Goal: Contribute content: Contribute content

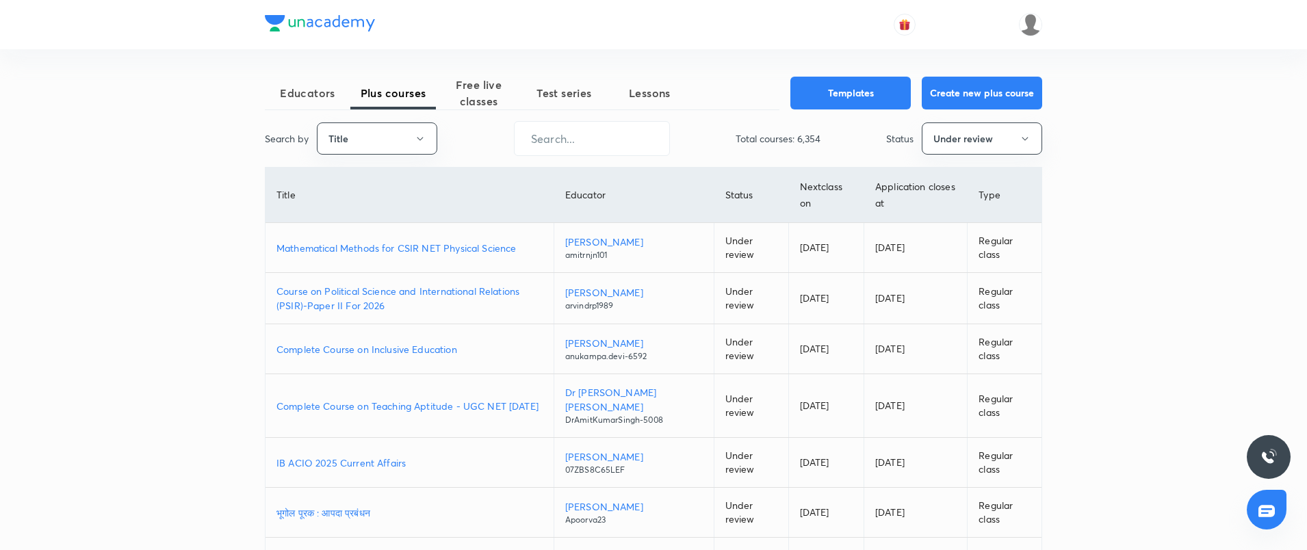
click at [1004, 99] on button "Create new plus course" at bounding box center [982, 93] width 120 height 33
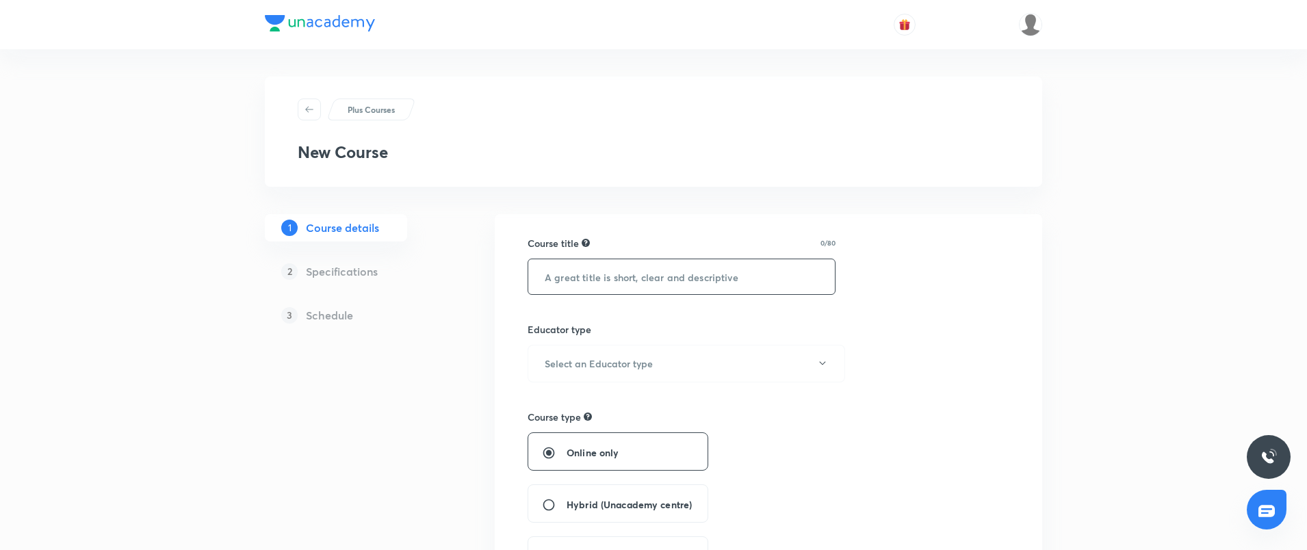
click at [669, 271] on input "text" at bounding box center [681, 276] width 307 height 35
paste input "Geotechnical Engineering"
click at [543, 273] on input "Geotechnical Engineering" at bounding box center [681, 276] width 307 height 35
type input "Course On Geotechnical Engineering"
click at [634, 355] on button "Select an Educator type" at bounding box center [687, 364] width 318 height 38
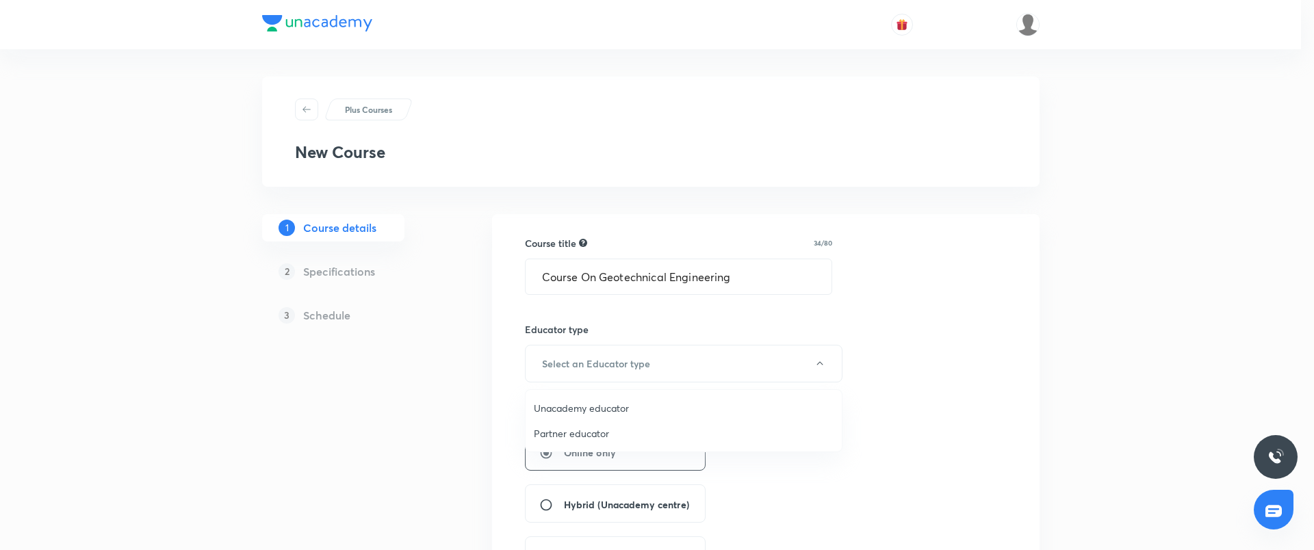
click at [615, 405] on span "Unacademy educator" at bounding box center [684, 408] width 300 height 14
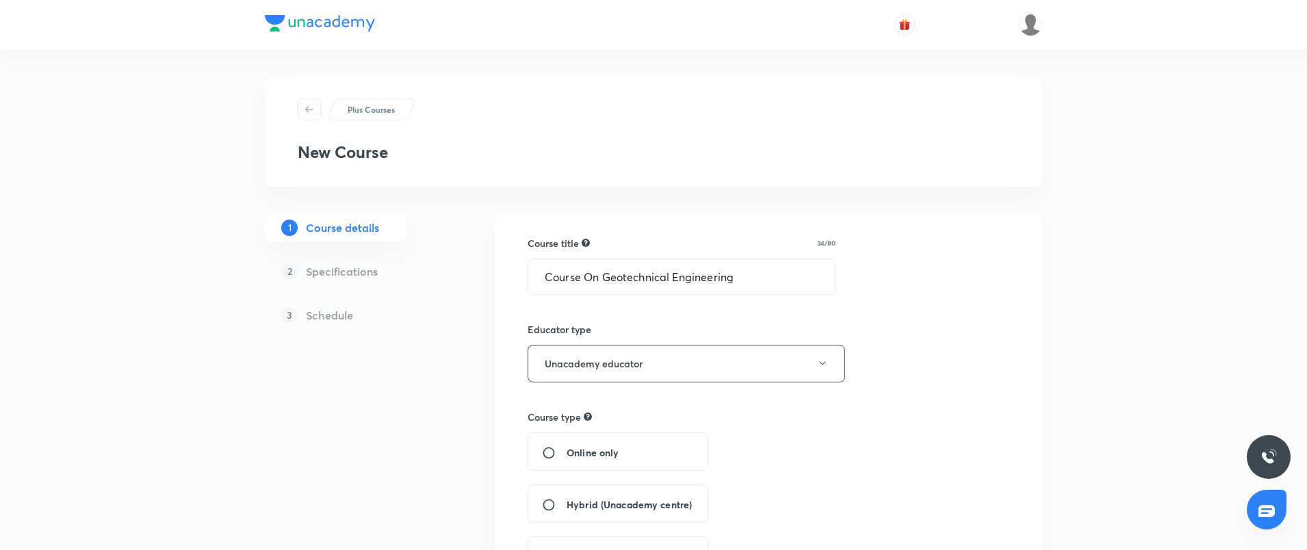
click at [596, 433] on div "Online only" at bounding box center [618, 452] width 181 height 38
click at [569, 449] on span "Online only" at bounding box center [593, 453] width 52 height 14
click at [567, 449] on input "Online only" at bounding box center [554, 453] width 25 height 14
radio input "true"
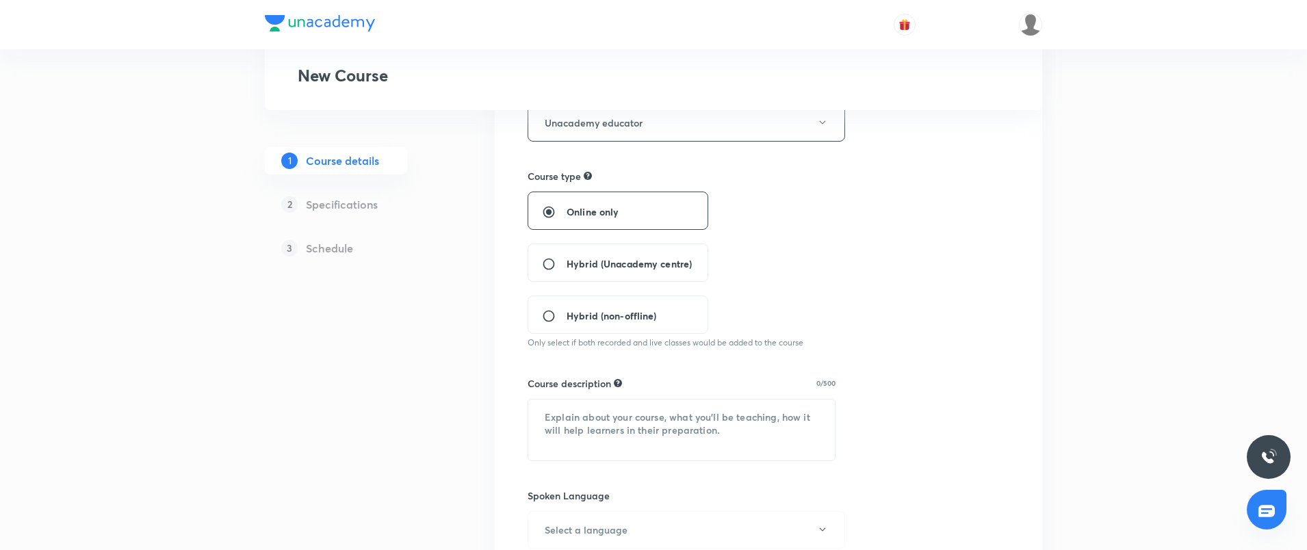
scroll to position [251, 0]
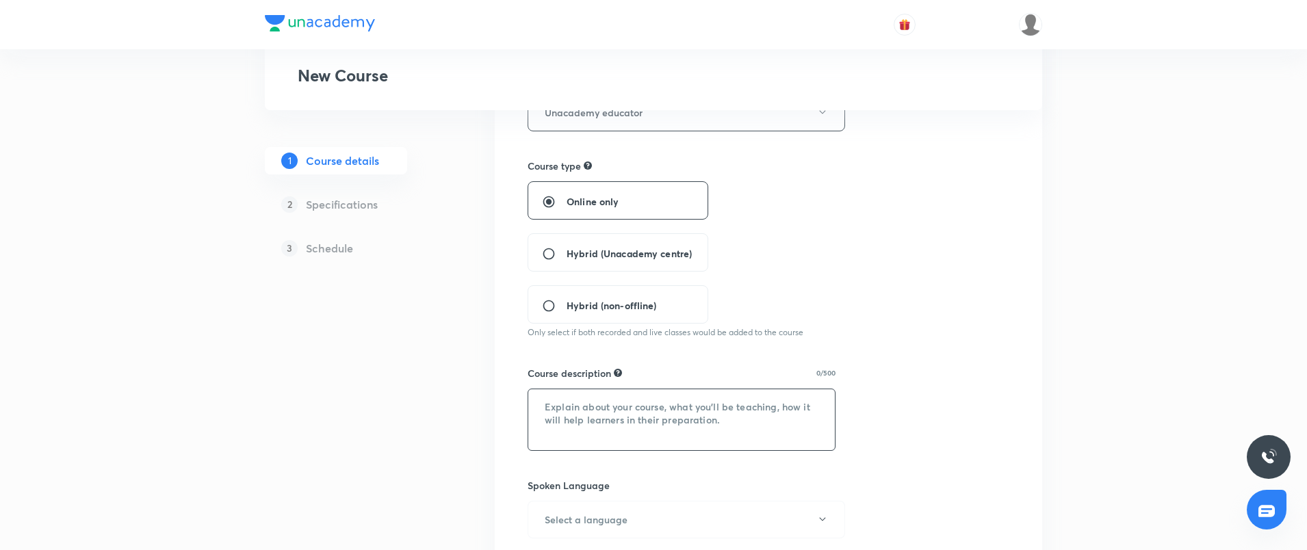
click at [590, 426] on textarea at bounding box center [681, 420] width 307 height 61
paste textarea "In this course, educator [PERSON_NAME] will cover the Course on Geotechnical En…"
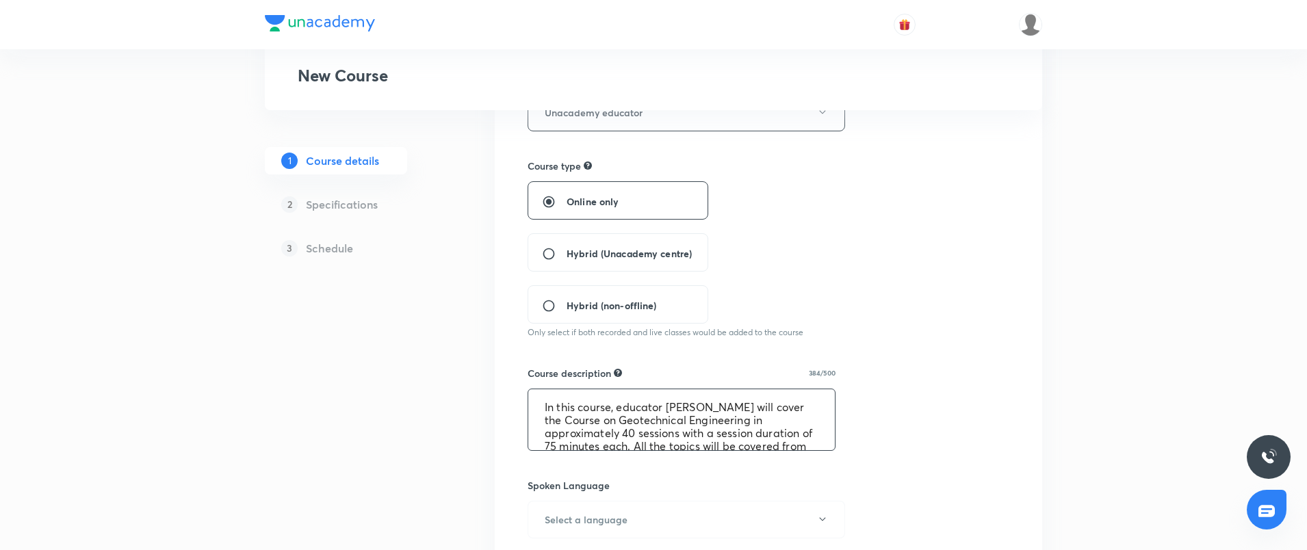
scroll to position [23, 0]
click at [637, 423] on textarea "In this course, educator [PERSON_NAME] will cover the Course on Geotechnical En…" at bounding box center [681, 420] width 307 height 61
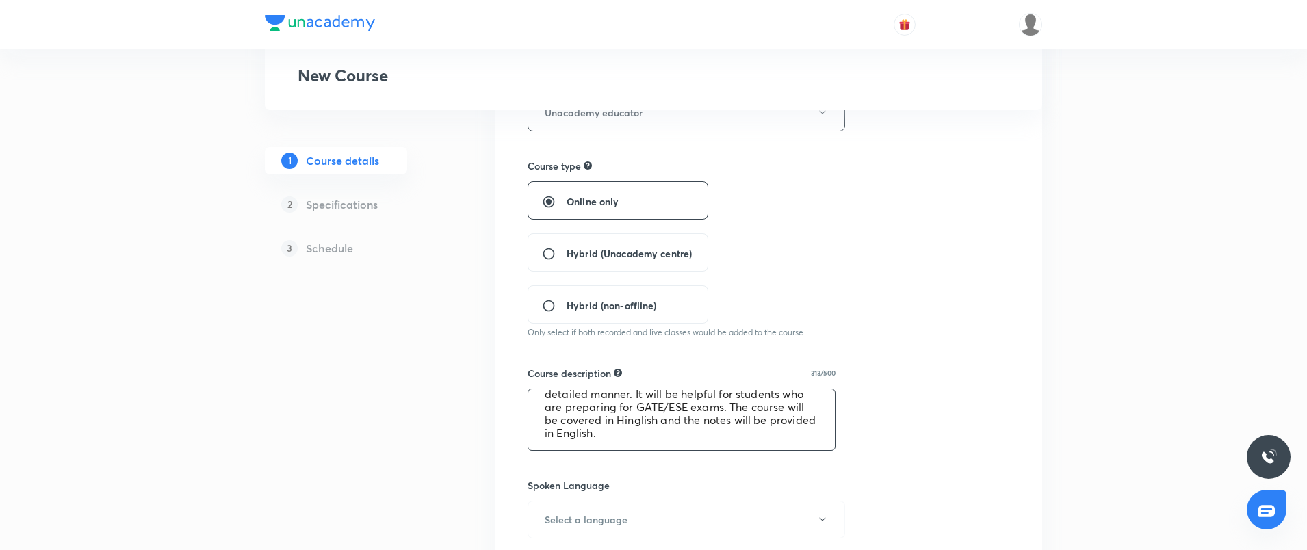
click at [684, 409] on textarea "In this course, educator [PERSON_NAME] will cover the Course on Geotechnical En…" at bounding box center [681, 420] width 307 height 61
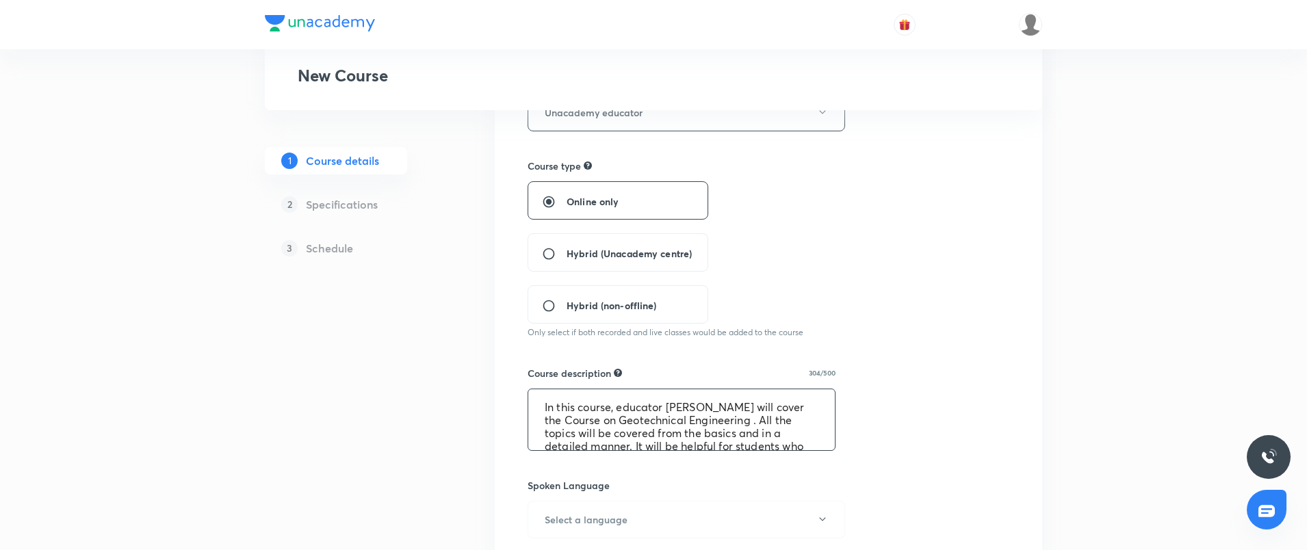
click at [687, 437] on textarea "In this course, educator [PERSON_NAME] will cover the Course on Geotechnical En…" at bounding box center [681, 420] width 307 height 61
type textarea "In this course, educator [PERSON_NAME] will cover the Course on Geotechnical En…"
click at [633, 519] on button "Select a language" at bounding box center [687, 520] width 318 height 38
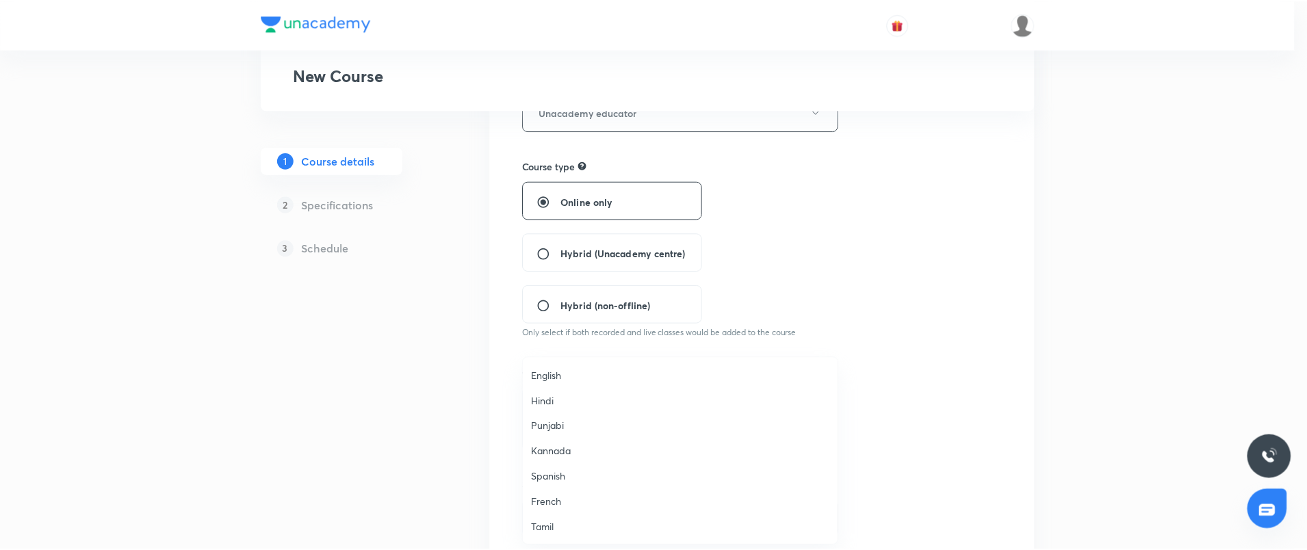
scroll to position [406, 0]
click at [558, 529] on span "Hinglish" at bounding box center [684, 527] width 300 height 14
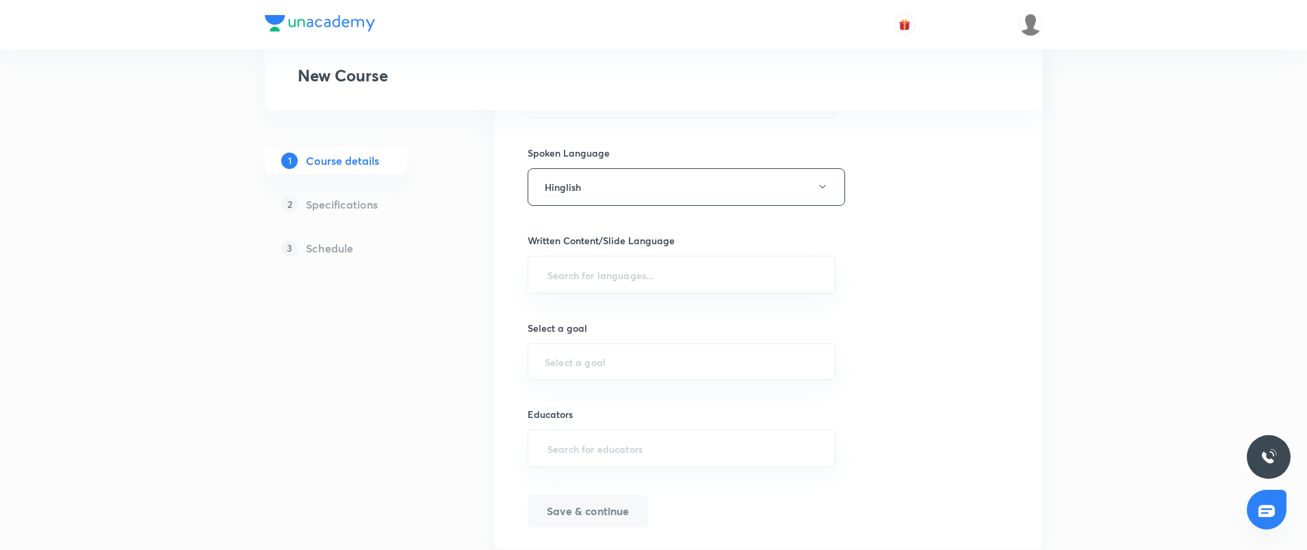
scroll to position [627, 0]
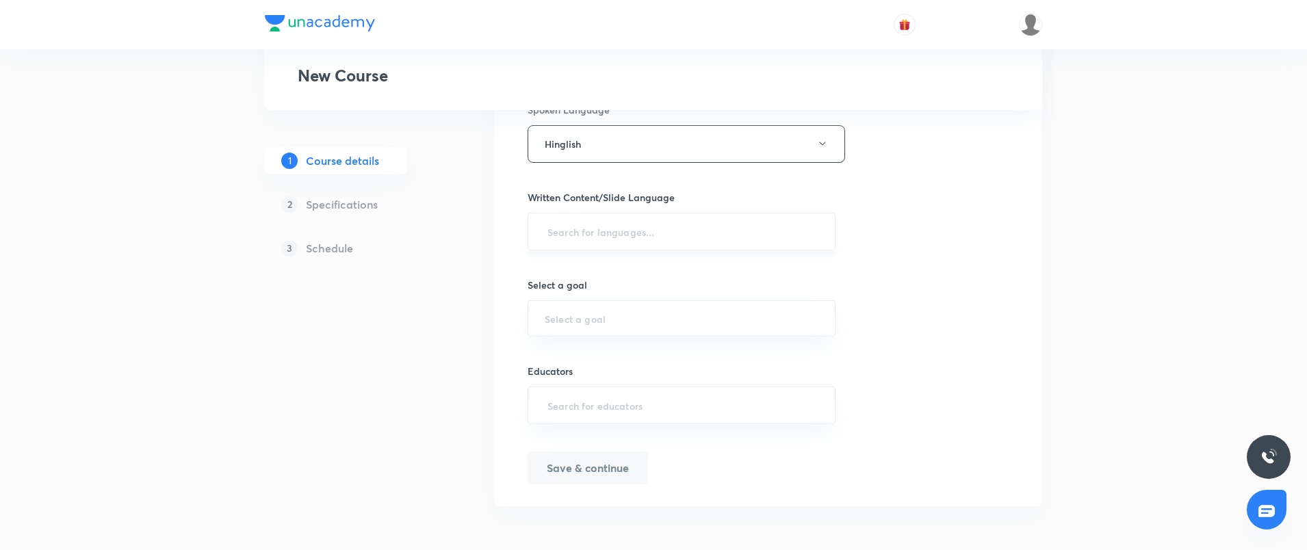
click at [721, 217] on div "​" at bounding box center [682, 232] width 308 height 38
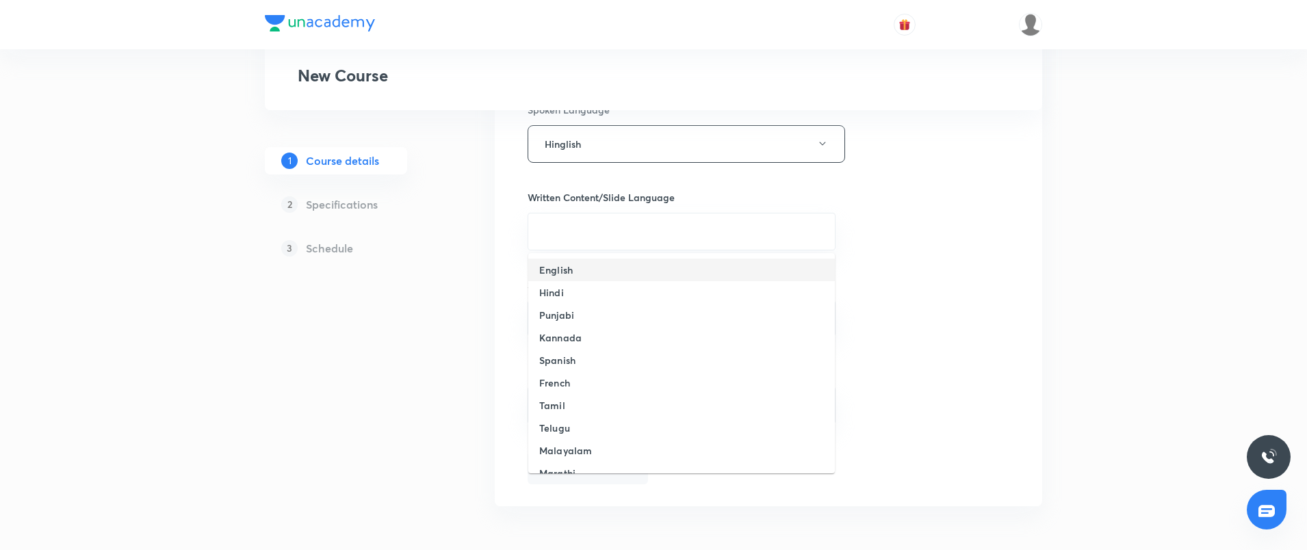
click at [649, 268] on li "English" at bounding box center [681, 270] width 307 height 23
click at [619, 315] on input "text" at bounding box center [682, 321] width 274 height 13
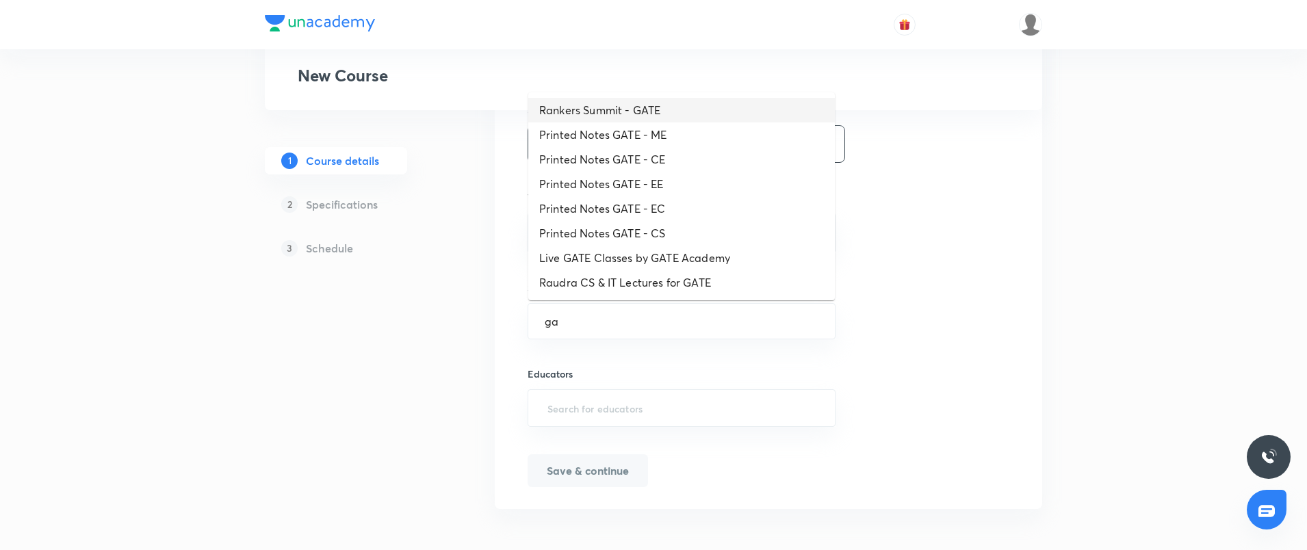
type input "g"
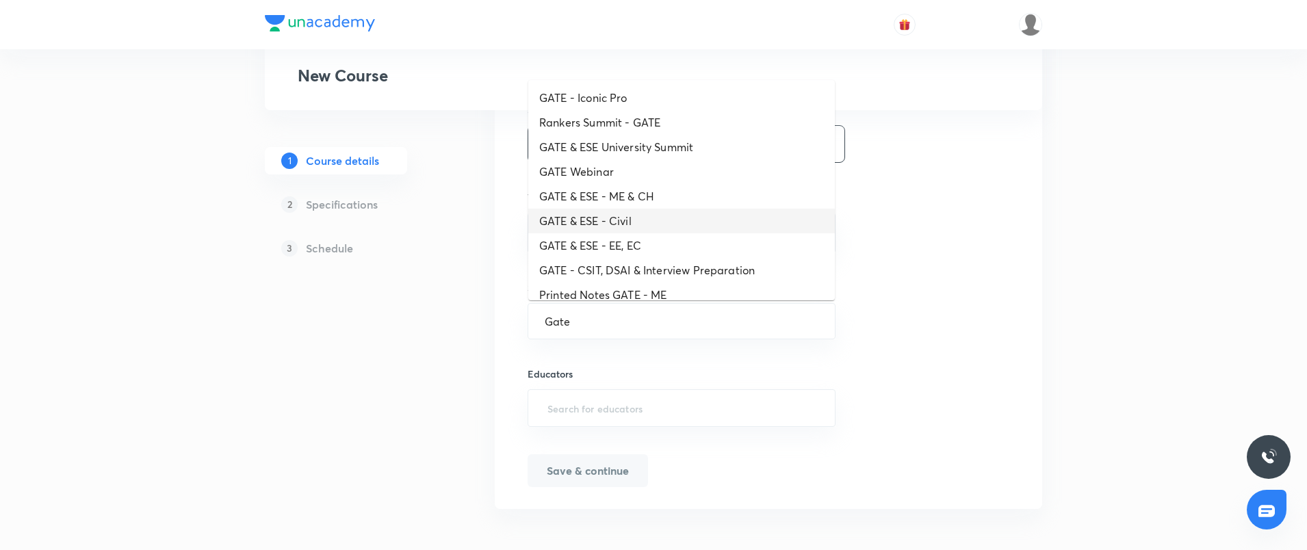
click at [637, 224] on li "GATE & ESE - Civil" at bounding box center [681, 221] width 307 height 25
type input "GATE & ESE - Civil"
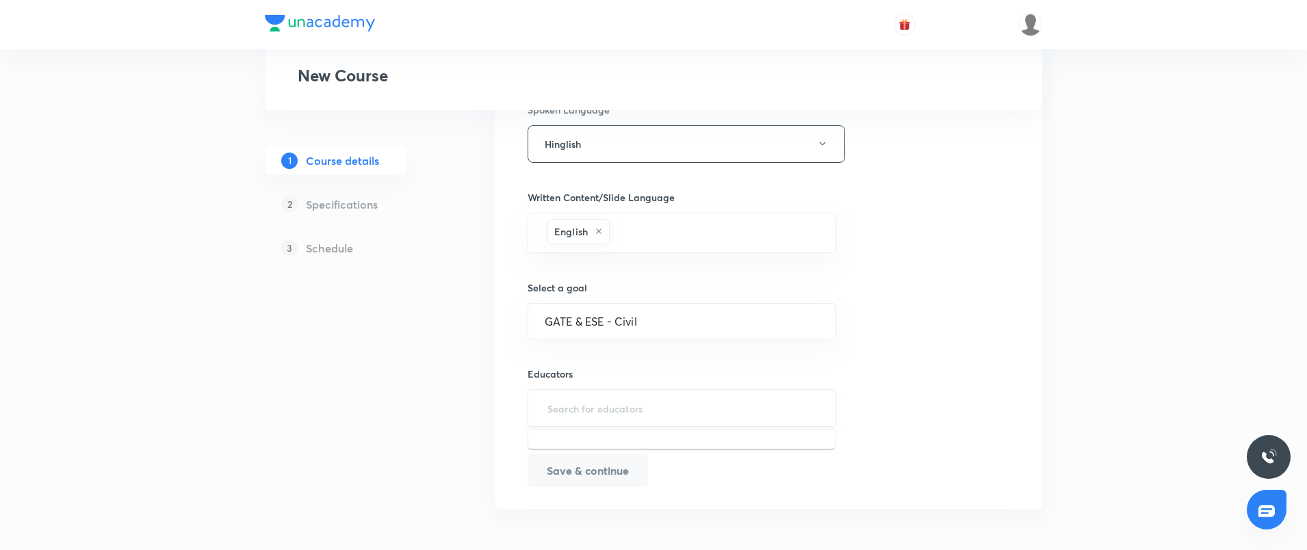
click at [616, 415] on input "text" at bounding box center [682, 408] width 274 height 25
paste input "azarola73-8752"
type input "azarola73-8752"
click at [630, 452] on h6 "[PERSON_NAME](azarola73-8752)" at bounding box center [654, 453] width 158 height 14
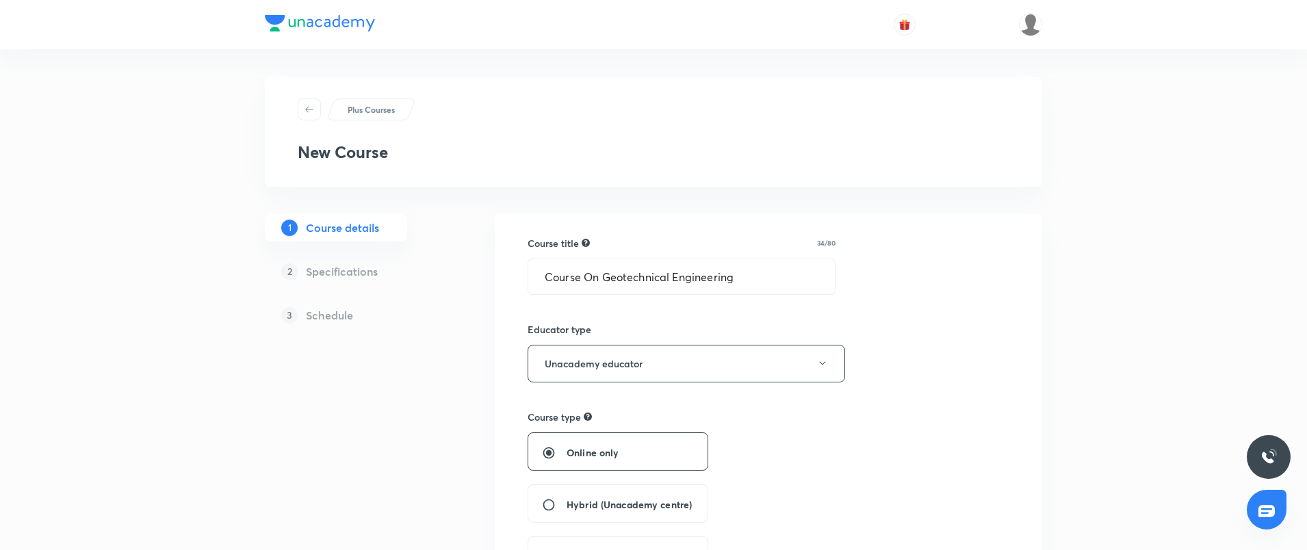
scroll to position [633, 0]
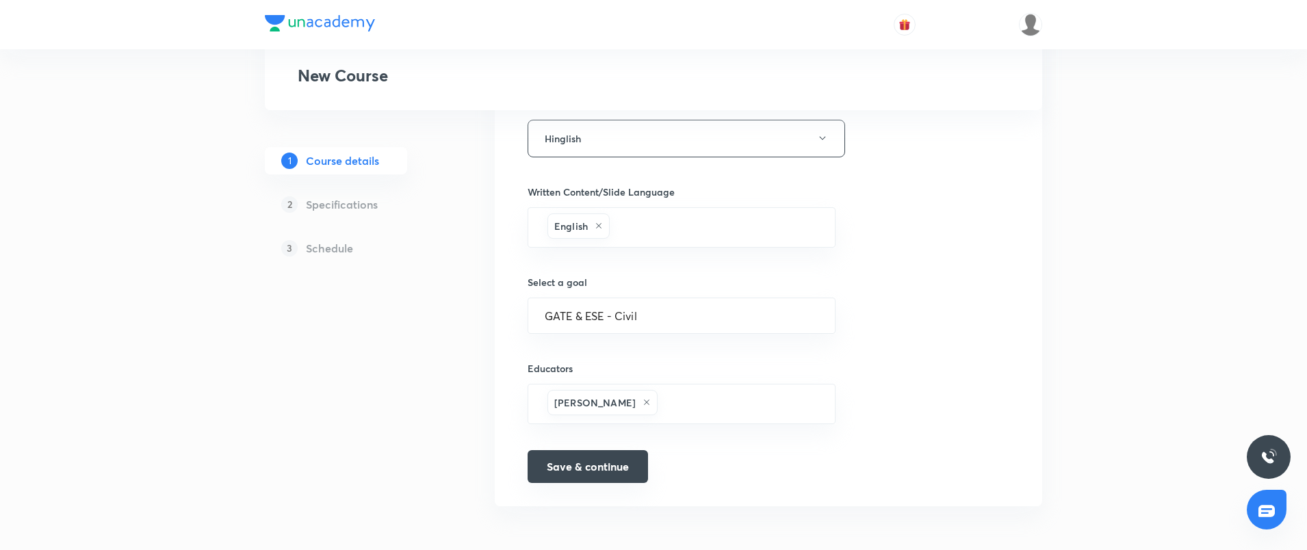
click at [578, 466] on button "Save & continue" at bounding box center [588, 466] width 120 height 33
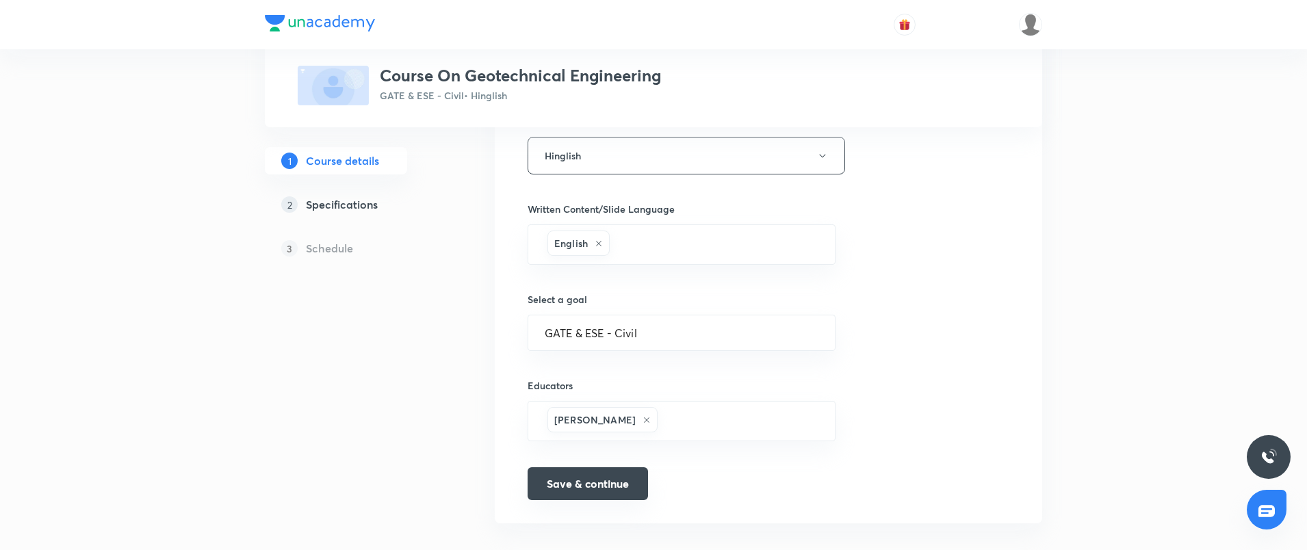
scroll to position [650, 0]
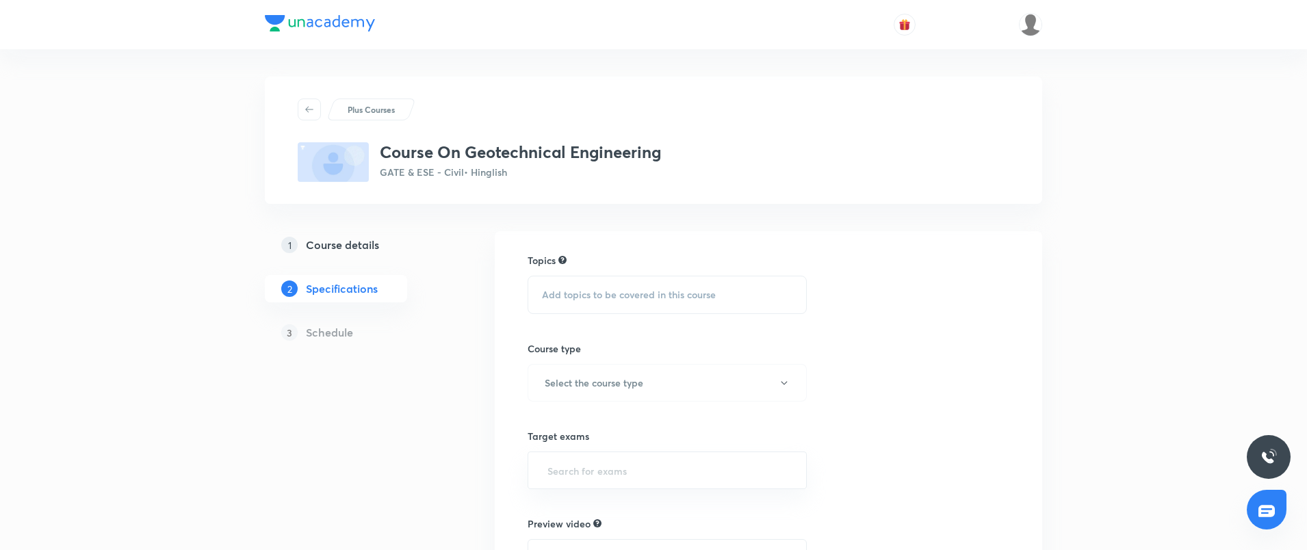
click at [601, 295] on span "Add topics to be covered in this course" at bounding box center [629, 295] width 174 height 11
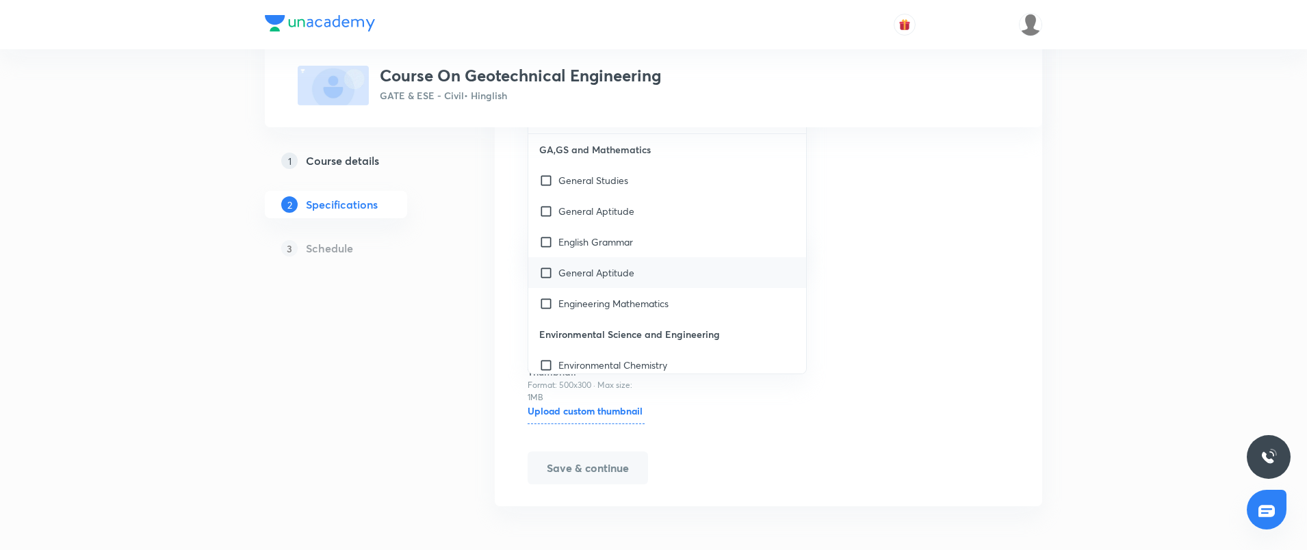
click at [583, 266] on p "General Aptitude" at bounding box center [597, 273] width 76 height 14
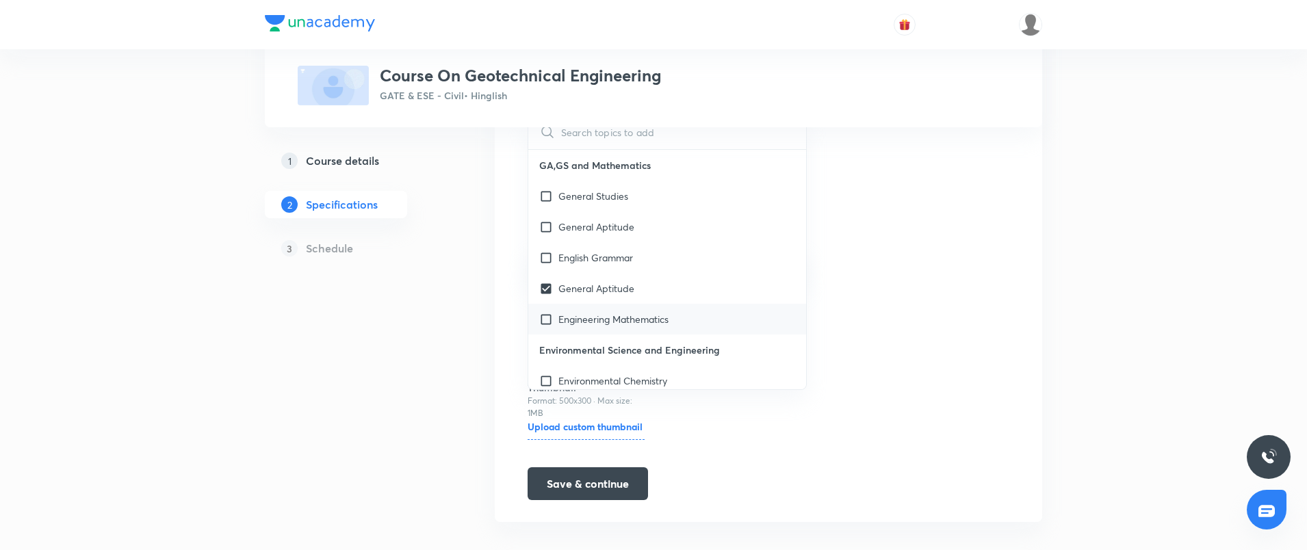
click at [574, 316] on p "Engineering Mathematics" at bounding box center [614, 319] width 110 height 14
checkbox input "true"
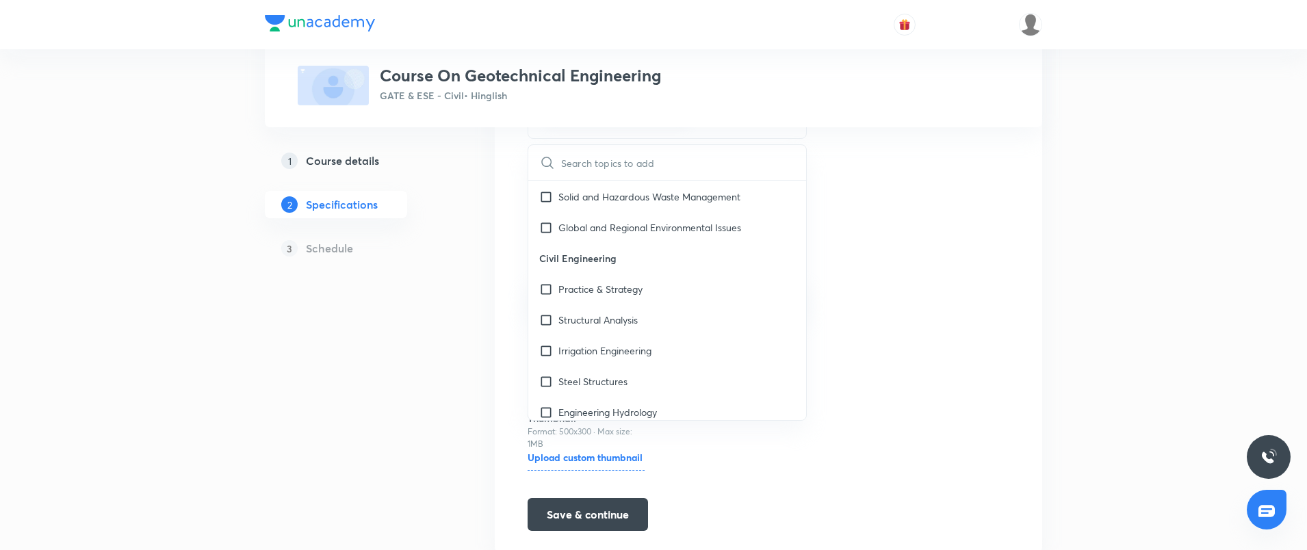
scroll to position [320, 0]
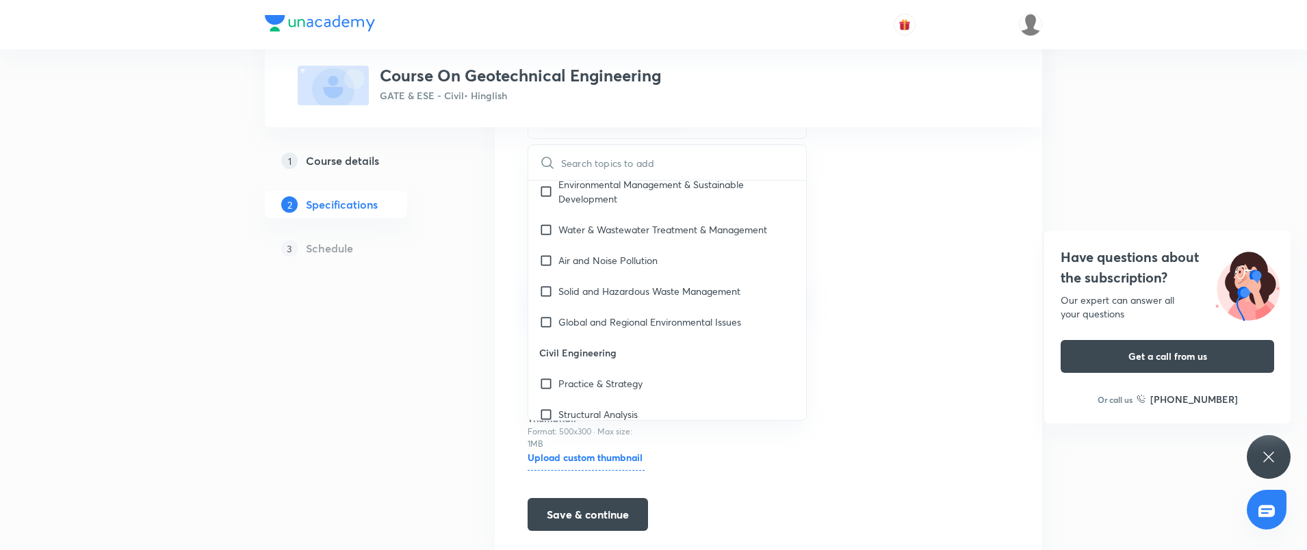
click at [607, 163] on input "text" at bounding box center [683, 162] width 245 height 35
type input "g"
checkbox input "true"
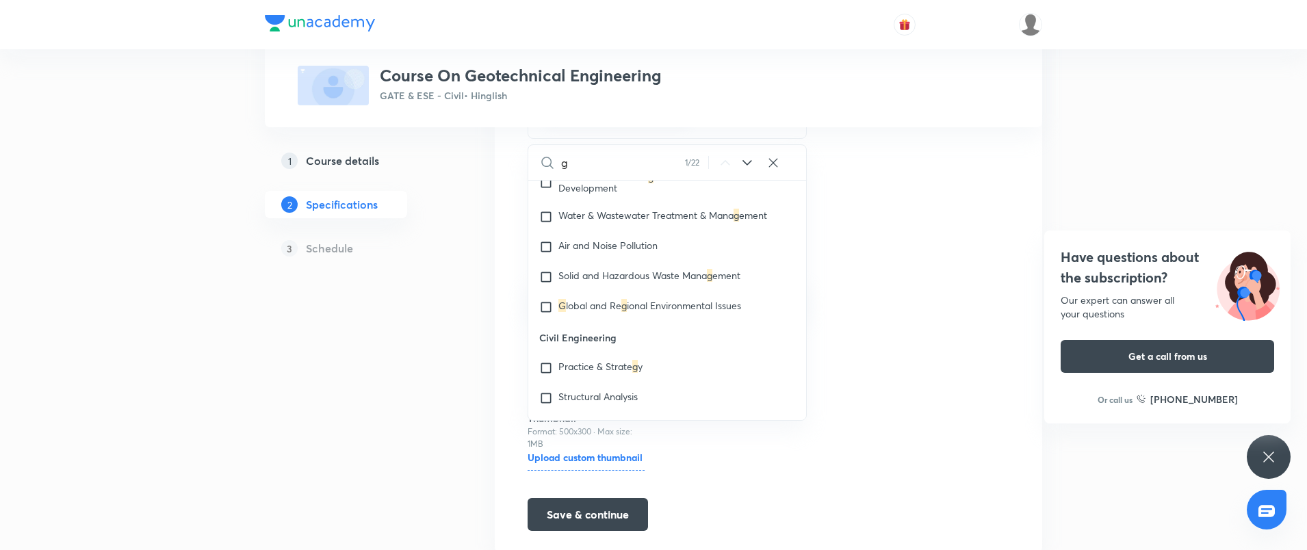
checkbox input "true"
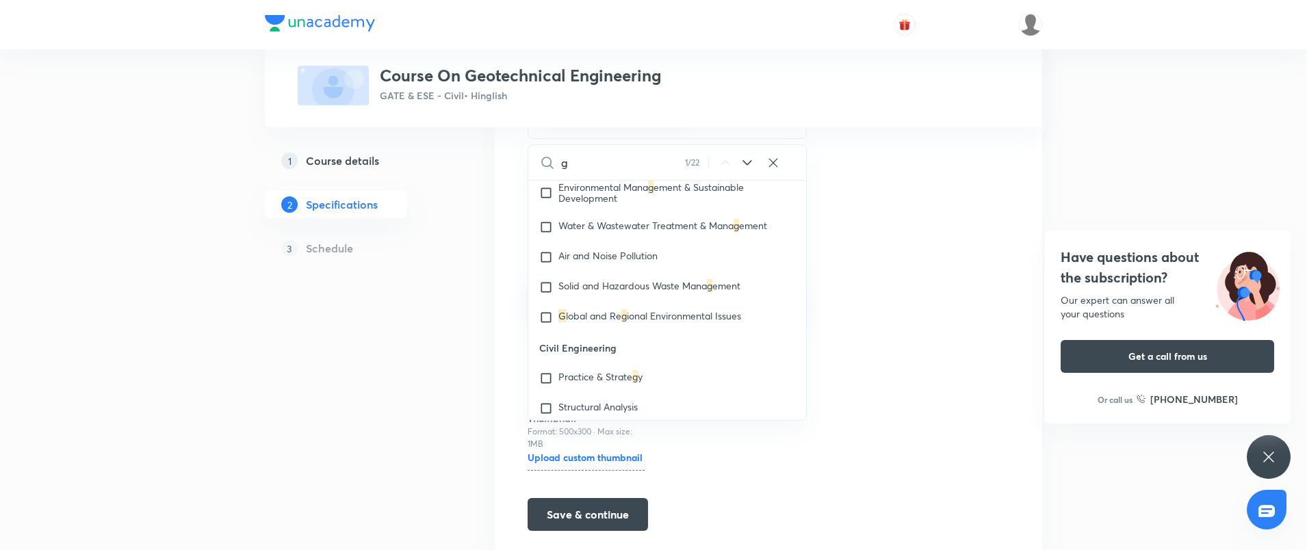
type input "ge"
checkbox input "true"
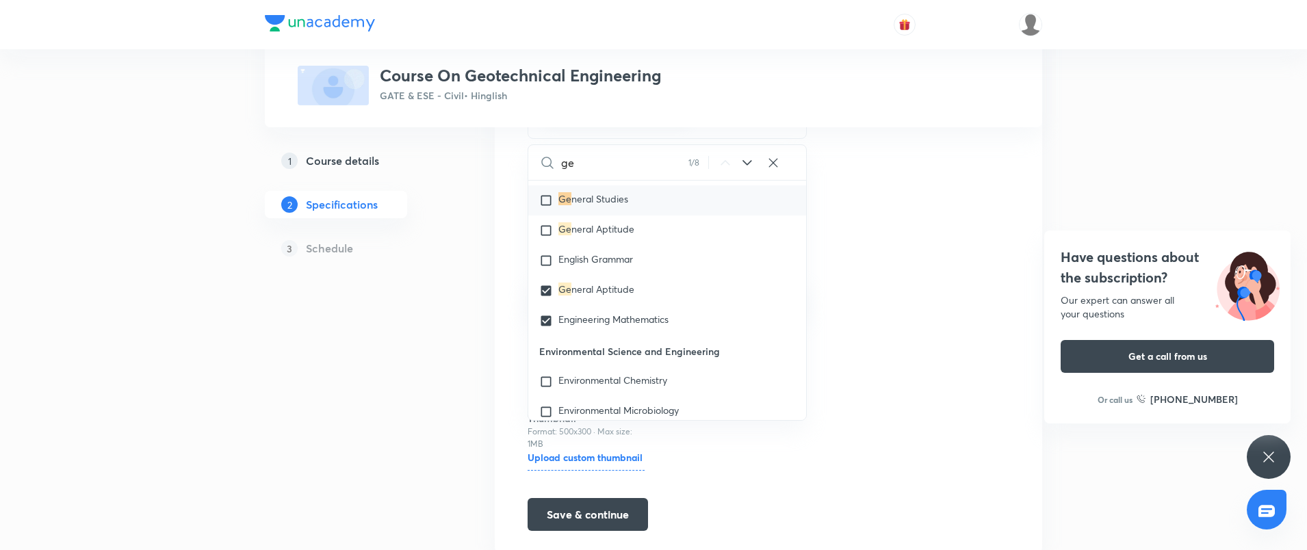
scroll to position [0, 0]
type input "geo"
checkbox input "true"
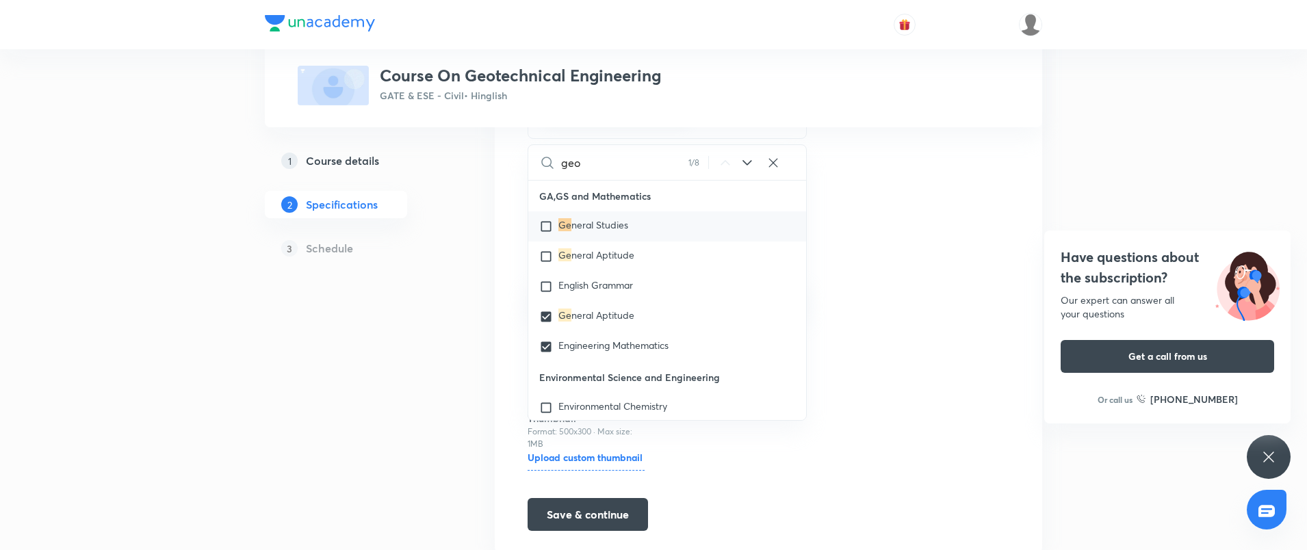
checkbox input "true"
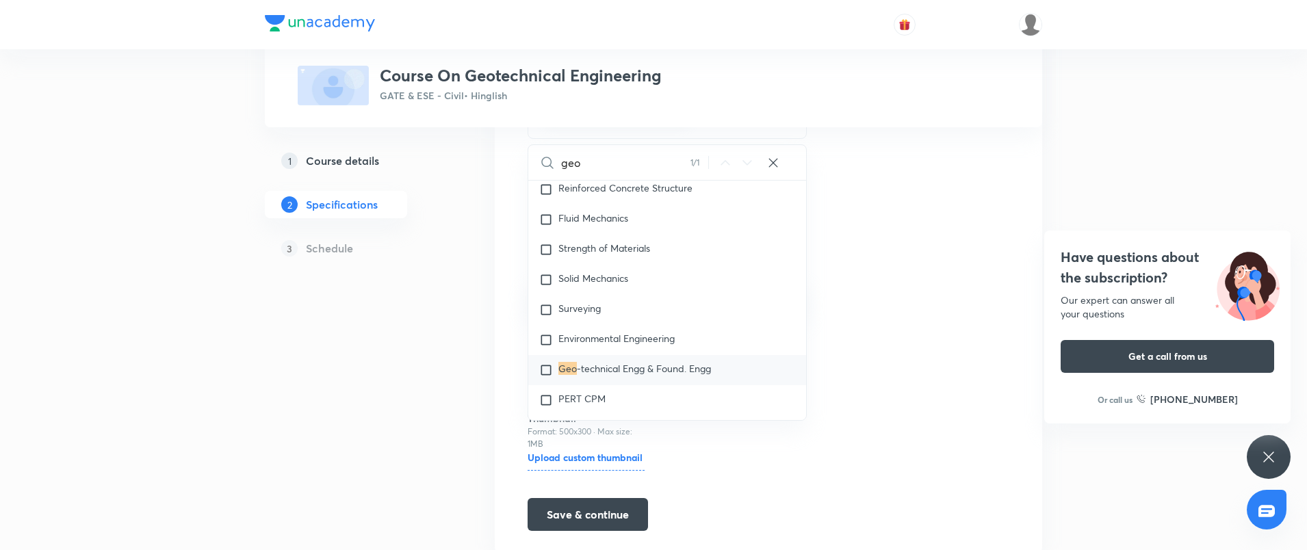
scroll to position [662, 0]
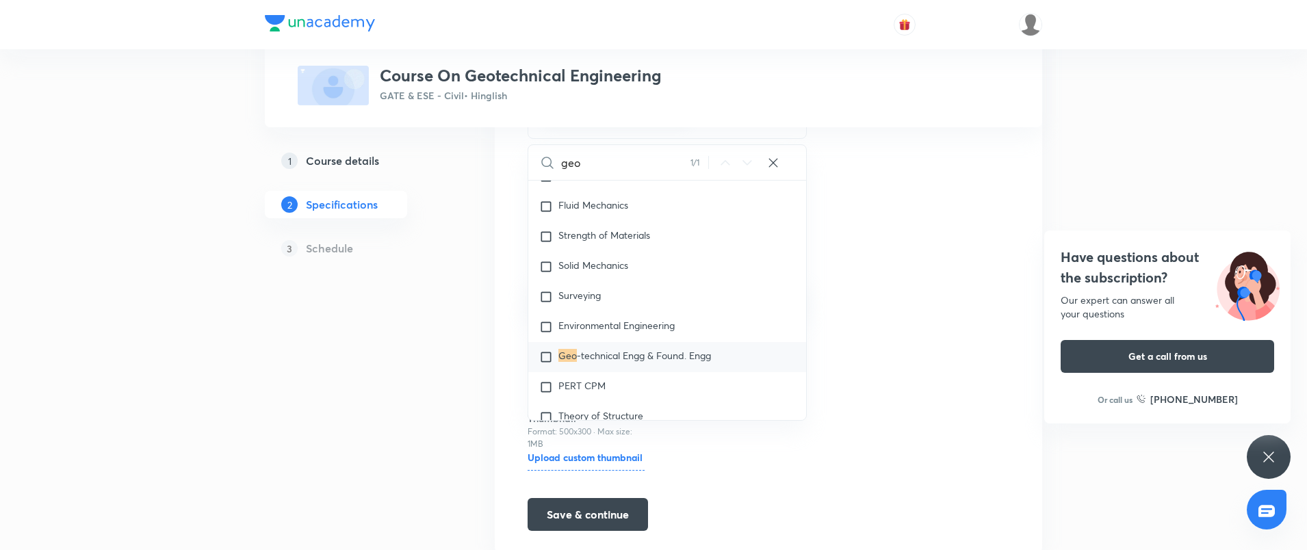
type input "geo"
click at [589, 362] on p "Geo -technical Engg & Found. Engg" at bounding box center [635, 357] width 153 height 14
checkbox input "true"
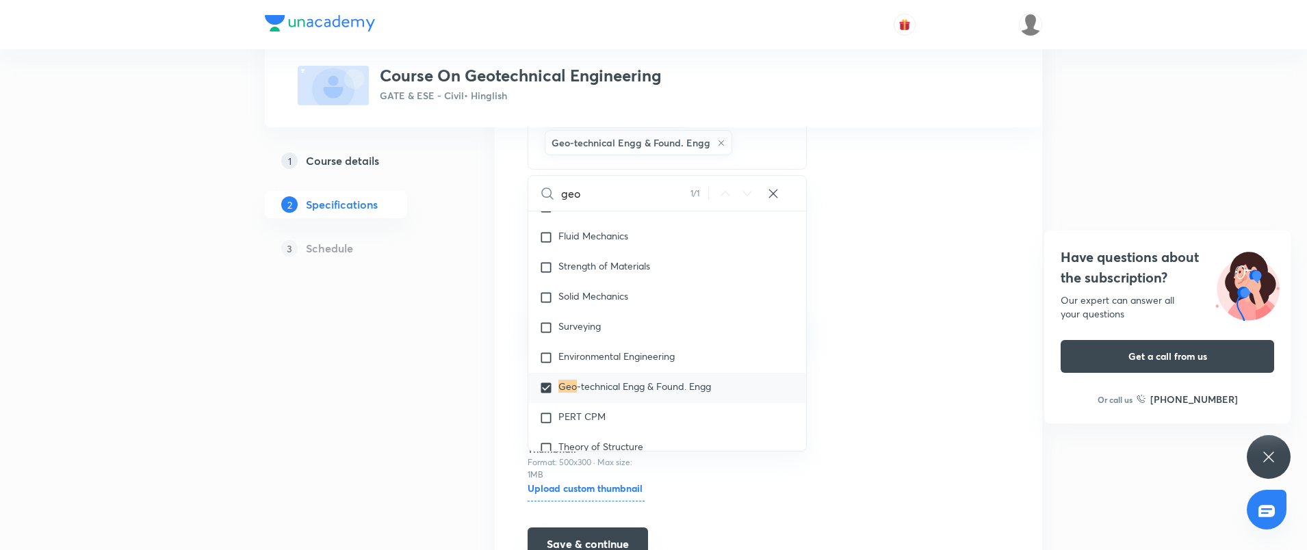
click at [599, 537] on button "Save & continue" at bounding box center [588, 544] width 120 height 33
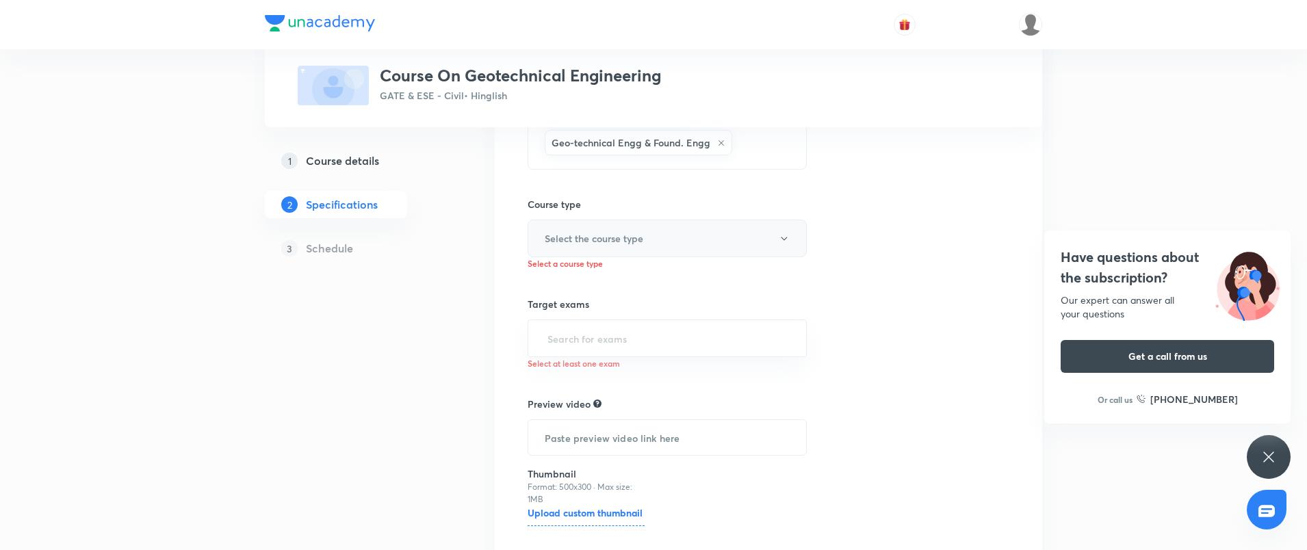
click at [680, 244] on button "Select the course type" at bounding box center [667, 239] width 279 height 38
click at [582, 305] on span "Theory Course" at bounding box center [684, 308] width 300 height 14
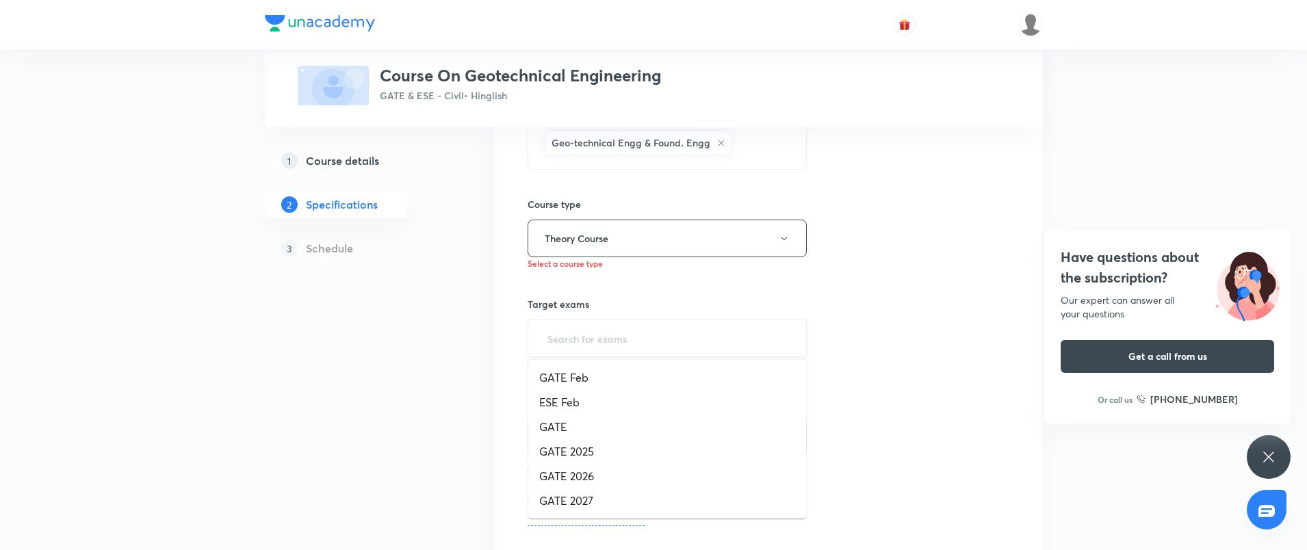
click at [592, 338] on input "text" at bounding box center [667, 338] width 245 height 25
click at [595, 474] on li "GATE 2026" at bounding box center [667, 476] width 278 height 25
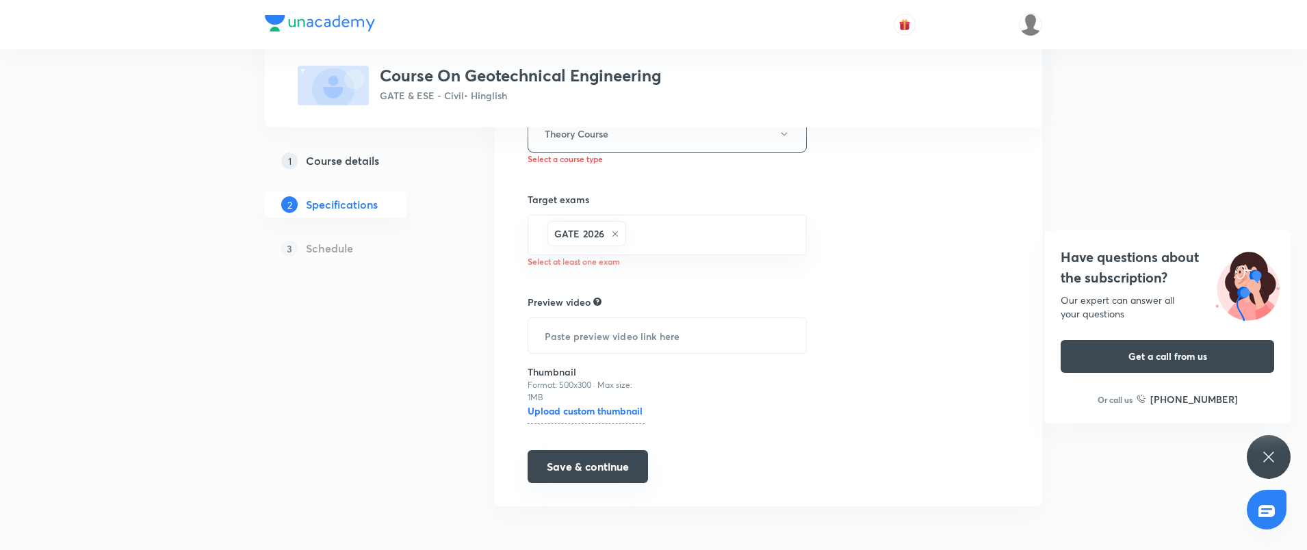
click at [577, 467] on button "Save & continue" at bounding box center [588, 466] width 120 height 33
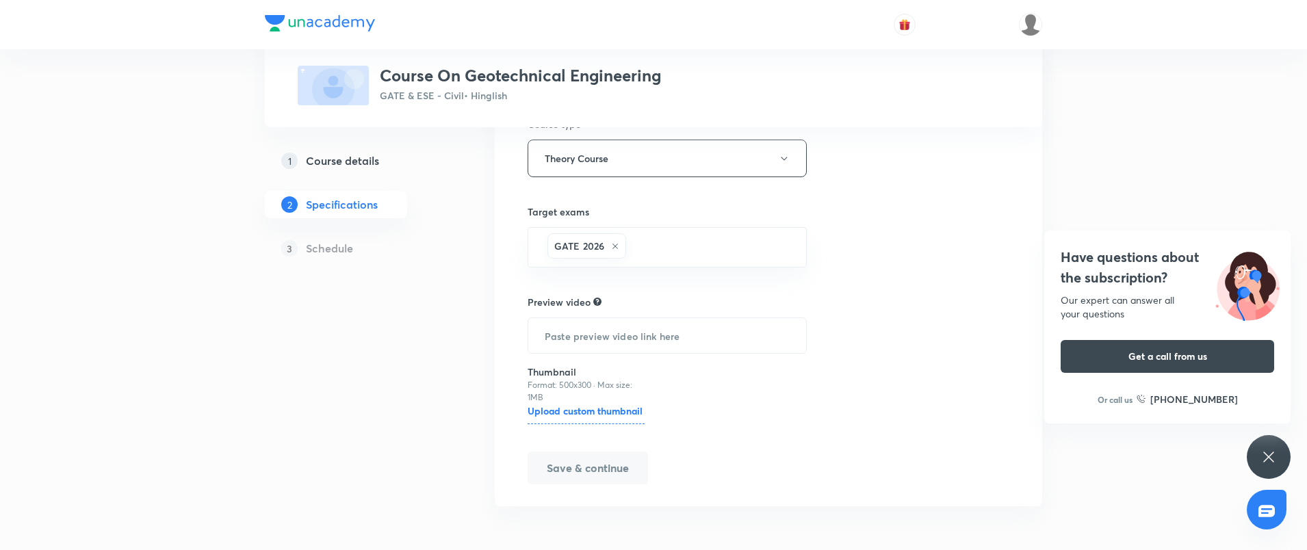
scroll to position [302, 0]
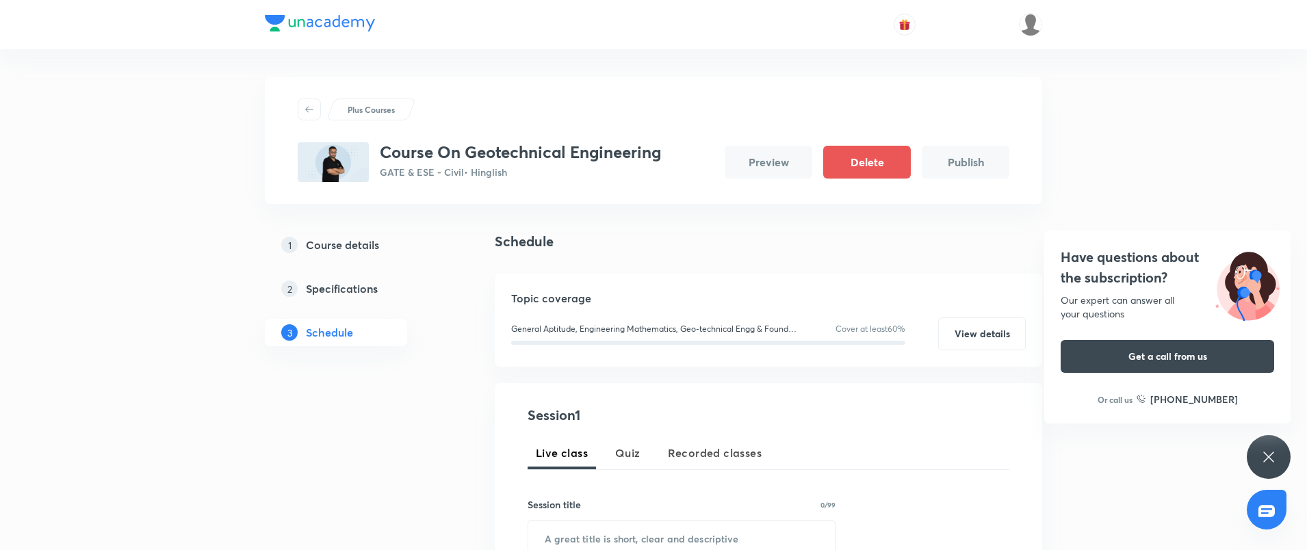
click at [553, 146] on h3 "Course On Geotechnical Engineering" at bounding box center [520, 152] width 281 height 20
click at [461, 150] on h3 "Course On Geotechnical Engineering" at bounding box center [520, 152] width 281 height 20
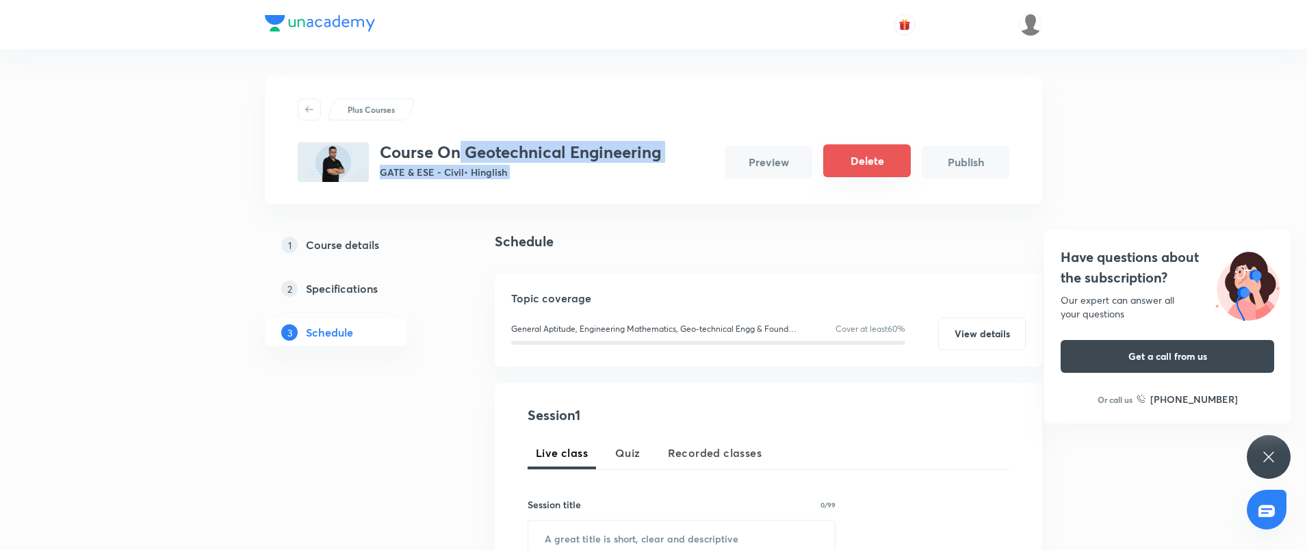
drag, startPoint x: 461, startPoint y: 150, endPoint x: 908, endPoint y: 177, distance: 447.2
click at [908, 177] on div "Course On Geotechnical Engineering GATE & ESE - Civil • Hinglish Preview Delete…" at bounding box center [654, 162] width 712 height 40
click at [686, 147] on div "Course On Geotechnical Engineering GATE & ESE - Civil • Hinglish Preview Delete…" at bounding box center [654, 162] width 712 height 40
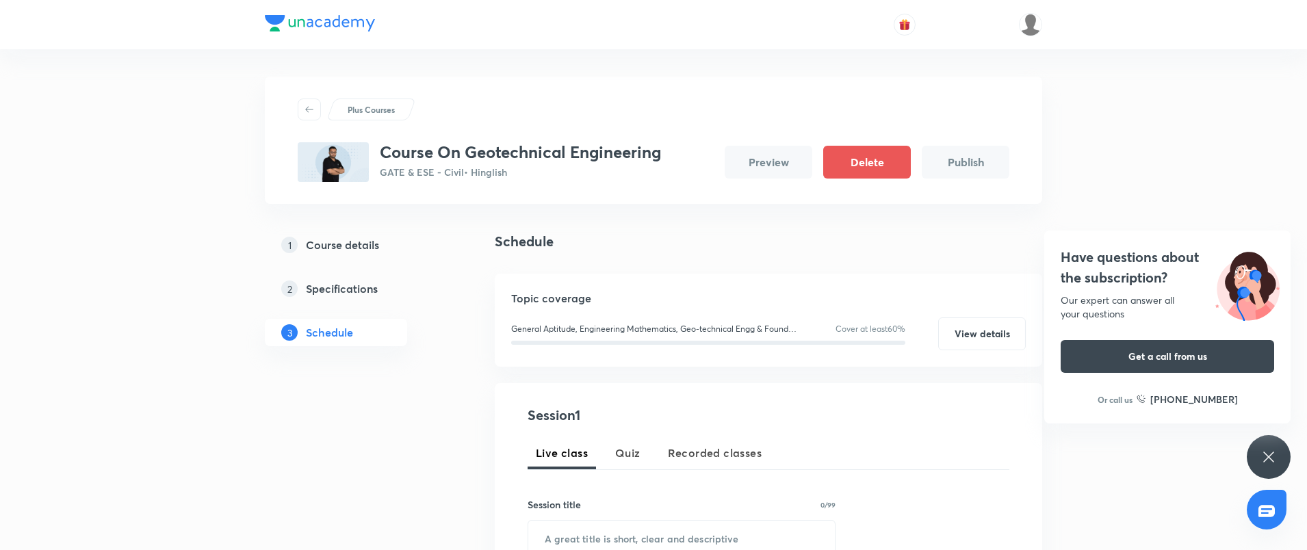
click at [656, 150] on h3 "Course On Geotechnical Engineering" at bounding box center [520, 152] width 281 height 20
click at [669, 152] on div "Course On Geotechnical Engineering GATE & ESE - Civil • Hinglish Preview Delete…" at bounding box center [654, 162] width 712 height 40
drag, startPoint x: 661, startPoint y: 154, endPoint x: 467, endPoint y: 152, distance: 194.4
click at [467, 152] on h3 "Course On Geotechnical Engineering" at bounding box center [520, 152] width 281 height 20
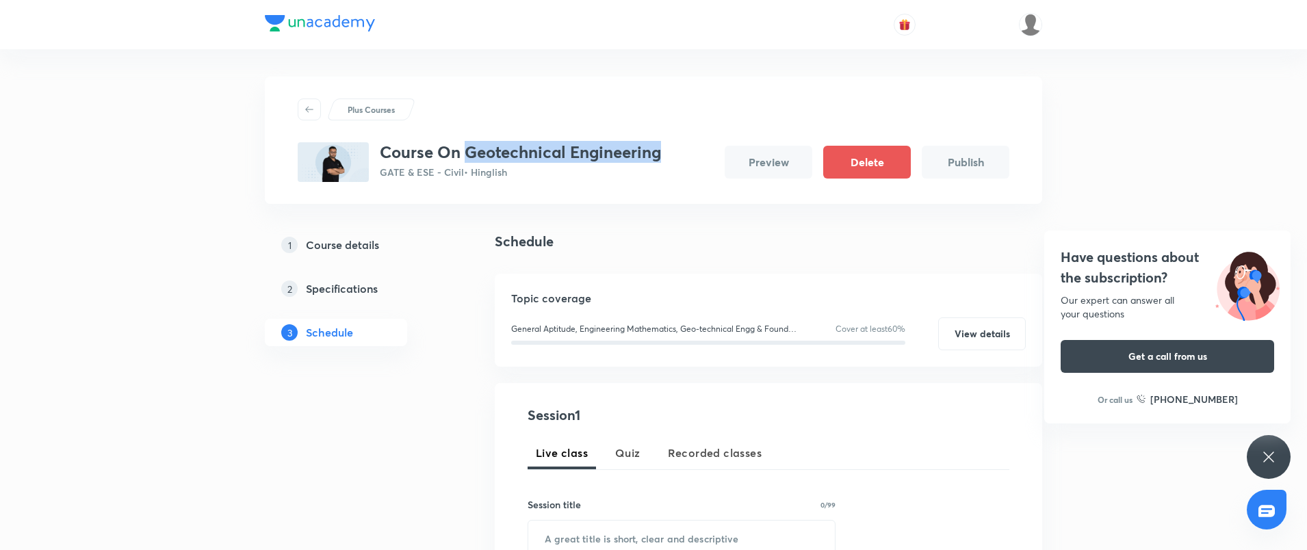
copy h3 "Geotechnical Engineering"
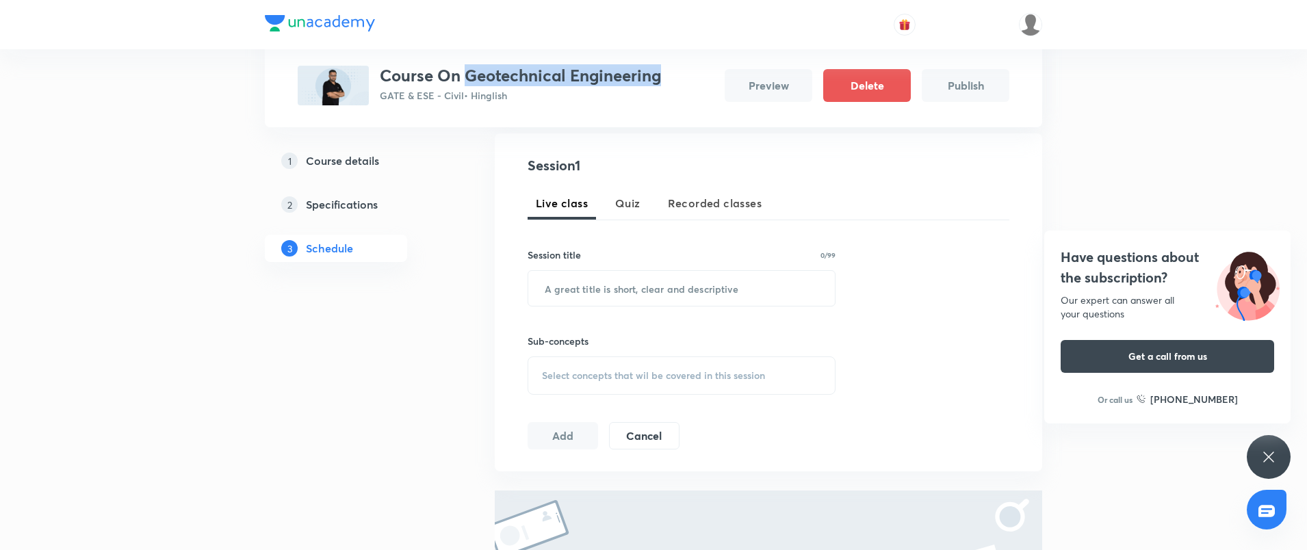
scroll to position [240, 0]
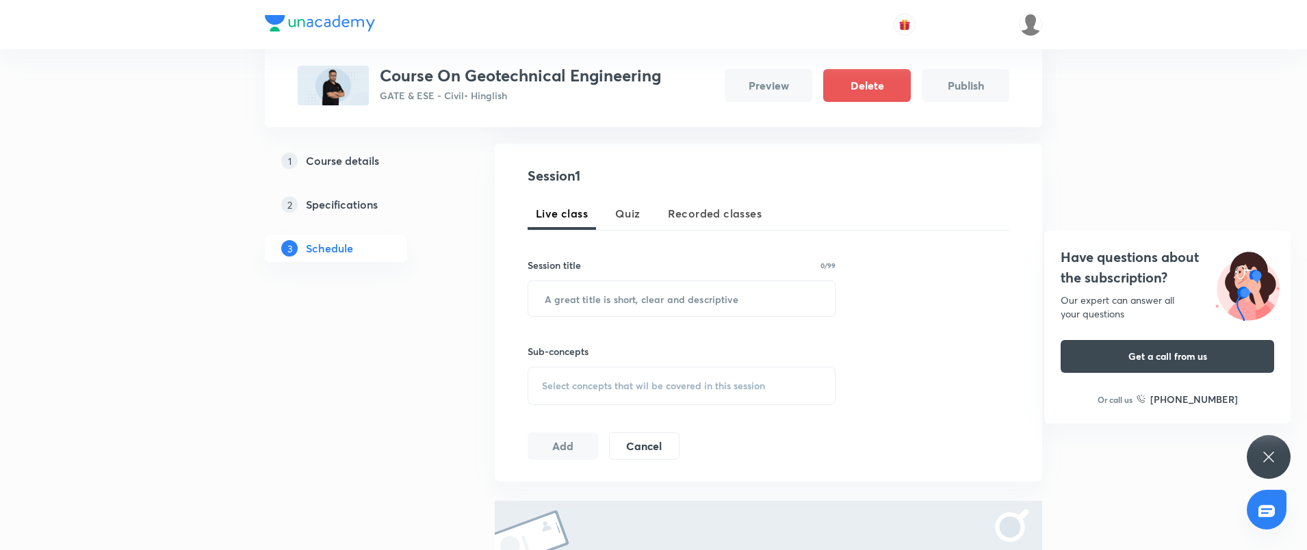
click at [554, 279] on div "Session title 0/99 ​" at bounding box center [682, 287] width 308 height 59
click at [559, 297] on input "text" at bounding box center [681, 298] width 307 height 35
paste input "Geotechnical Engineering"
type input "Geotechnical Engineering Part - I"
click at [621, 387] on div "Select concepts that wil be covered in this session" at bounding box center [682, 386] width 308 height 38
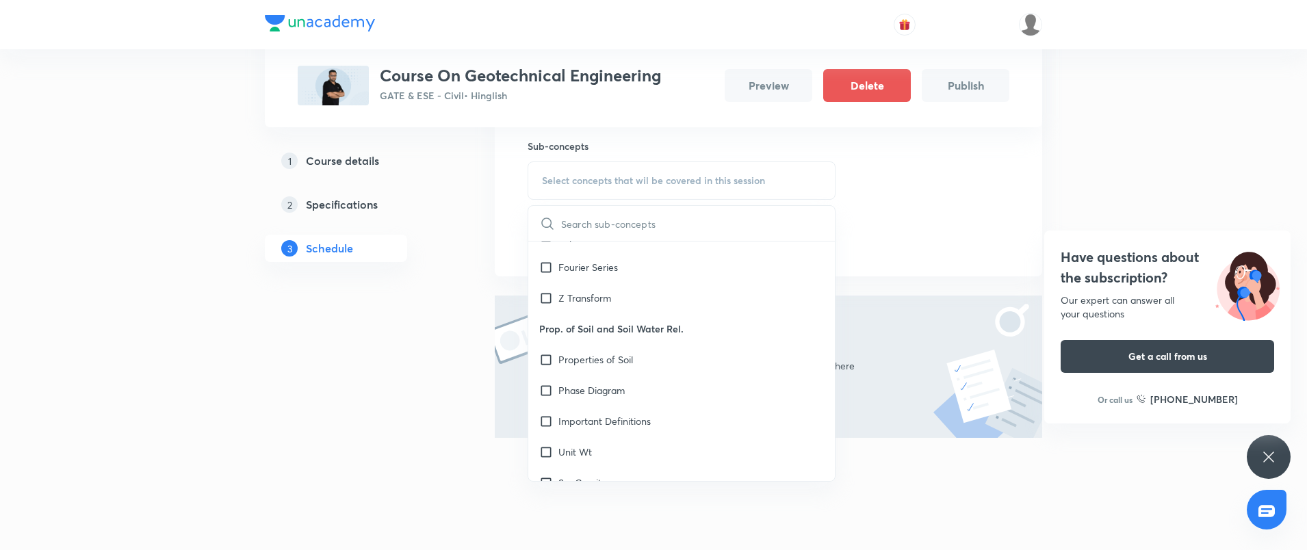
scroll to position [1415, 0]
click at [586, 353] on p "Properties of Soil" at bounding box center [596, 351] width 75 height 14
checkbox input "true"
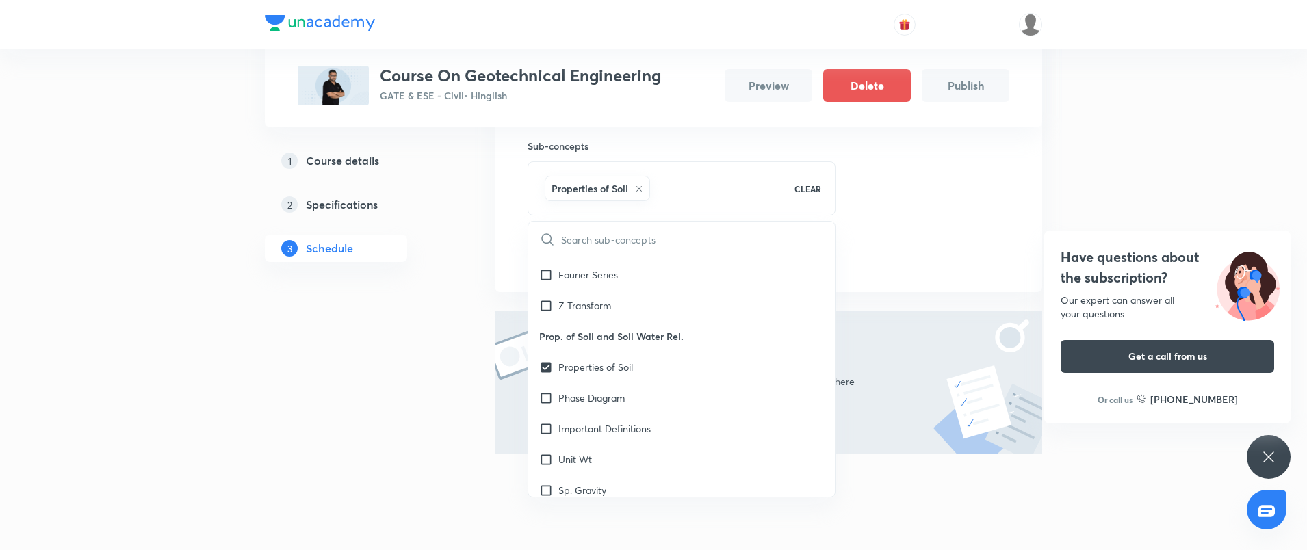
click at [921, 213] on div "Session 1 Live class Quiz Recorded classes Session title 33/99 Geotechnical Eng…" at bounding box center [769, 115] width 482 height 310
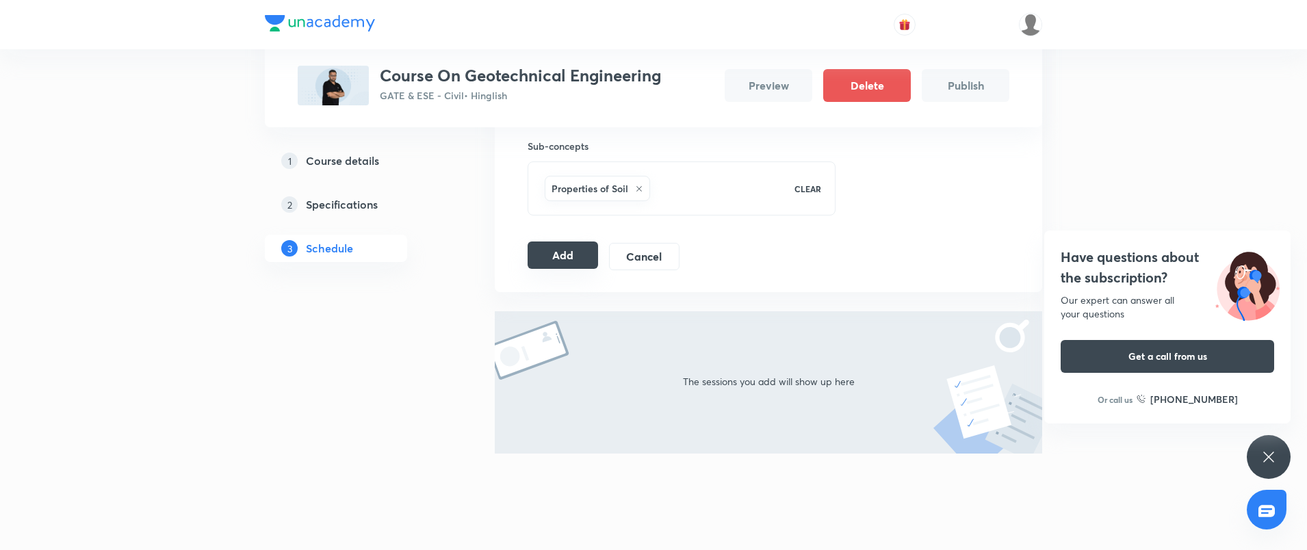
click at [564, 260] on button "Add" at bounding box center [563, 255] width 71 height 27
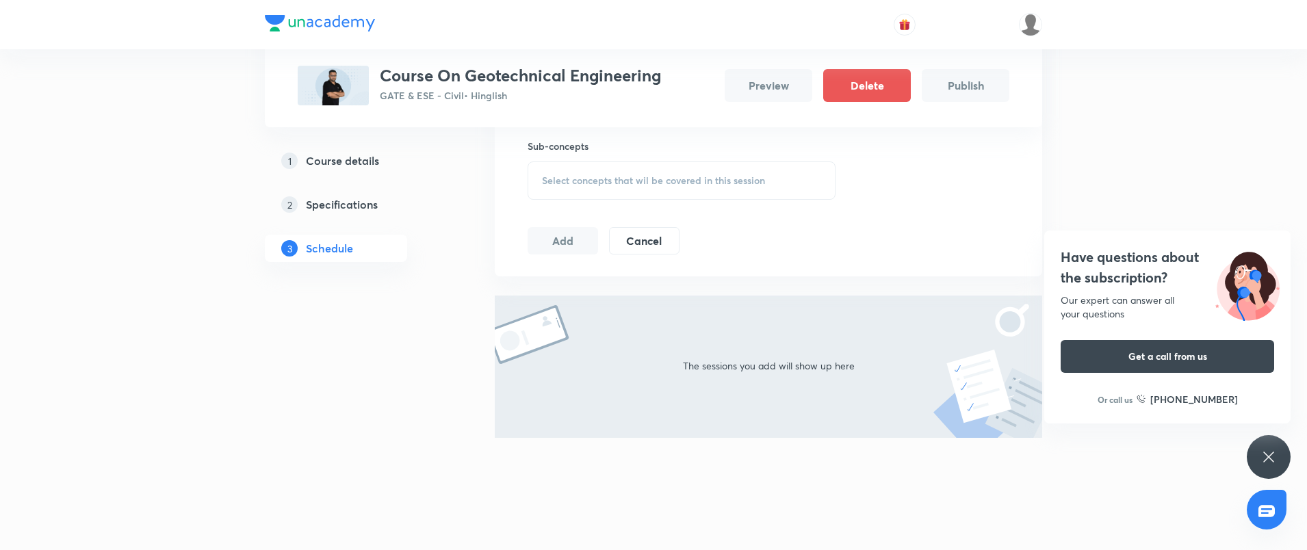
scroll to position [146, 0]
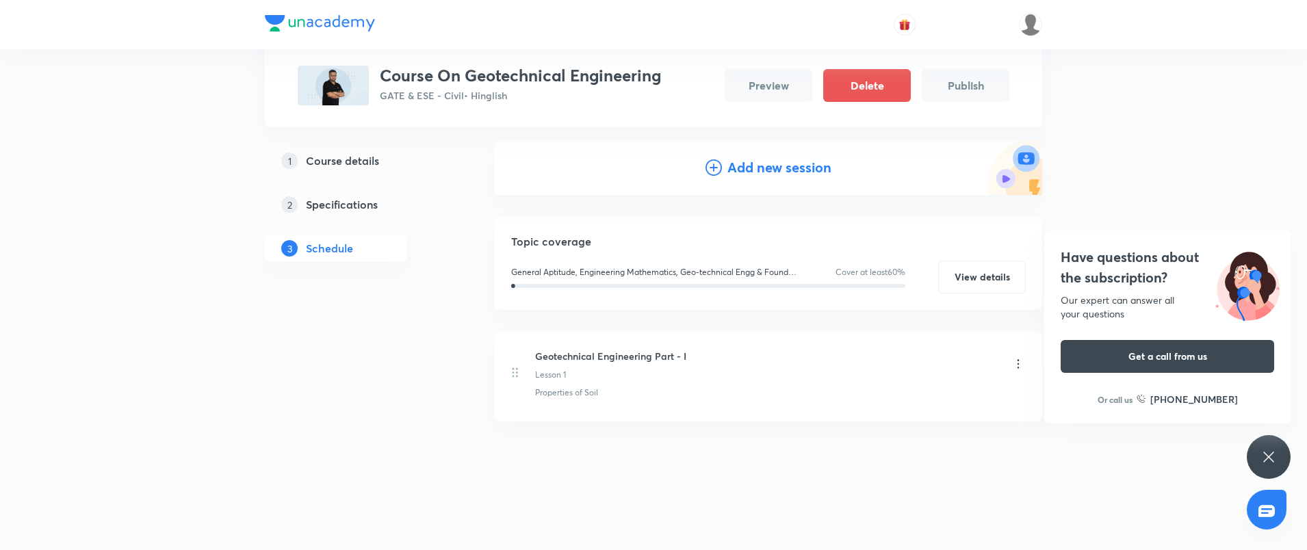
click at [624, 358] on h6 "Geotechnical Engineering Part - I" at bounding box center [610, 356] width 151 height 14
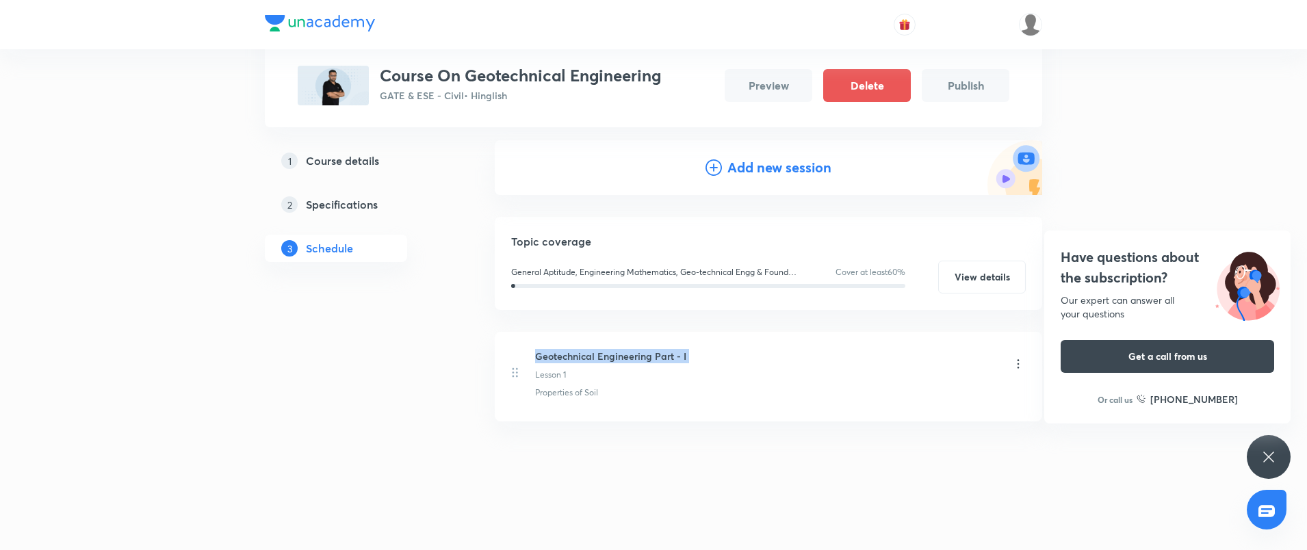
copy h6 "Geotechnical Engineering Part - I"
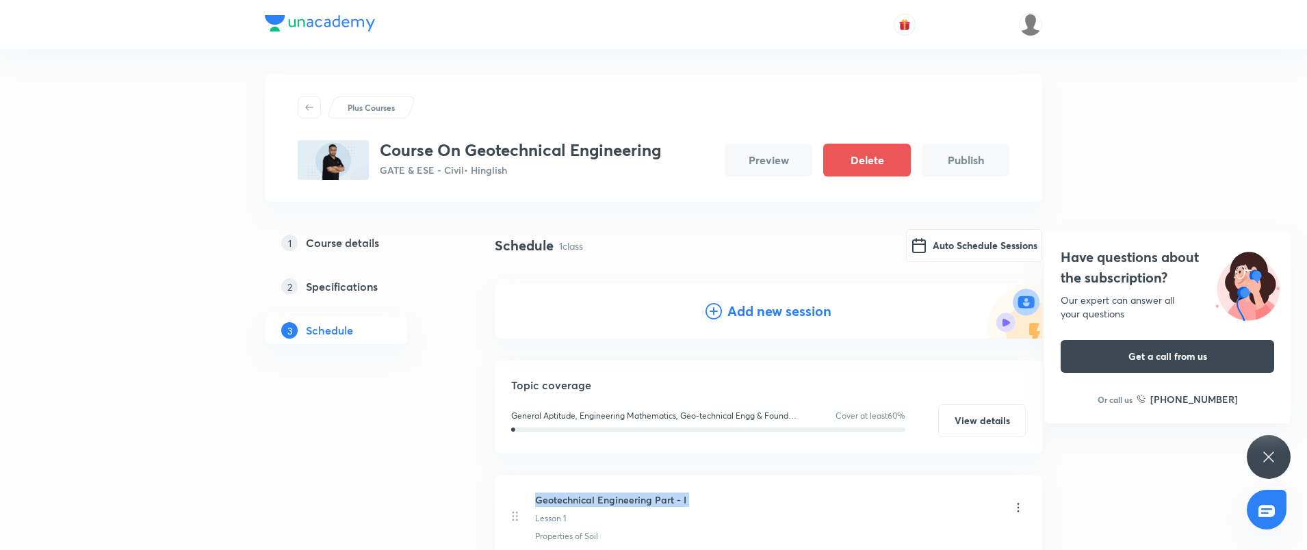
scroll to position [0, 0]
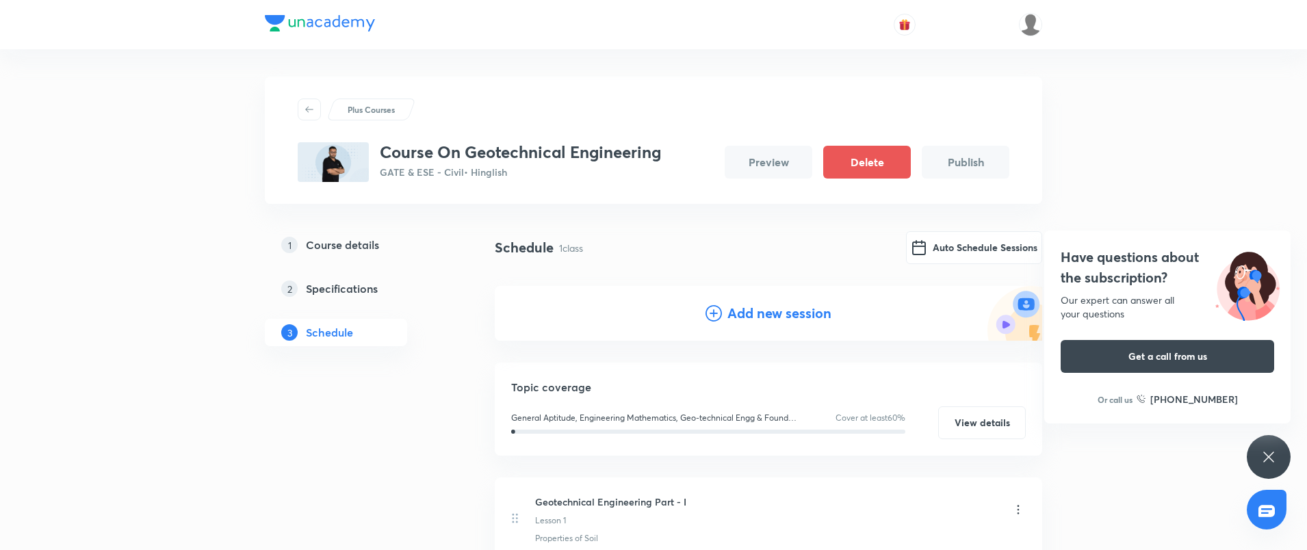
click at [776, 320] on h4 "Add new session" at bounding box center [780, 313] width 104 height 21
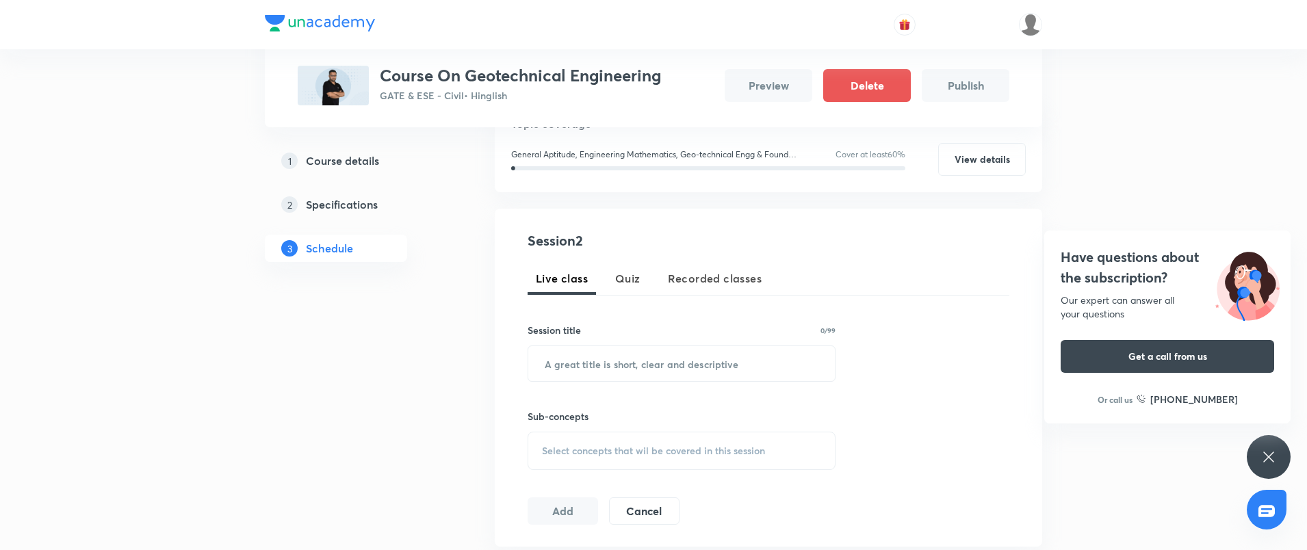
scroll to position [251, 0]
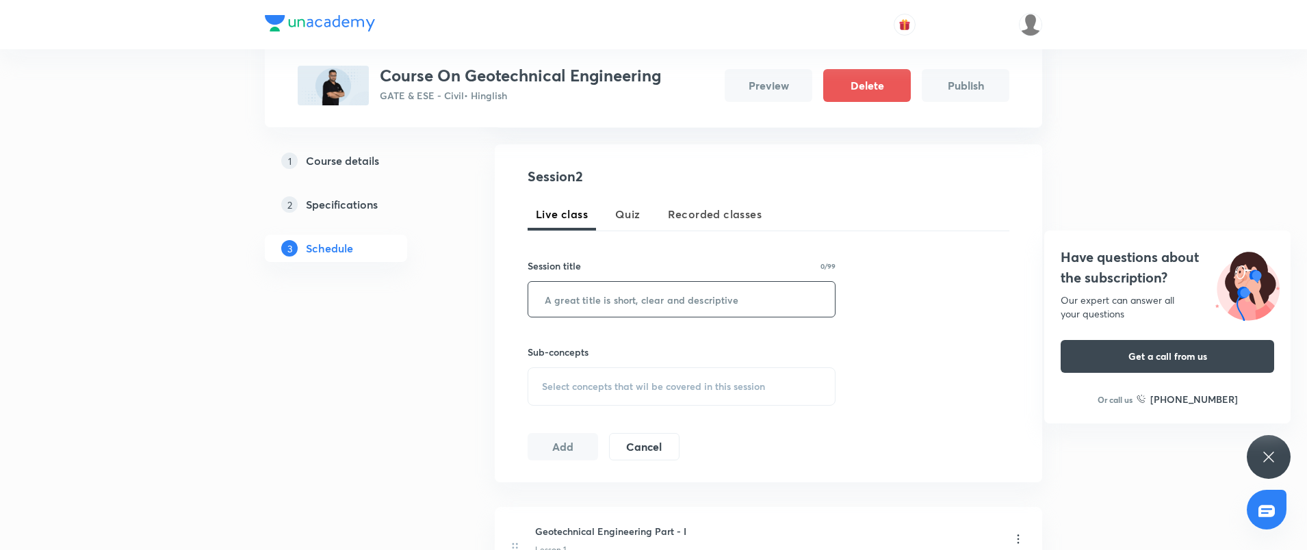
click at [610, 300] on input "text" at bounding box center [681, 299] width 307 height 35
paste input "Geotechnical Engineering Part - I"
type input "Geotechnical Engineering Part - II"
click at [649, 386] on span "Select concepts that wil be covered in this session" at bounding box center [653, 386] width 223 height 11
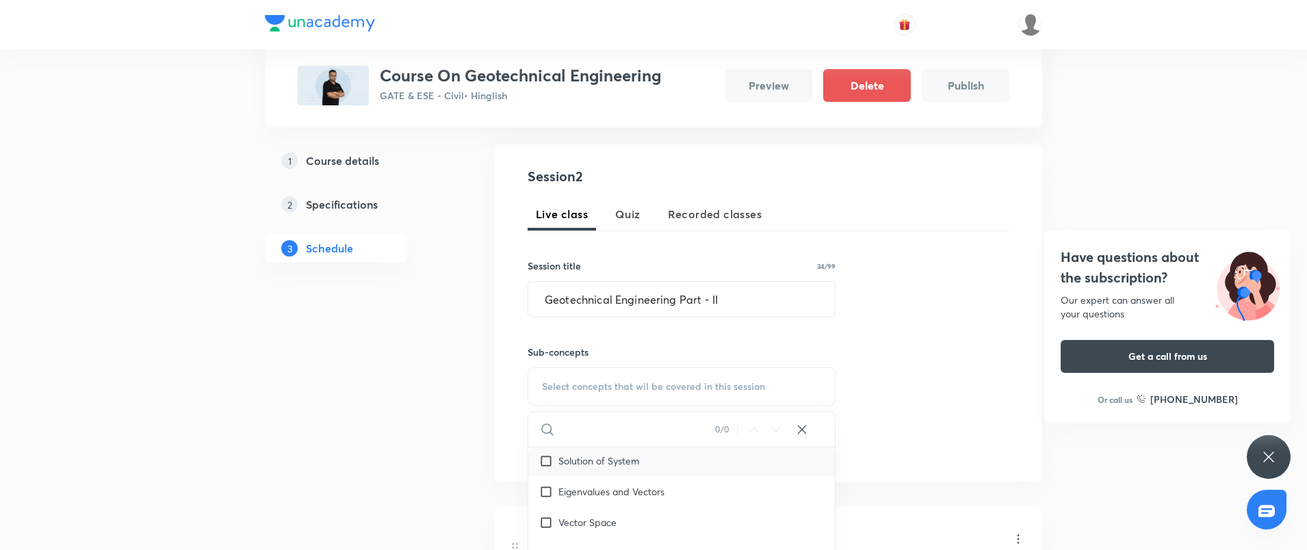
click at [569, 469] on div "Solution of System" at bounding box center [681, 461] width 307 height 31
checkbox input "true"
click at [872, 381] on div "Session 2 Live class Quiz Recorded classes Session title 34/99 Geotechnical Eng…" at bounding box center [769, 321] width 482 height 310
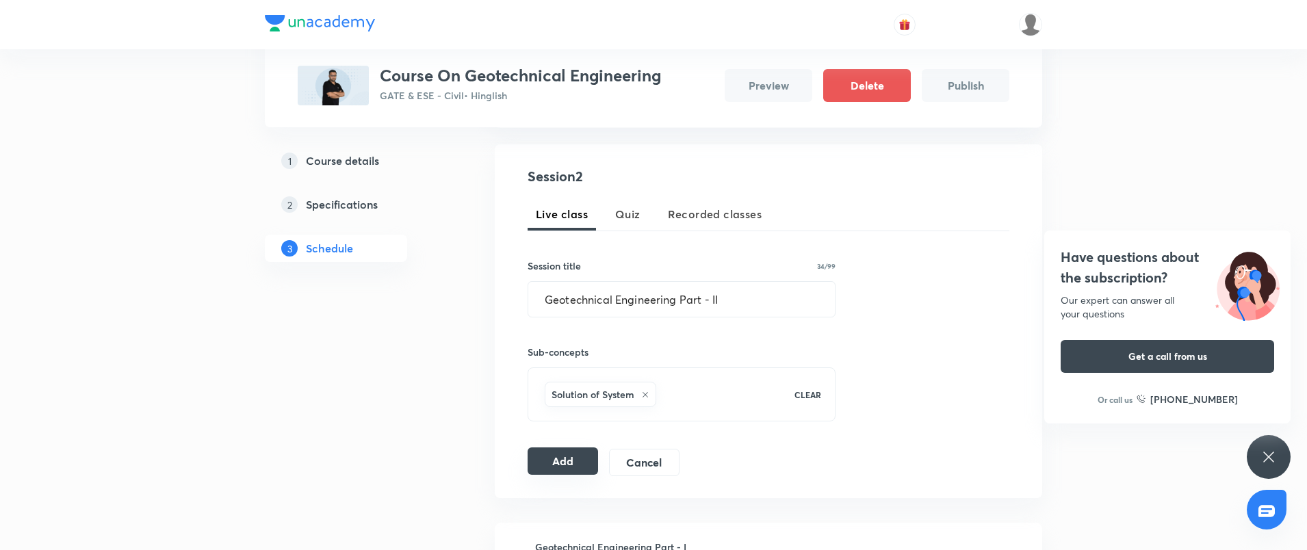
click at [556, 452] on button "Add" at bounding box center [563, 461] width 71 height 27
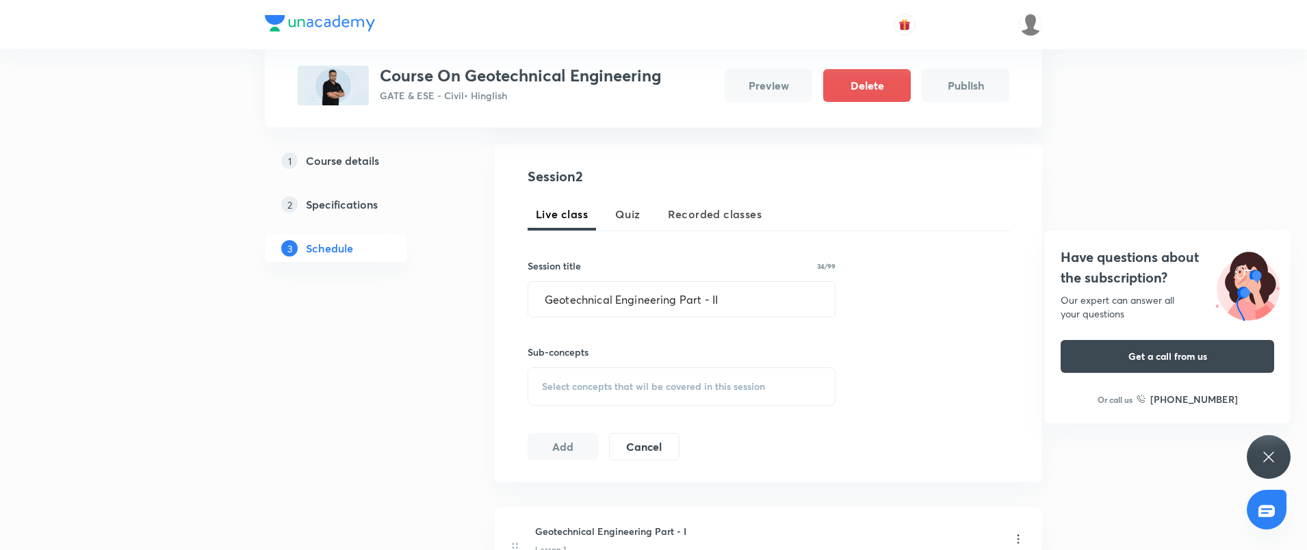
scroll to position [146, 0]
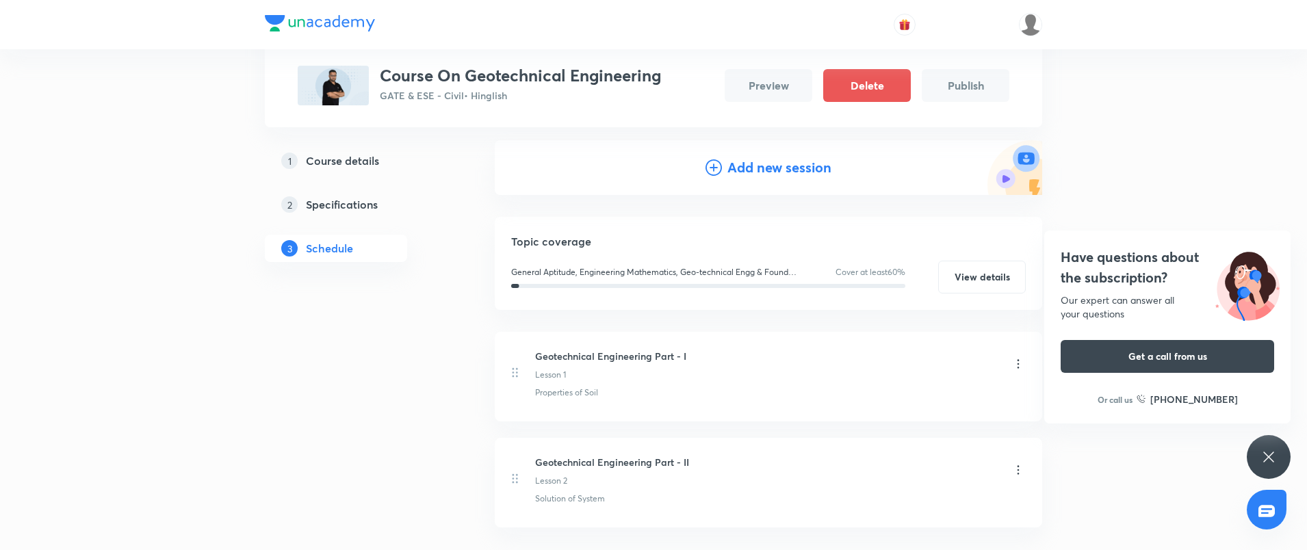
click at [752, 173] on h4 "Add new session" at bounding box center [780, 167] width 104 height 21
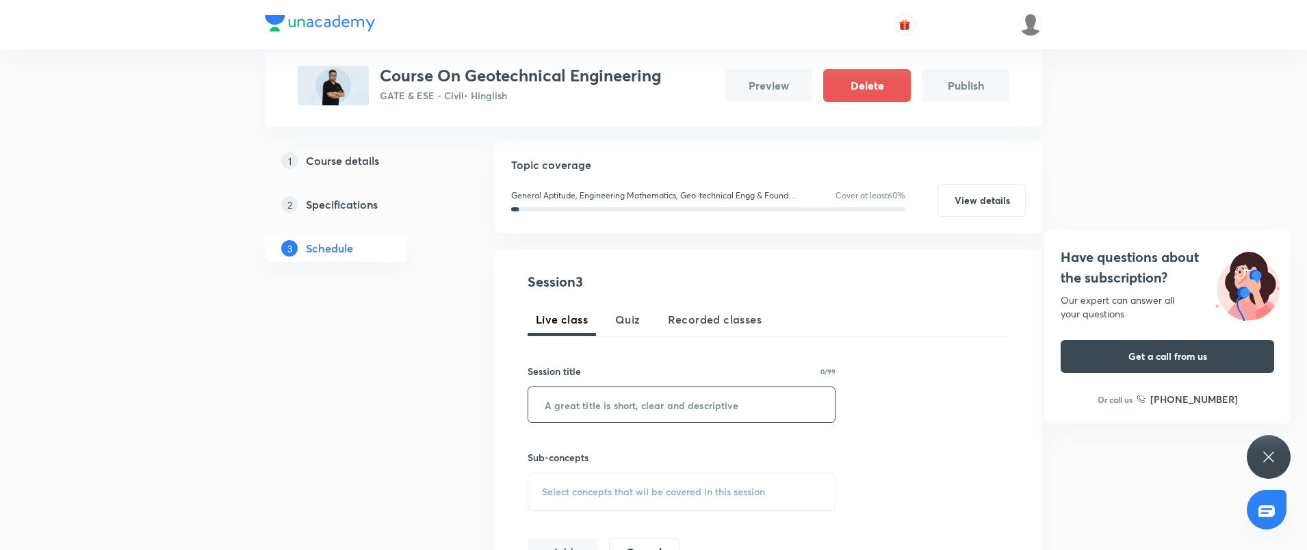
click at [623, 403] on input "text" at bounding box center [681, 404] width 307 height 35
paste input "Geotechnical Engineering Part - I"
type input "Geotechnical Engineering Part - III"
click at [623, 484] on div "Select concepts that wil be covered in this session" at bounding box center [682, 492] width 308 height 38
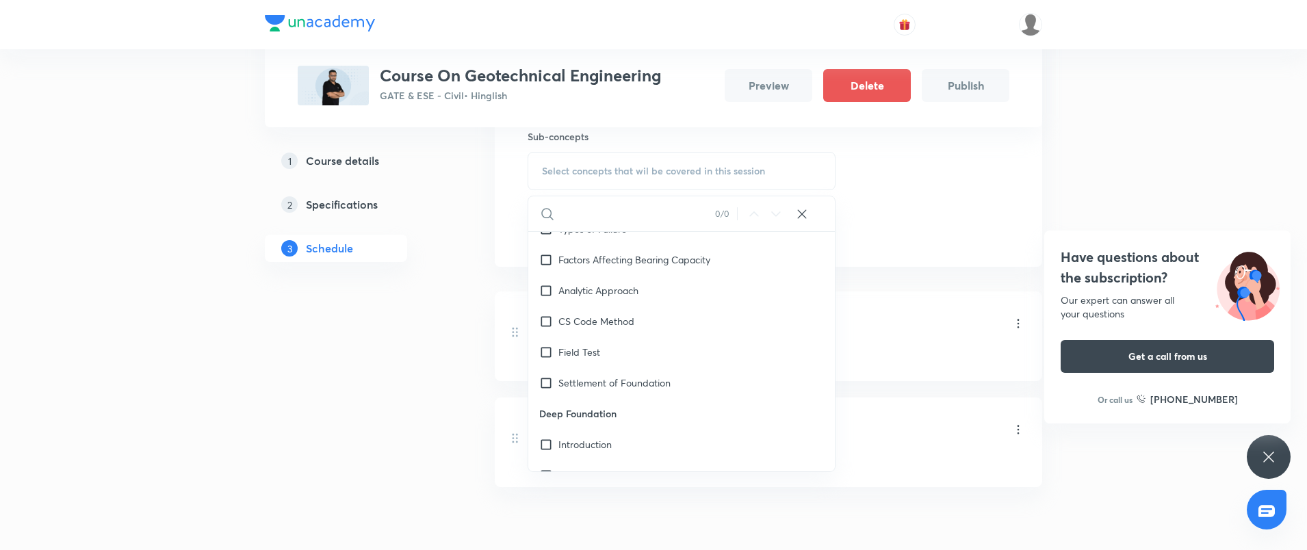
scroll to position [4042, 0]
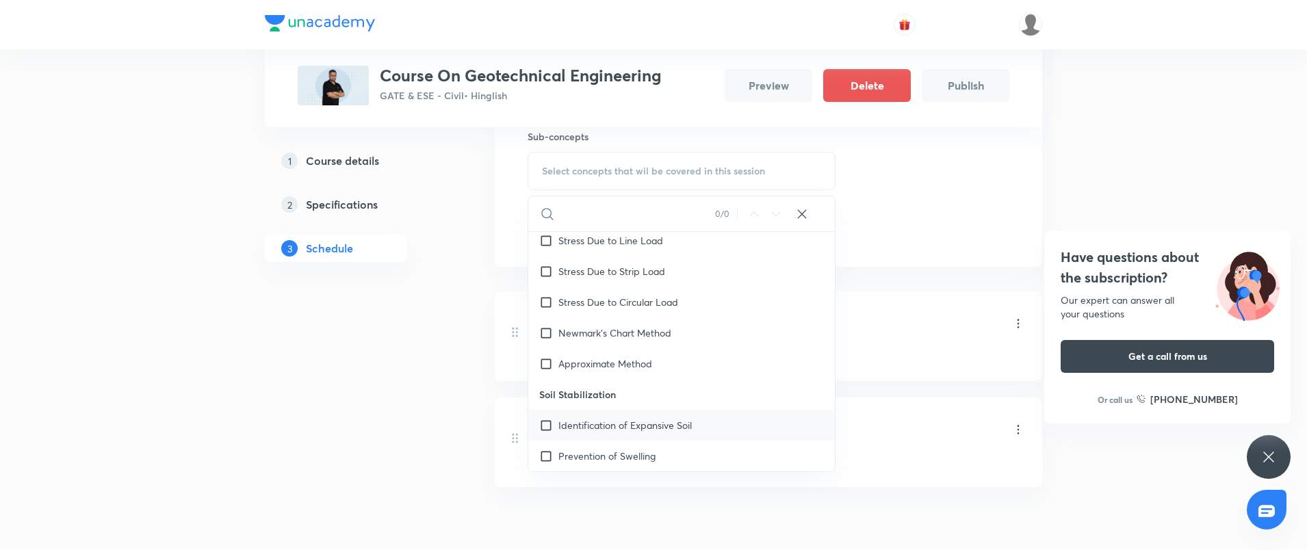
click at [590, 426] on p "Identification of Expansive Soil" at bounding box center [625, 425] width 133 height 14
checkbox input "true"
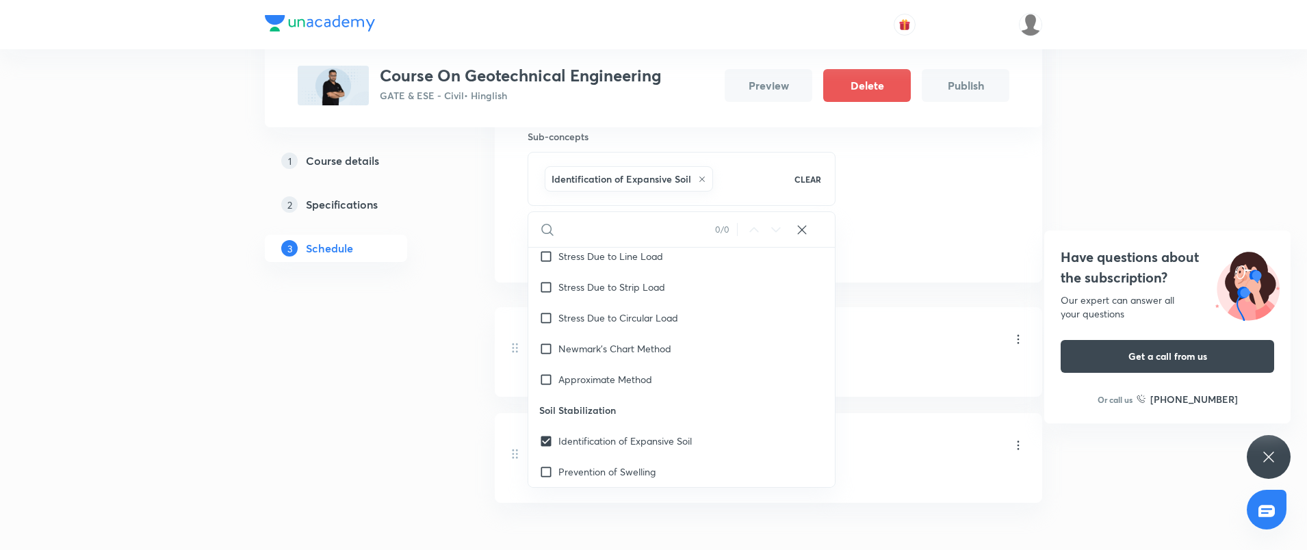
click at [869, 353] on div "Geotechnical Engineering Part - I Lesson 1" at bounding box center [780, 340] width 490 height 32
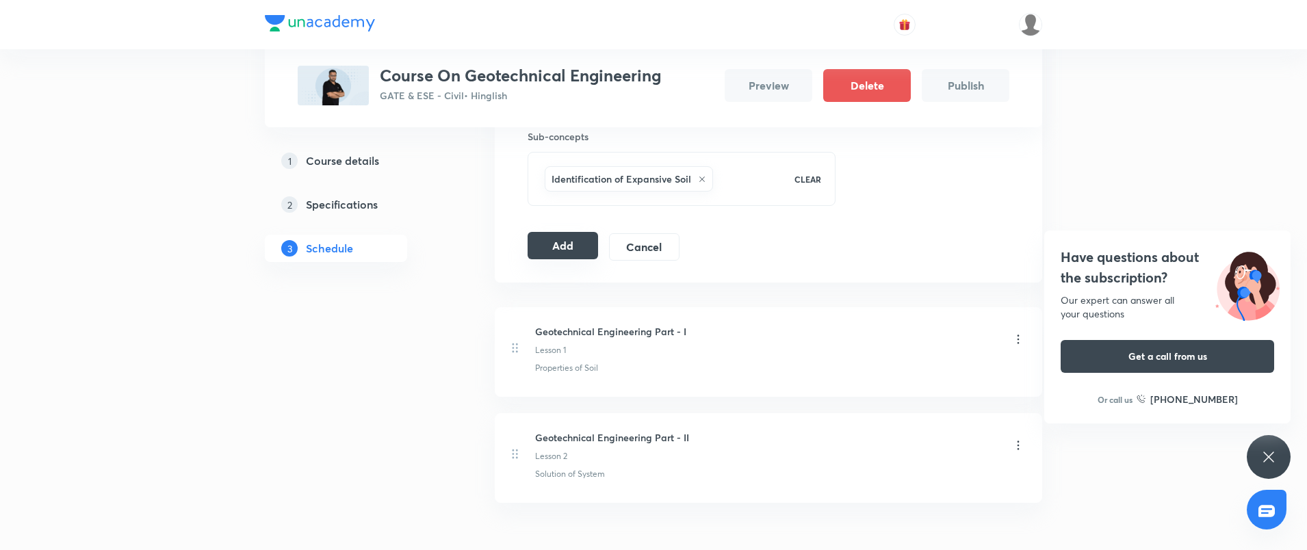
click at [550, 244] on button "Add" at bounding box center [563, 245] width 71 height 27
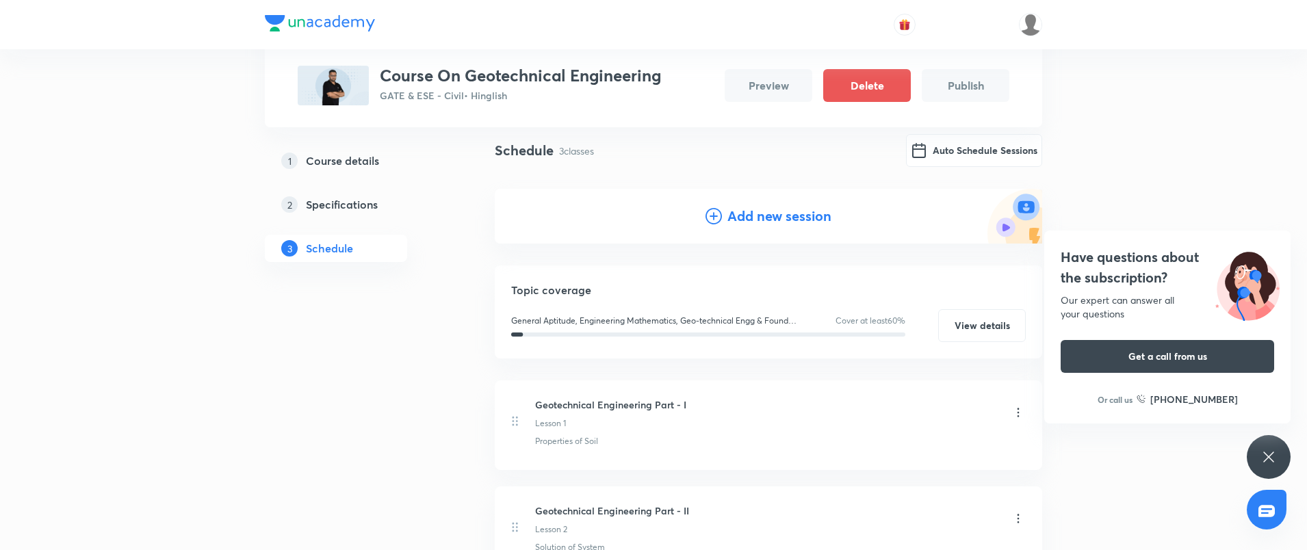
scroll to position [0, 0]
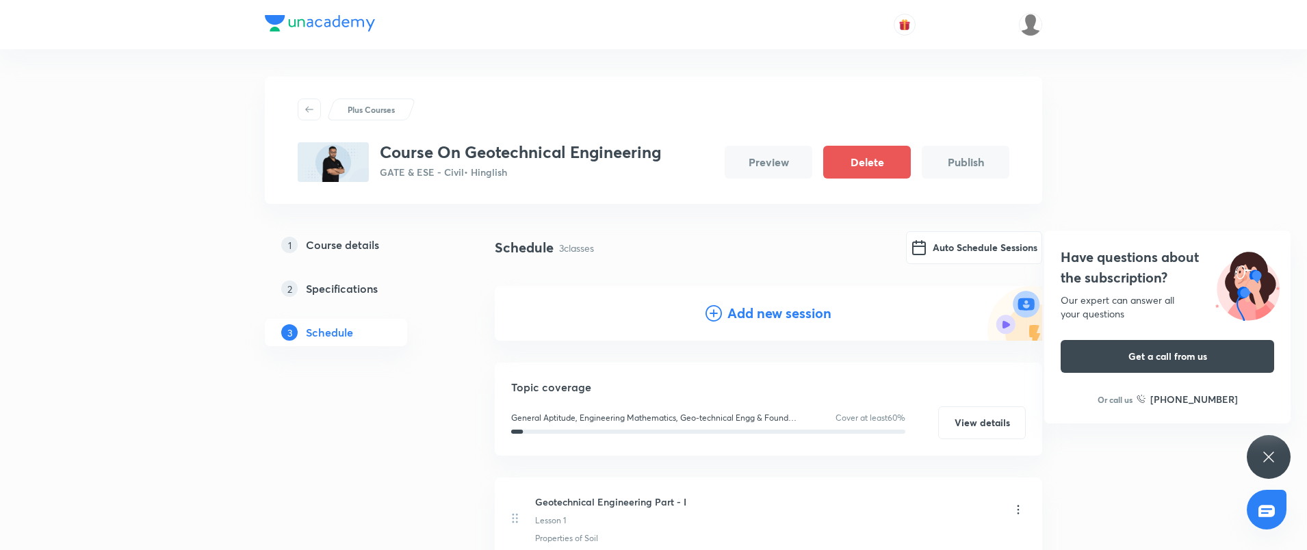
click at [782, 325] on div "Add new session" at bounding box center [769, 313] width 548 height 55
click at [767, 316] on h4 "Add new session" at bounding box center [780, 313] width 104 height 21
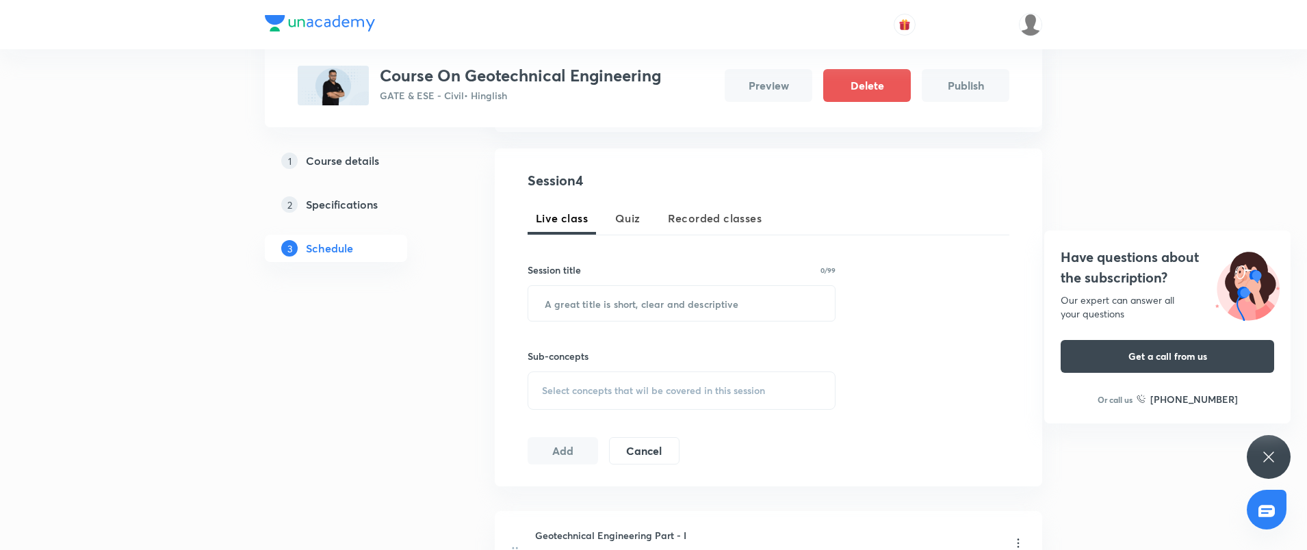
scroll to position [251, 0]
click at [623, 294] on input "text" at bounding box center [681, 299] width 307 height 35
paste input "Geotechnical Engineering Part - I"
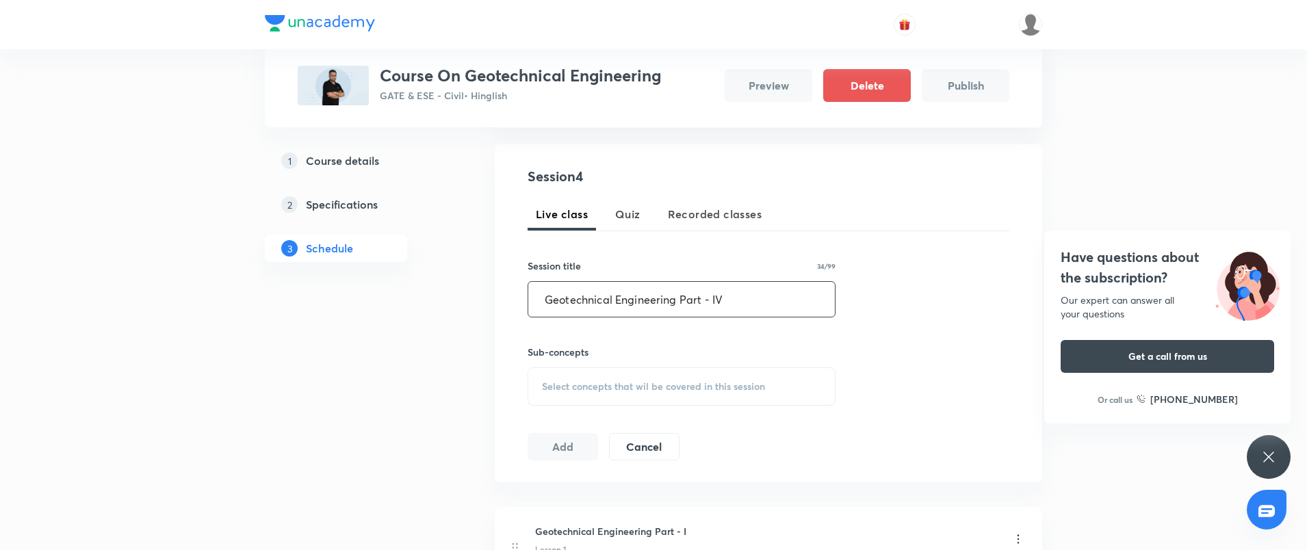
type input "Geotechnical Engineering Part - IV"
click at [609, 379] on div "Session 4 Live class Quiz Recorded classes Session title 34/99 Geotechnical Eng…" at bounding box center [769, 313] width 482 height 294
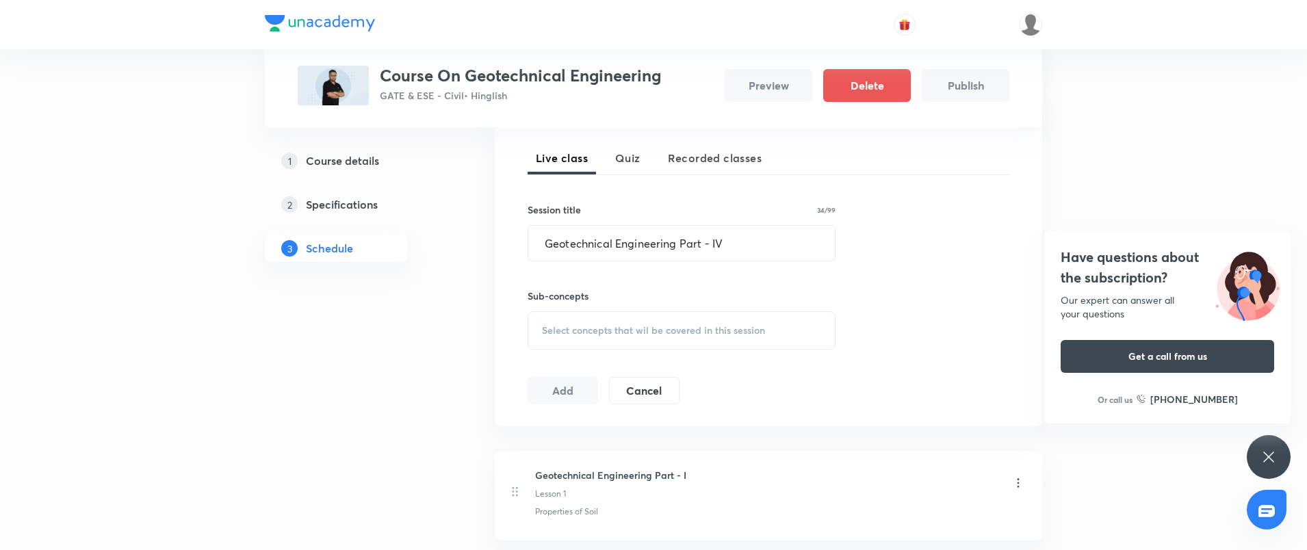
scroll to position [91, 0]
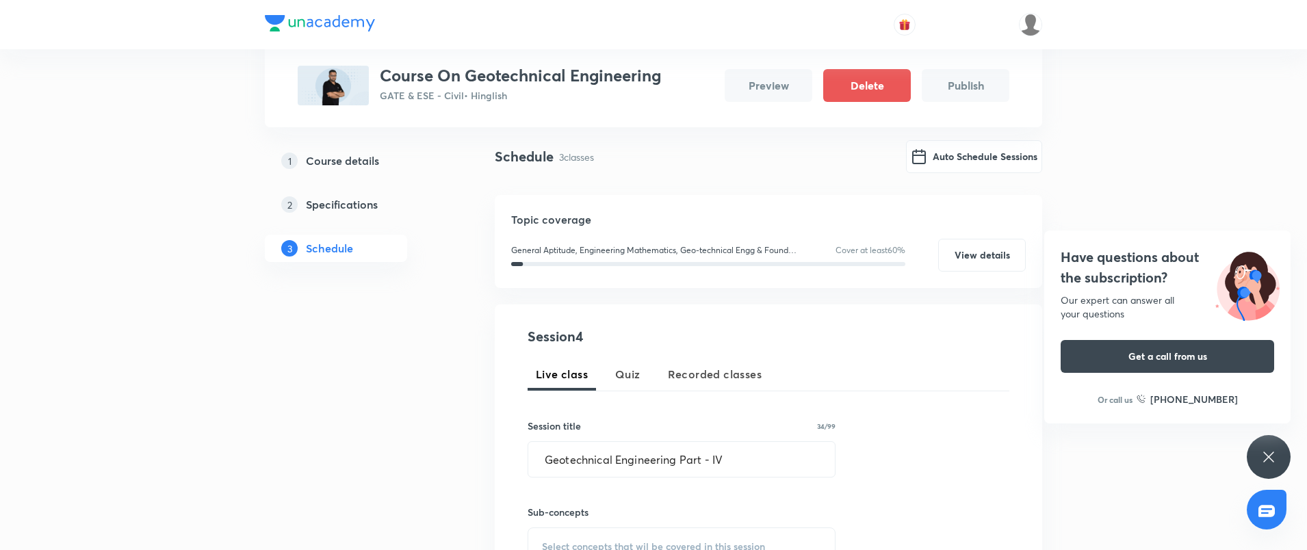
click at [562, 536] on div "Select concepts that wil be covered in this session" at bounding box center [682, 547] width 308 height 38
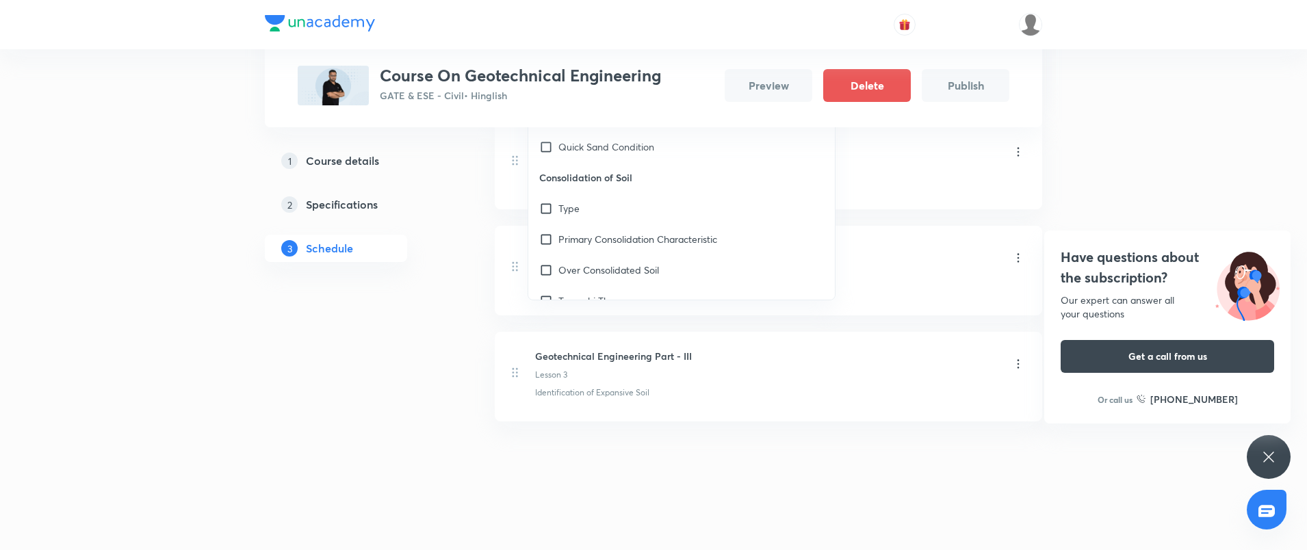
scroll to position [2259, 0]
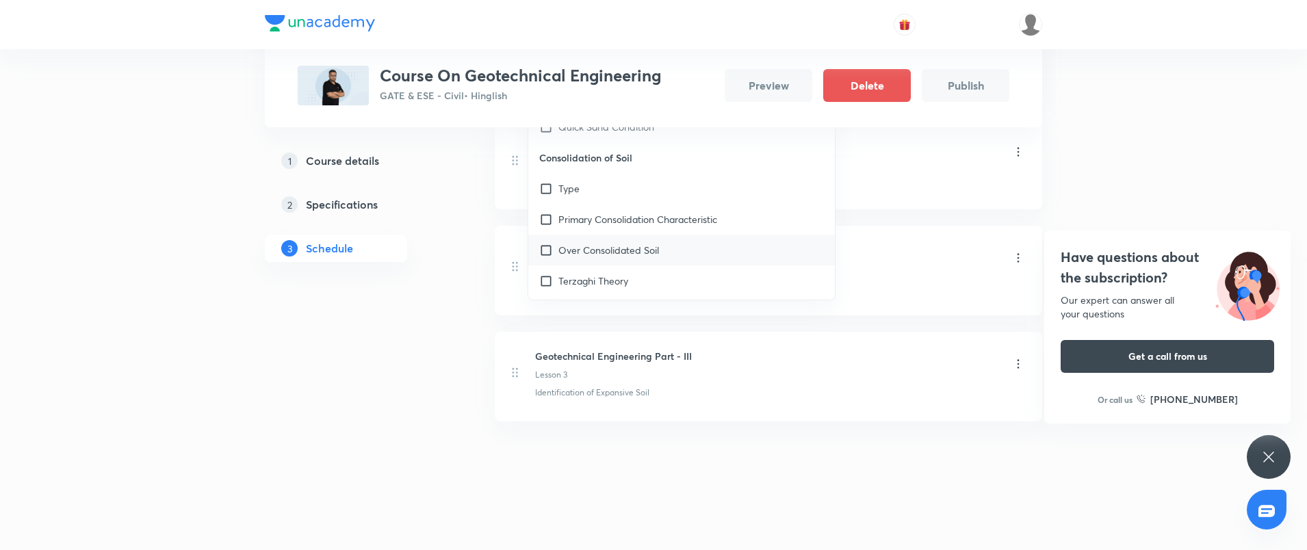
click at [593, 243] on p "Over Consolidated Soil" at bounding box center [609, 250] width 101 height 14
checkbox input "true"
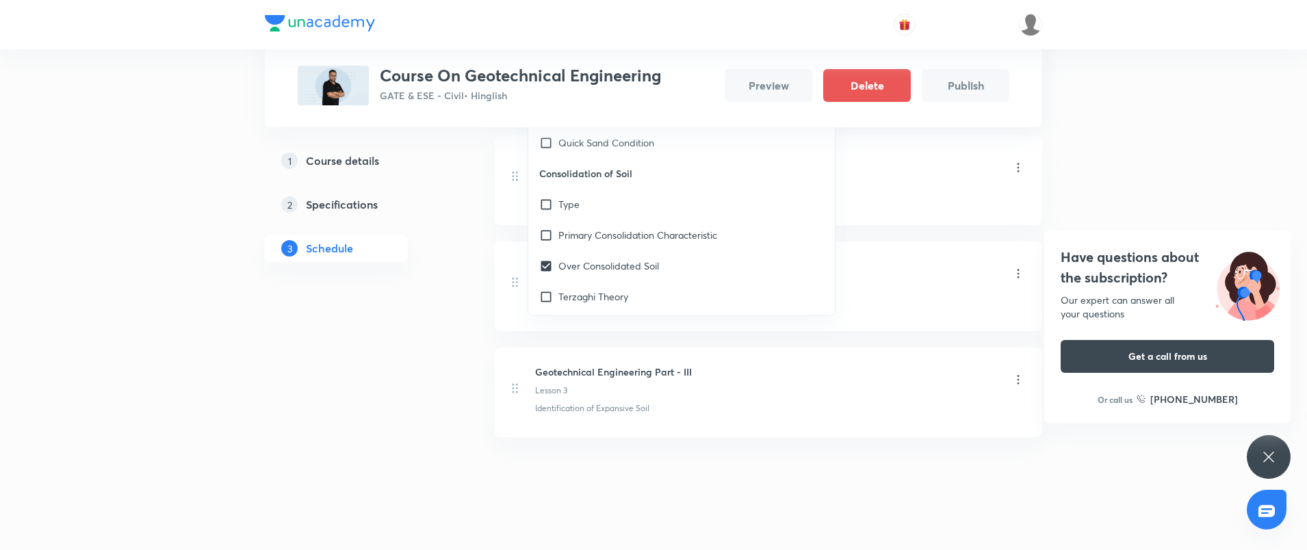
click at [883, 203] on li "Geotechnical Engineering Part - I Lesson 1 Properties of Soil" at bounding box center [769, 181] width 548 height 90
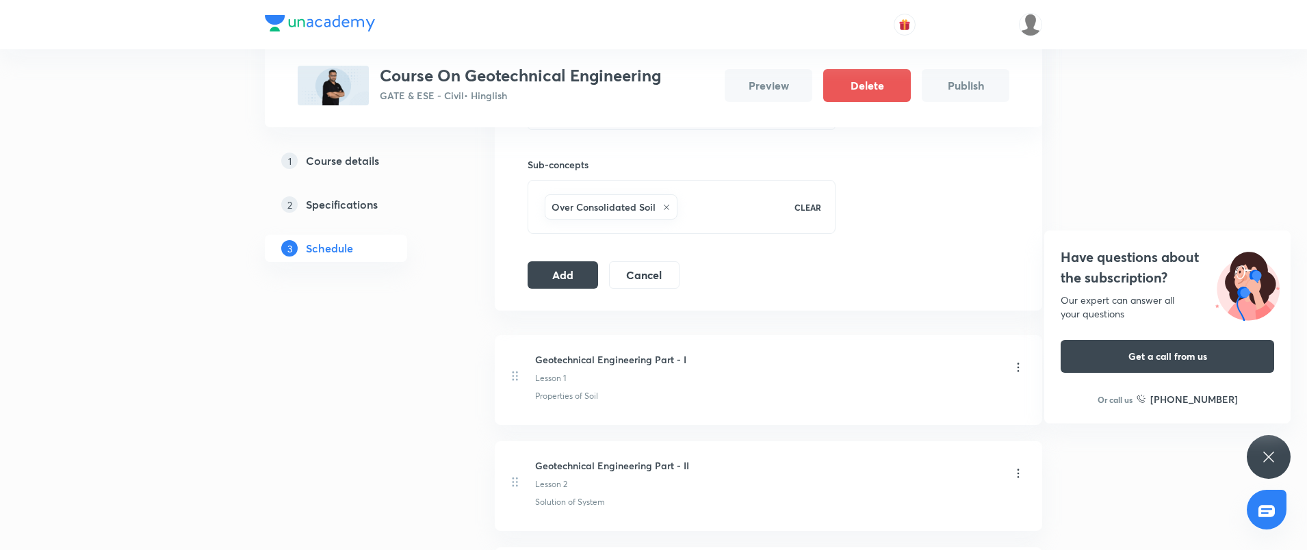
scroll to position [274, 0]
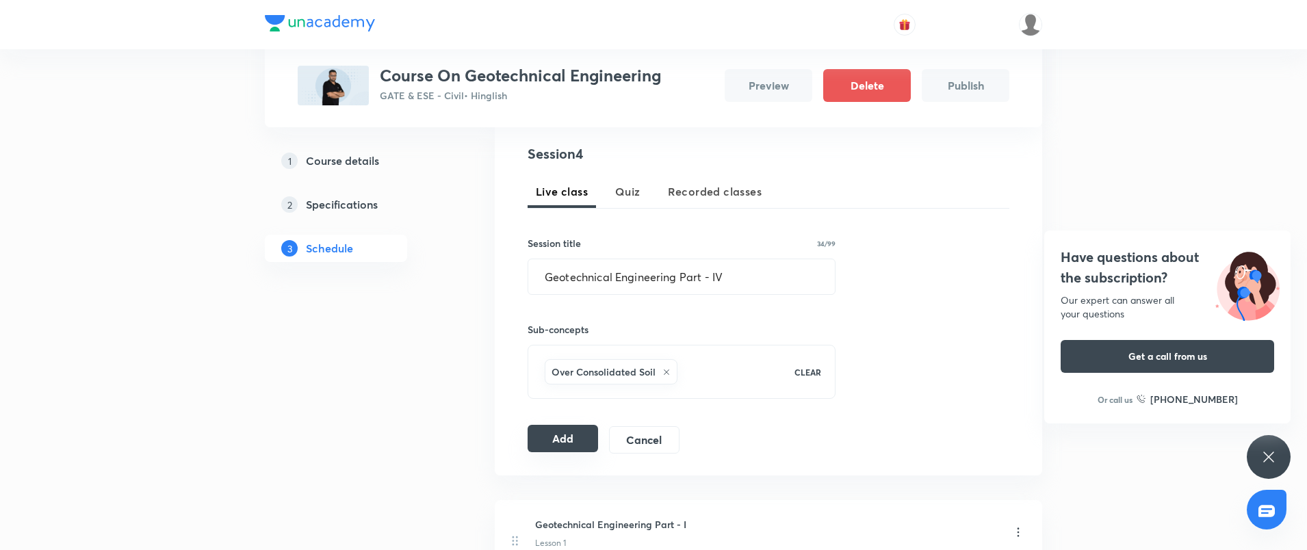
click at [563, 436] on button "Add" at bounding box center [563, 438] width 71 height 27
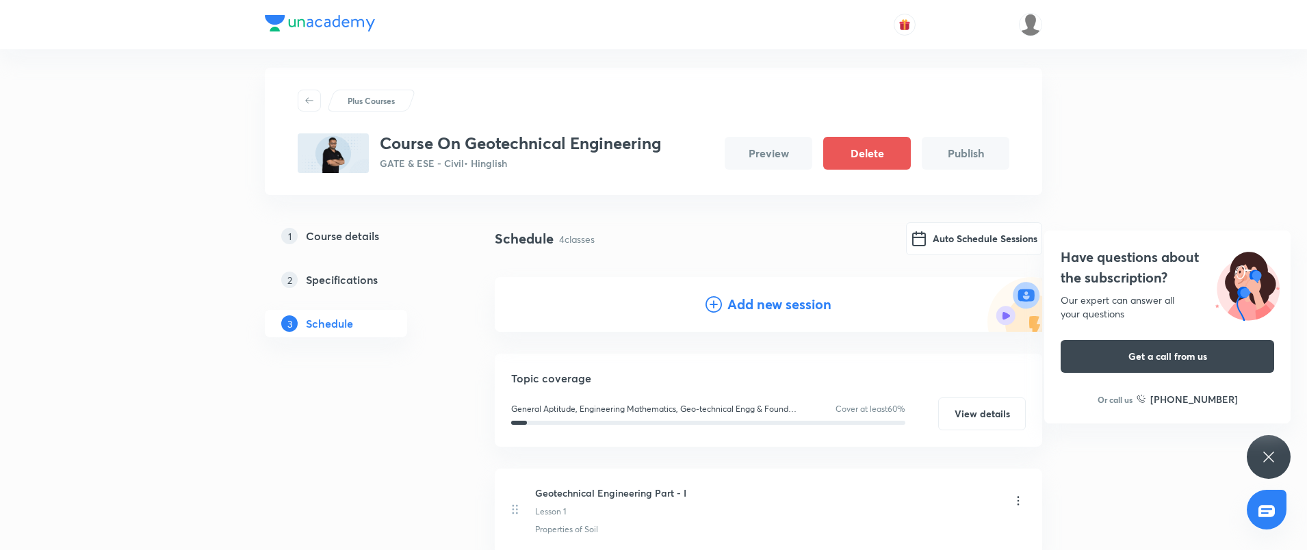
scroll to position [0, 0]
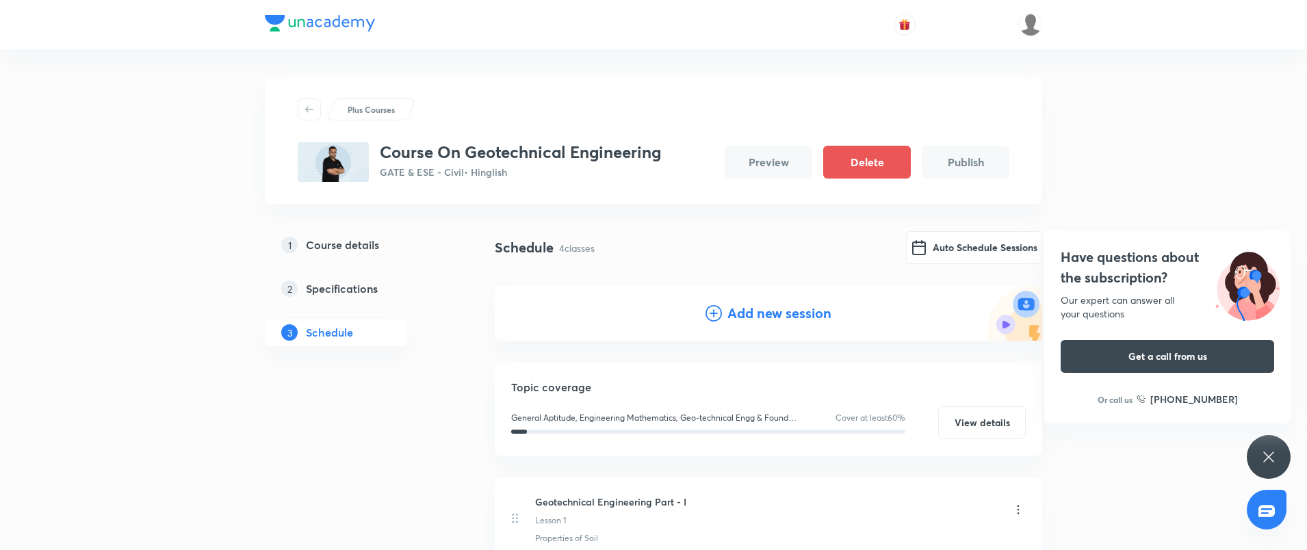
click at [755, 313] on h4 "Add new session" at bounding box center [780, 313] width 104 height 21
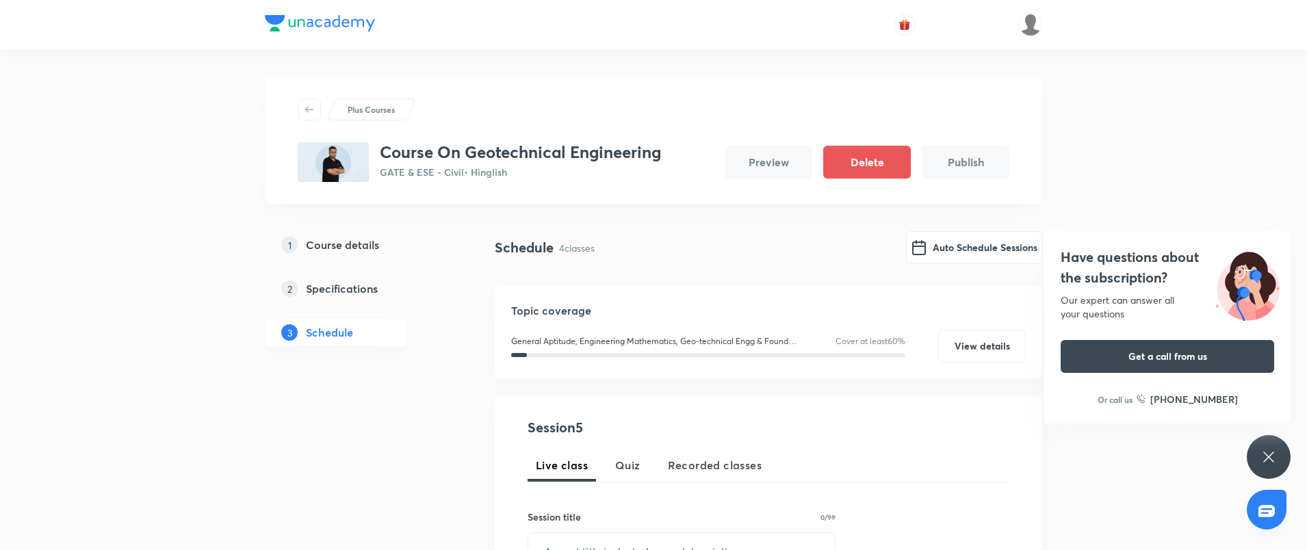
scroll to position [365, 0]
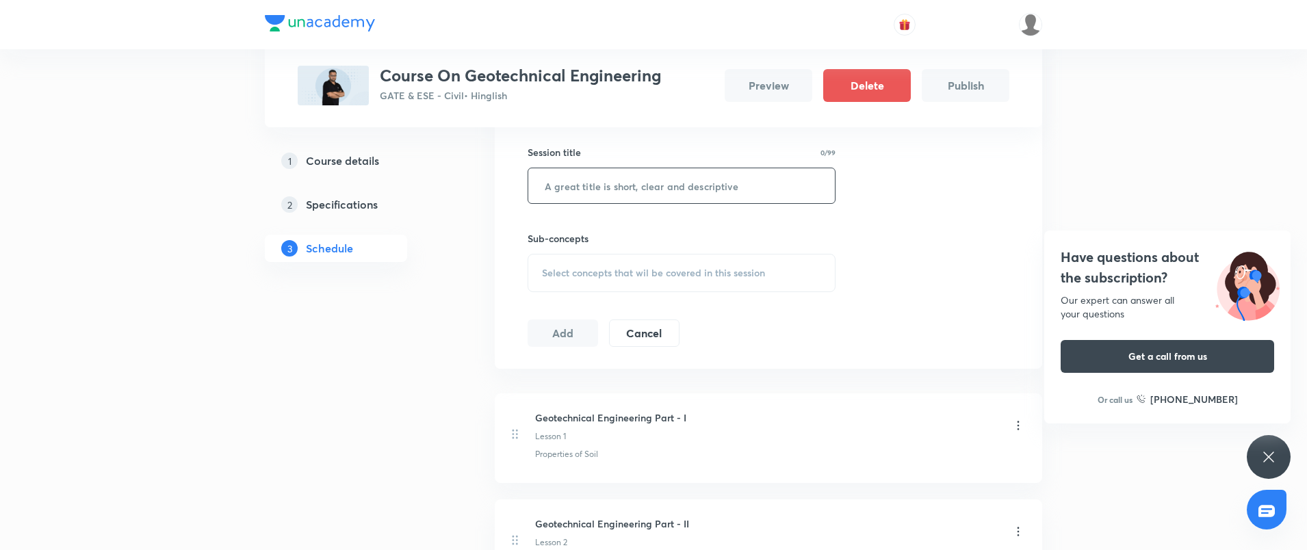
click at [635, 202] on input "text" at bounding box center [681, 185] width 307 height 35
paste input "Geotechnical Engineering Part - I"
type input "Geotechnical Engineering Part - V"
click at [630, 261] on div "Select concepts that wil be covered in this session" at bounding box center [682, 273] width 308 height 38
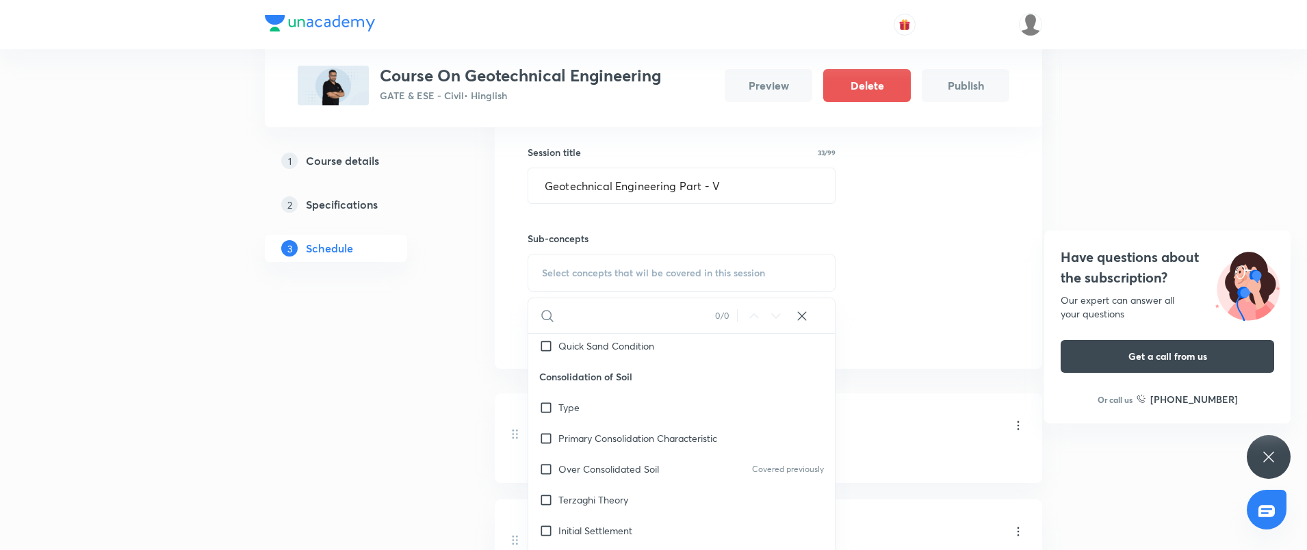
scroll to position [2285, 0]
click at [585, 377] on p "Quick Sand Condition" at bounding box center [607, 375] width 96 height 14
checkbox input "true"
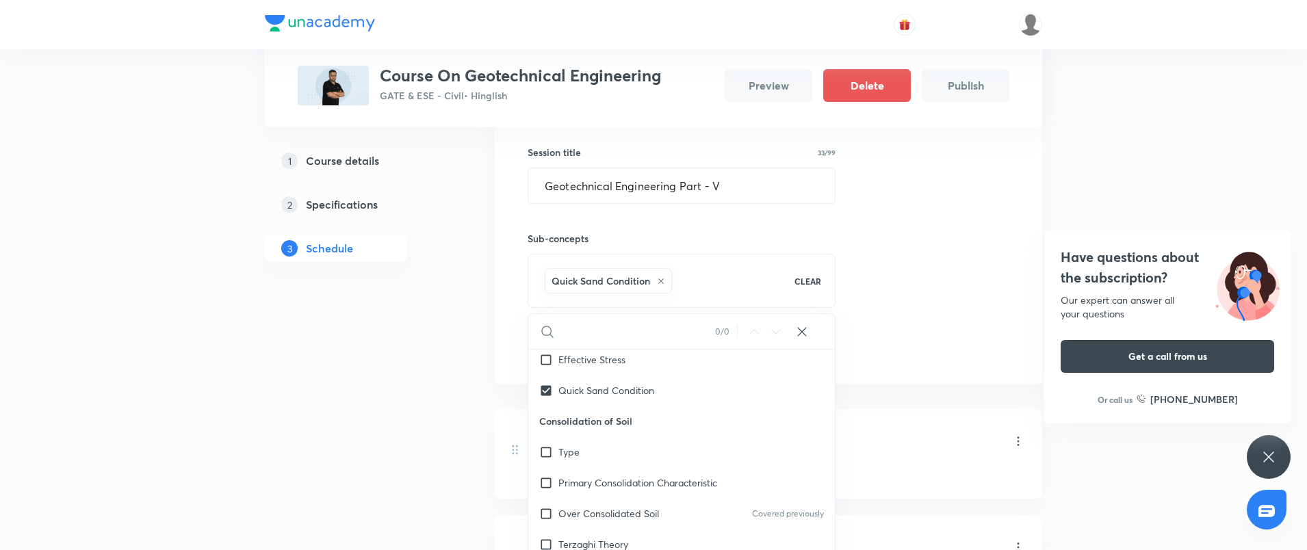
click at [860, 338] on div "Session 5 Live class Quiz Recorded classes Session title 33/99 Geotechnical Eng…" at bounding box center [769, 208] width 482 height 310
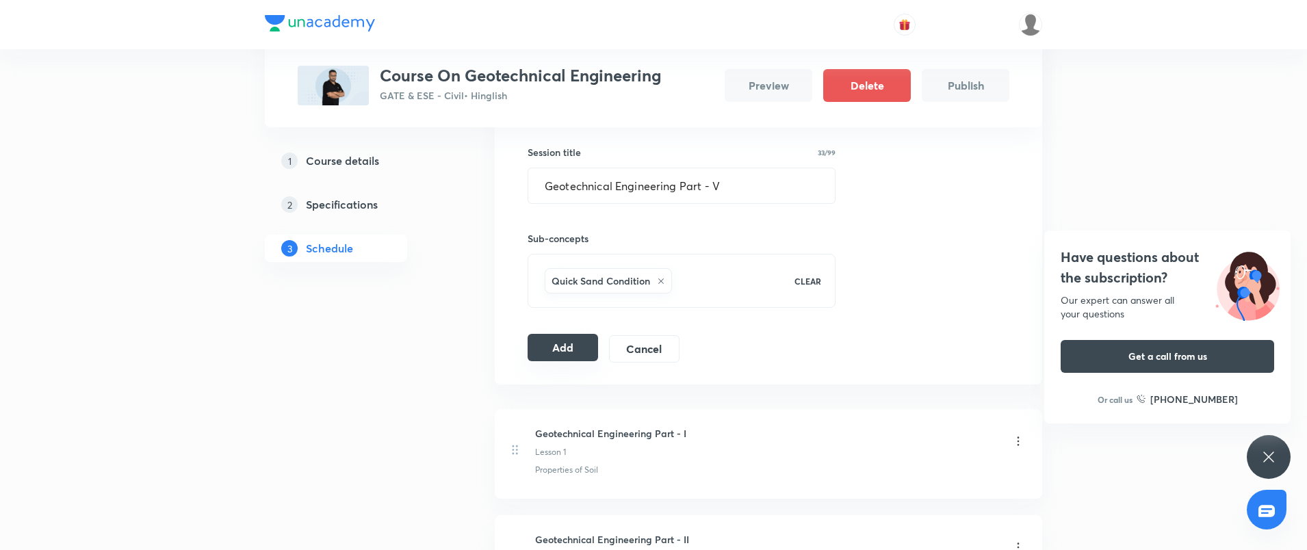
click at [589, 337] on button "Add" at bounding box center [563, 347] width 71 height 27
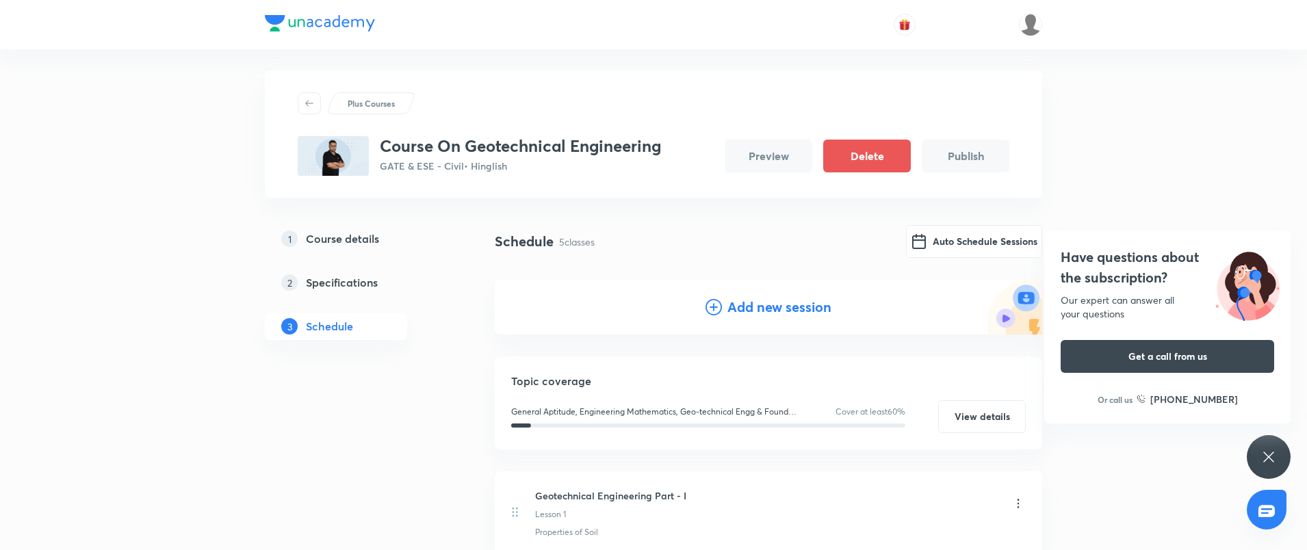
scroll to position [0, 0]
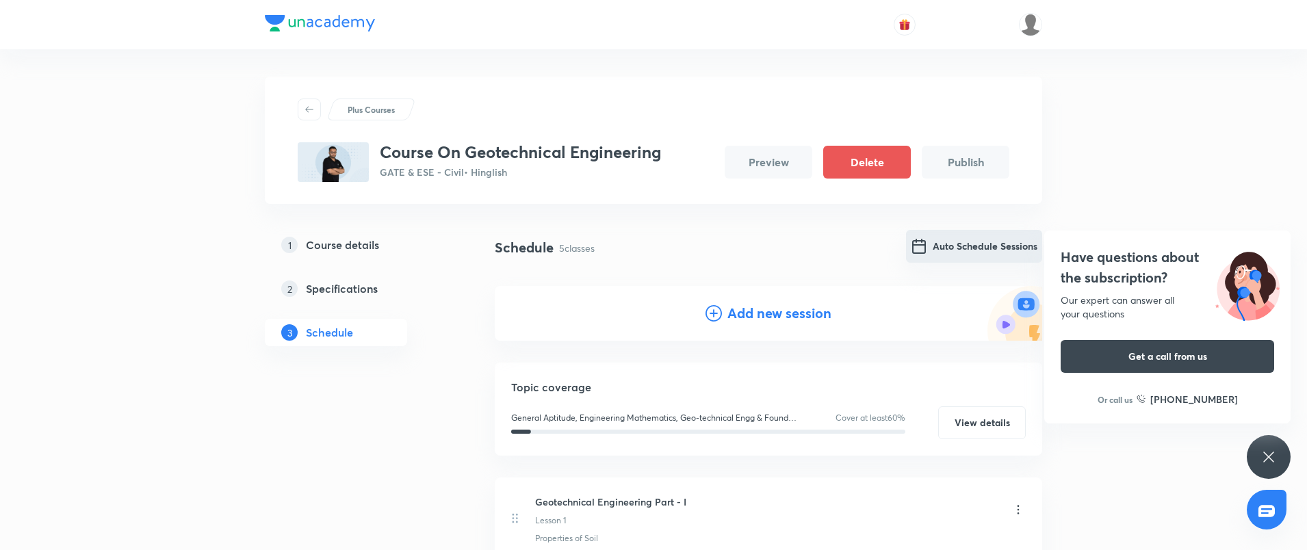
click at [954, 257] on button "Auto Schedule Sessions" at bounding box center [974, 246] width 136 height 33
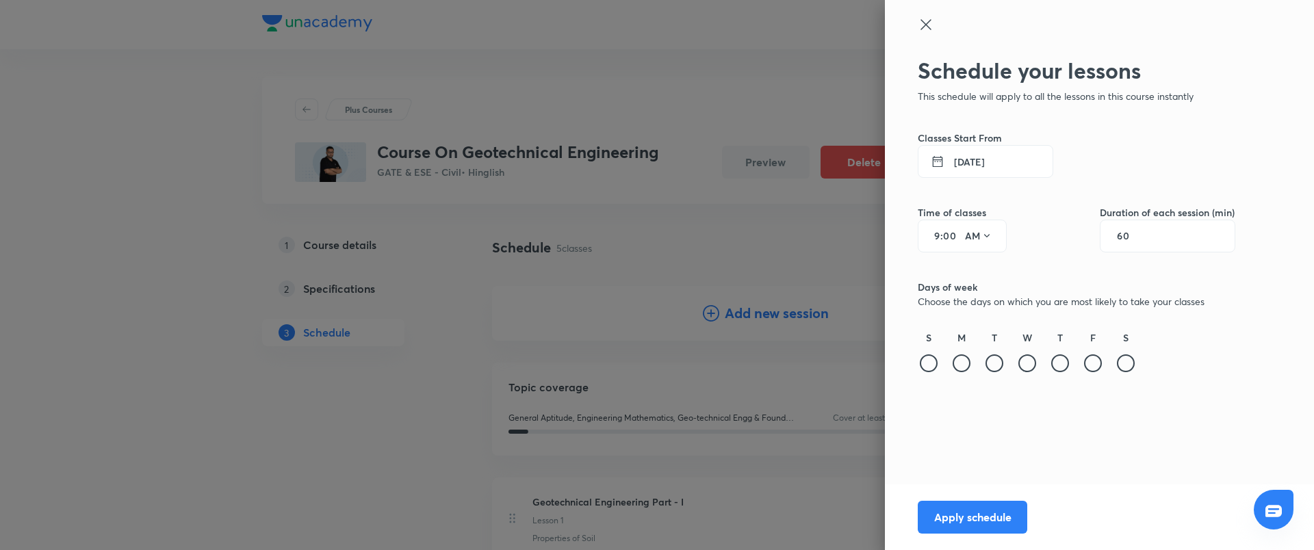
click at [954, 179] on div "Time of classes 9 : 00 AM" at bounding box center [962, 215] width 89 height 75
click at [962, 161] on button "[DATE]" at bounding box center [986, 161] width 136 height 33
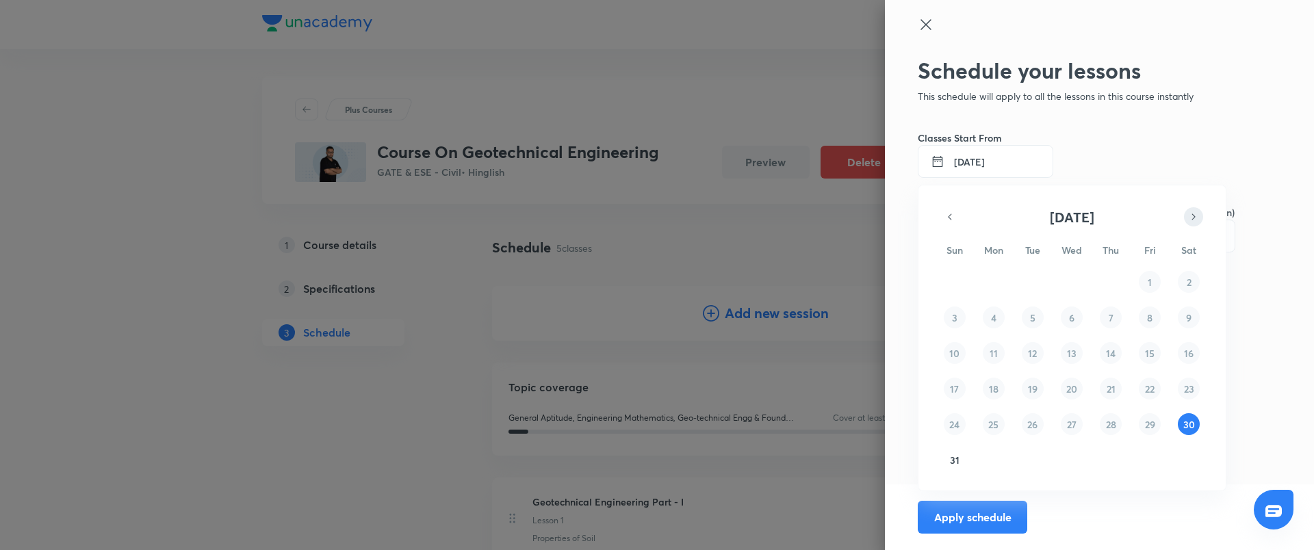
click at [1190, 225] on icon "button" at bounding box center [1193, 217] width 11 height 16
click at [1148, 279] on abbr "5" at bounding box center [1149, 282] width 5 height 13
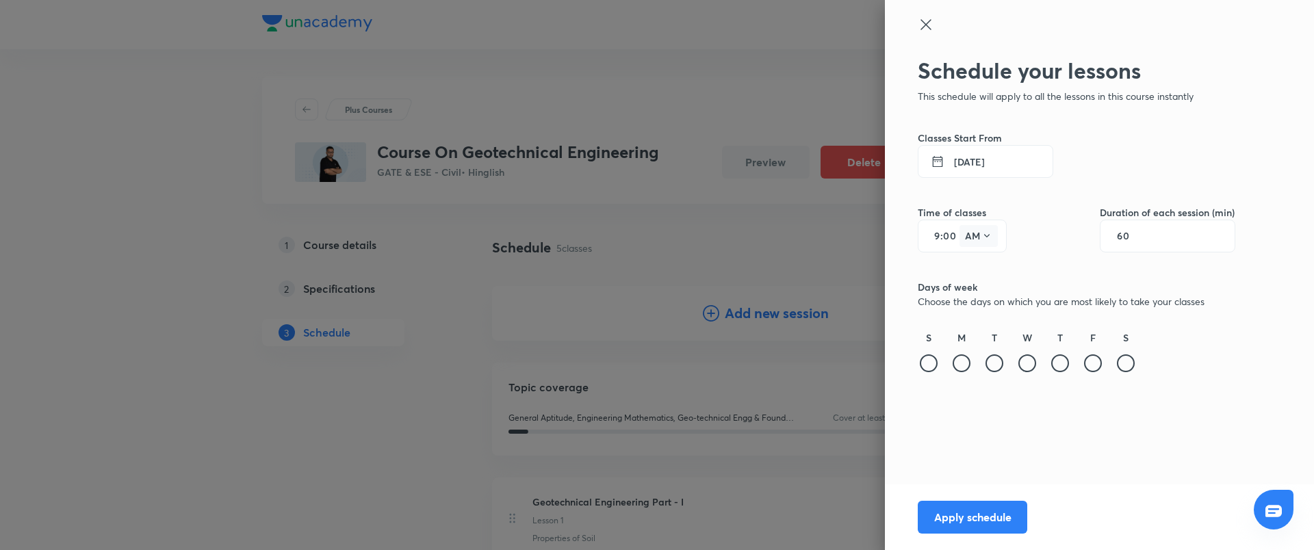
click at [966, 242] on button "AM" at bounding box center [979, 236] width 38 height 22
click at [952, 234] on div at bounding box center [657, 275] width 1314 height 550
click at [941, 233] on div "9 : 00 AM" at bounding box center [962, 236] width 89 height 33
click at [939, 235] on input "9" at bounding box center [932, 236] width 16 height 11
type input "11"
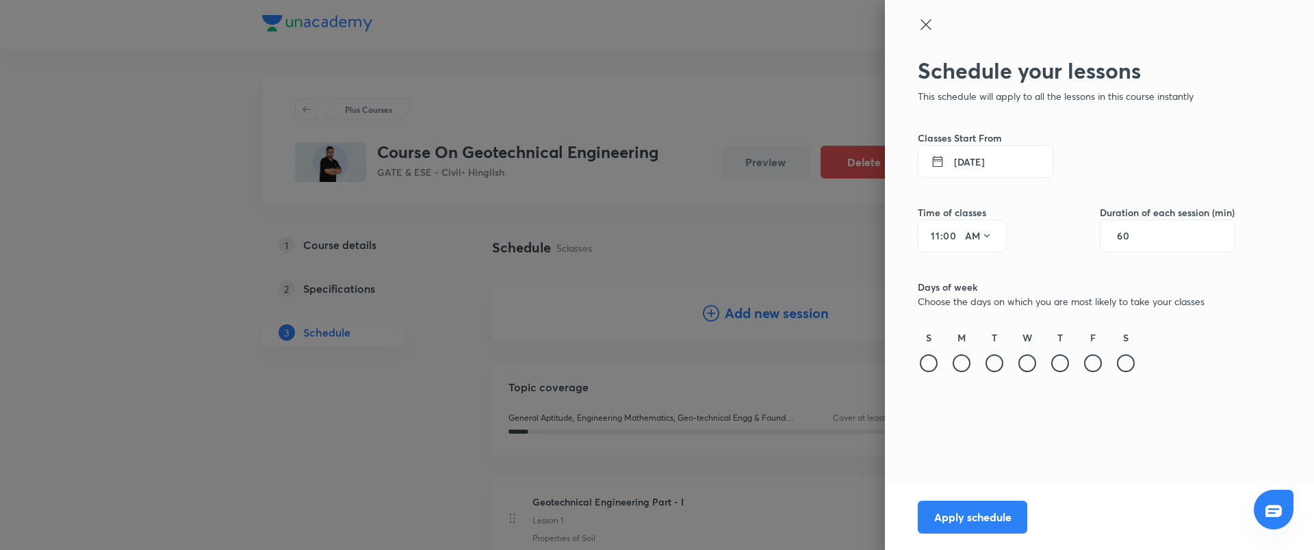
click at [1150, 236] on div "60" at bounding box center [1168, 236] width 136 height 33
click at [1132, 242] on div "60" at bounding box center [1168, 236] width 136 height 33
click at [1138, 231] on input "60" at bounding box center [1130, 236] width 26 height 11
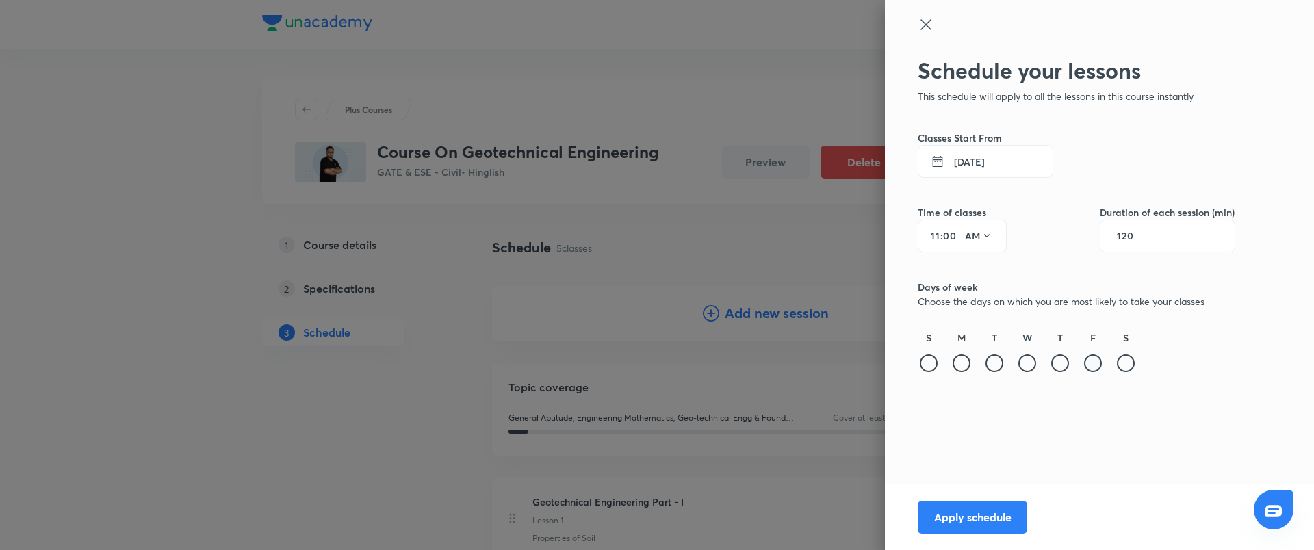
type input "120"
click at [1099, 361] on div at bounding box center [1093, 364] width 18 height 18
click at [1126, 361] on div at bounding box center [1126, 364] width 18 height 18
click at [936, 366] on div at bounding box center [929, 364] width 18 height 18
click at [961, 361] on div at bounding box center [962, 364] width 18 height 18
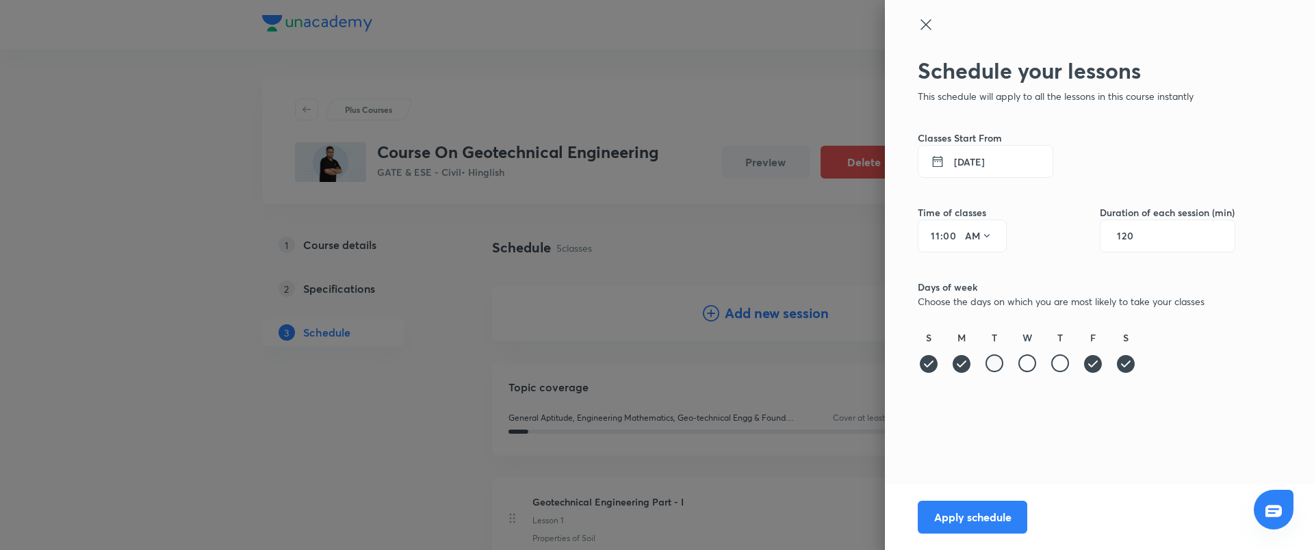
click at [989, 362] on div at bounding box center [995, 364] width 18 height 18
click at [1021, 364] on div at bounding box center [1028, 364] width 18 height 18
click at [1043, 363] on div "S M T W T F S" at bounding box center [1077, 353] width 318 height 44
click at [1076, 369] on div "S M T W T F S" at bounding box center [1077, 353] width 318 height 44
click at [1063, 365] on div at bounding box center [1060, 364] width 18 height 18
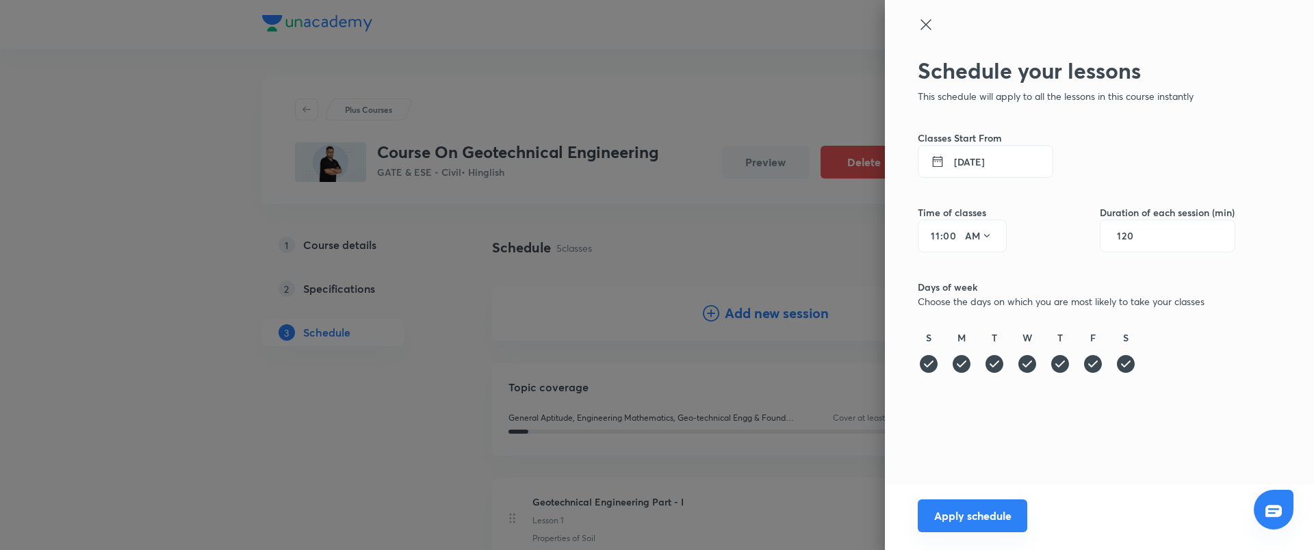
click at [996, 516] on button "Apply schedule" at bounding box center [973, 516] width 110 height 33
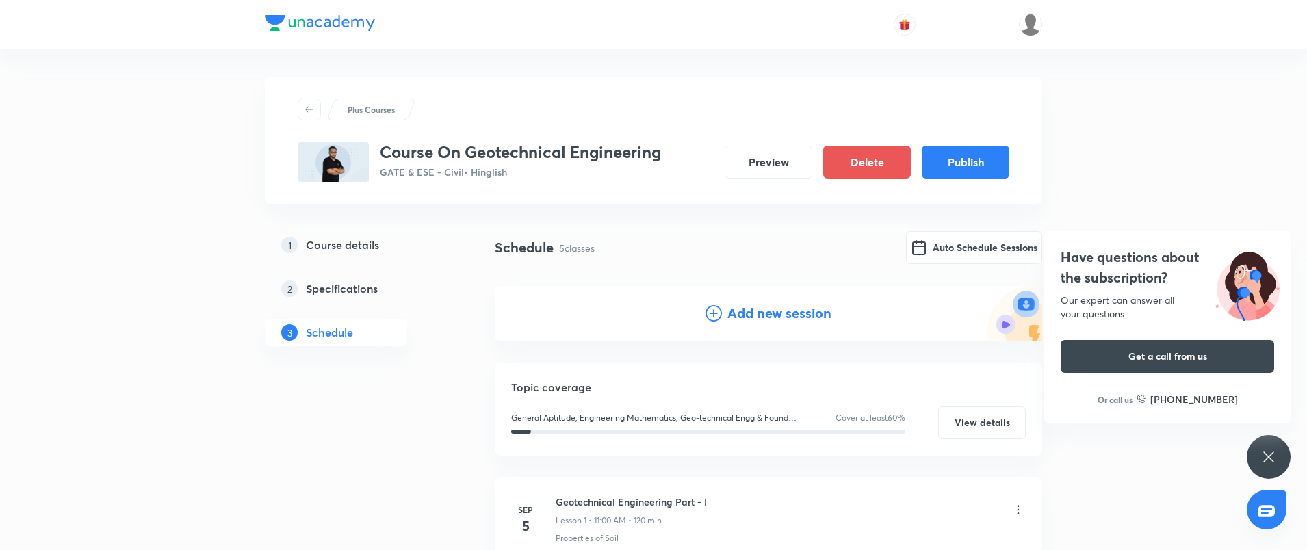
click at [1264, 452] on icon at bounding box center [1269, 457] width 10 height 10
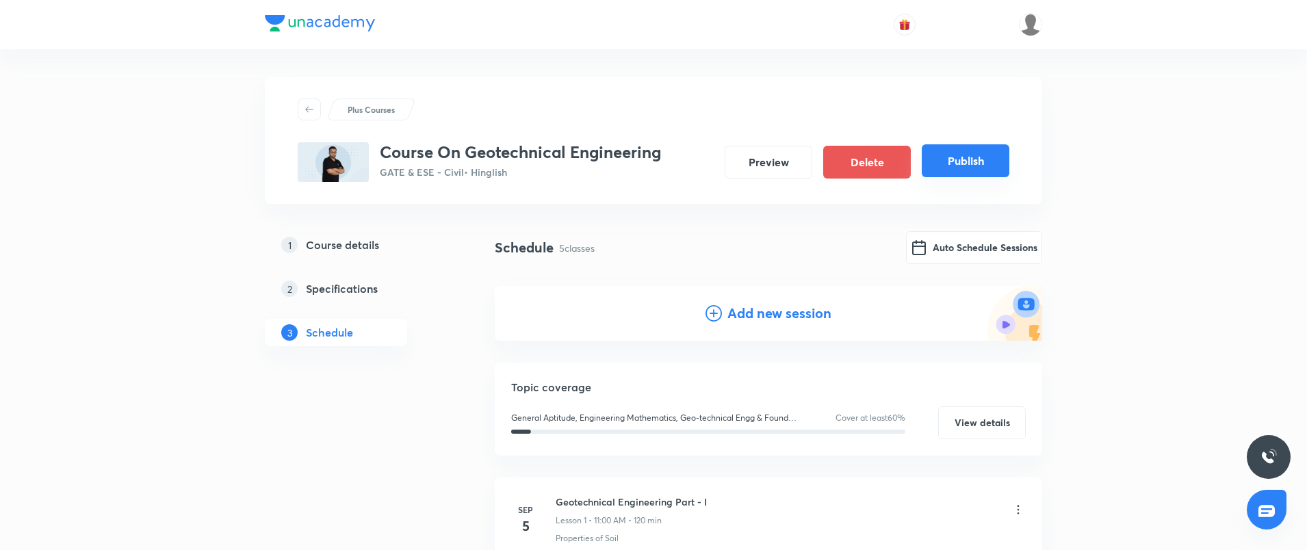
click at [961, 163] on button "Publish" at bounding box center [966, 160] width 88 height 33
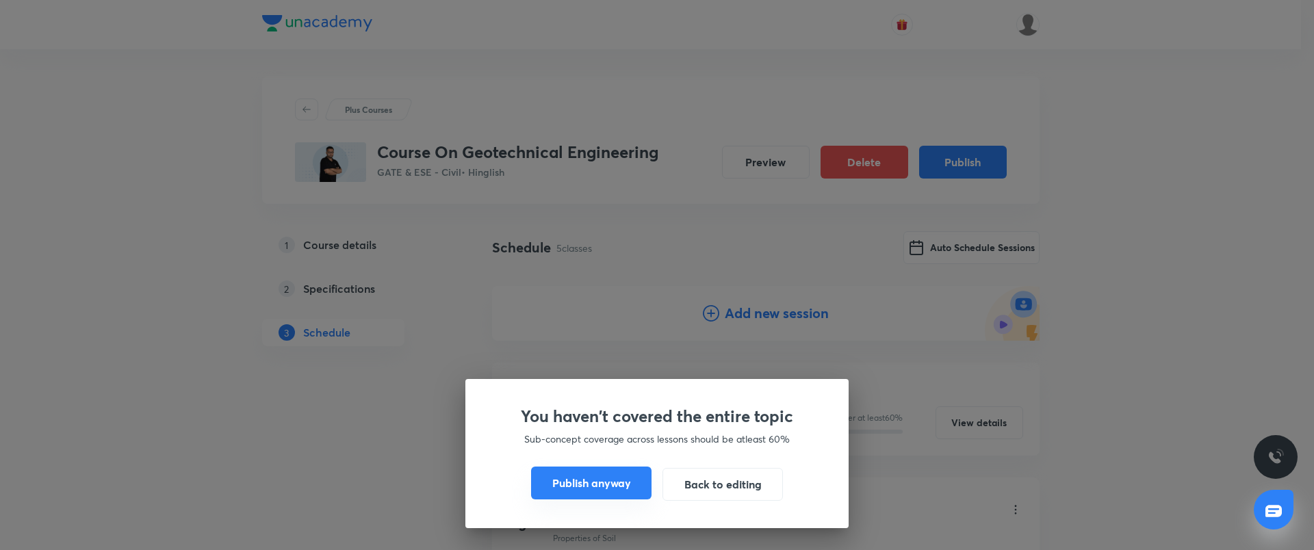
click at [593, 485] on button "Publish anyway" at bounding box center [591, 483] width 120 height 33
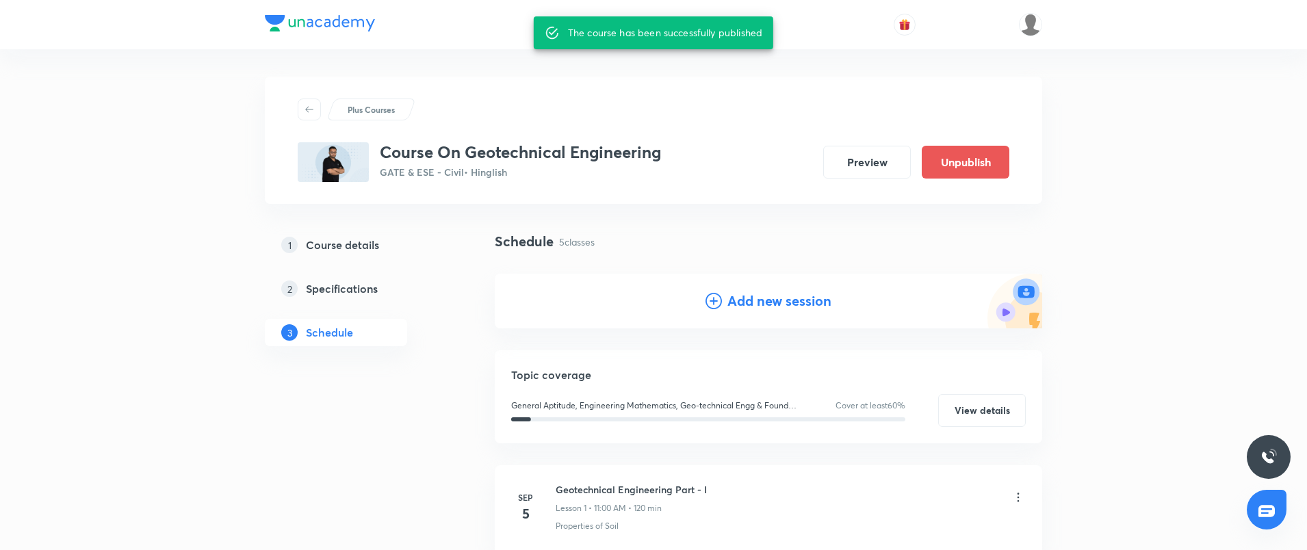
click at [511, 152] on h3 "Course On Geotechnical Engineering" at bounding box center [520, 152] width 281 height 20
copy h3 "Course On Geotechnical Engineering"
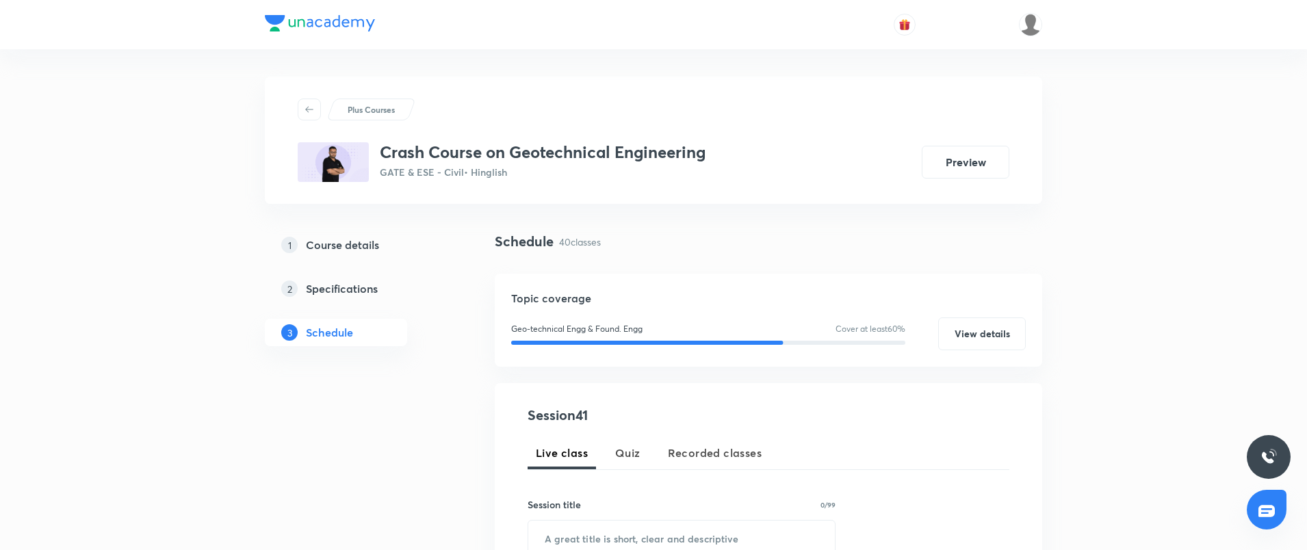
click at [333, 247] on h5 "Course details" at bounding box center [342, 245] width 73 height 16
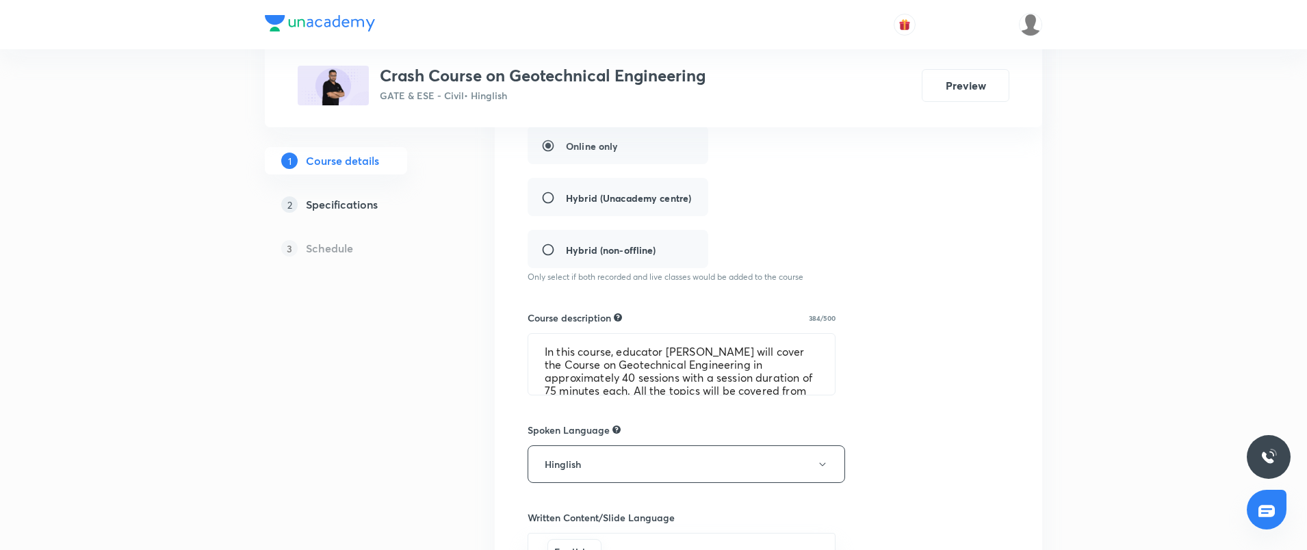
scroll to position [320, 0]
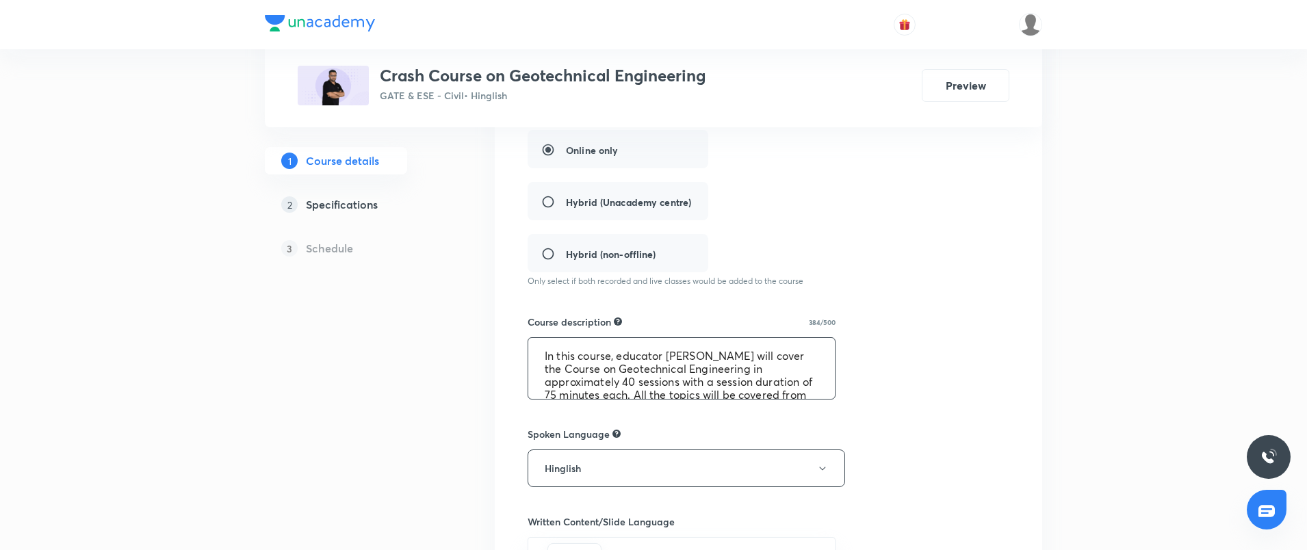
click at [615, 374] on textarea "In this course, educator [PERSON_NAME] will cover the Course on Geotechnical En…" at bounding box center [681, 368] width 307 height 61
